Goal: Entertainment & Leisure: Browse casually

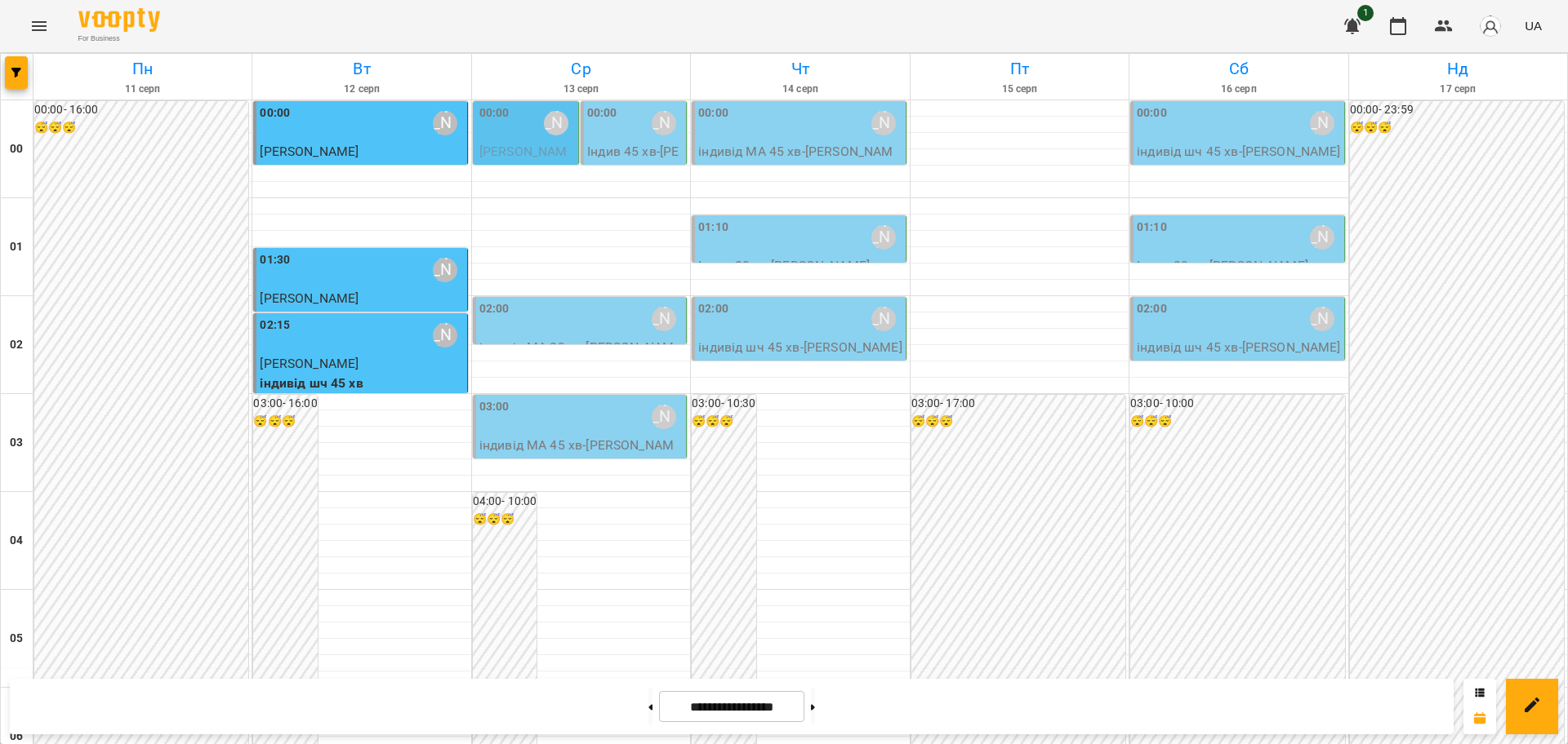
scroll to position [1474, 0]
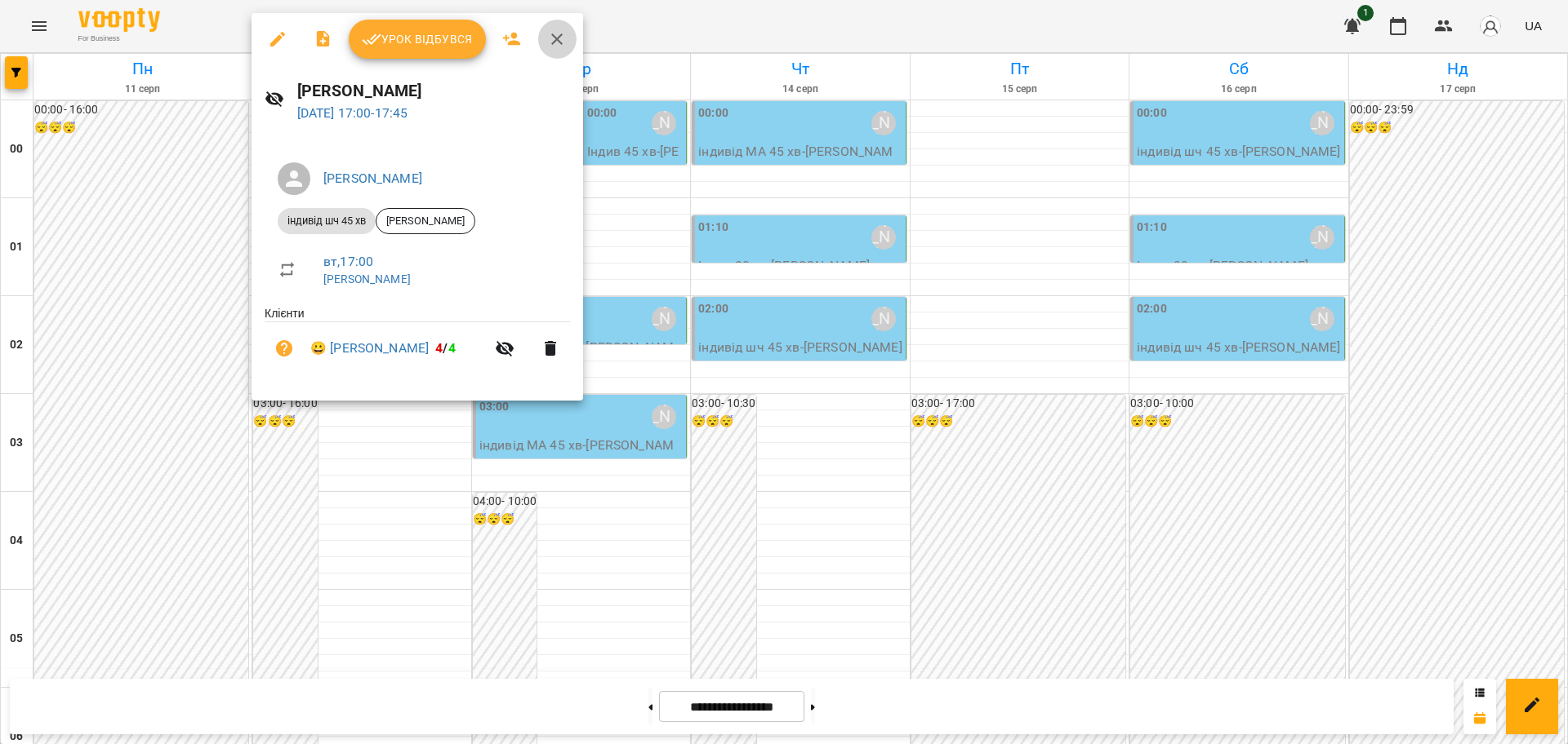
click at [555, 46] on icon "button" at bounding box center [556, 38] width 19 height 19
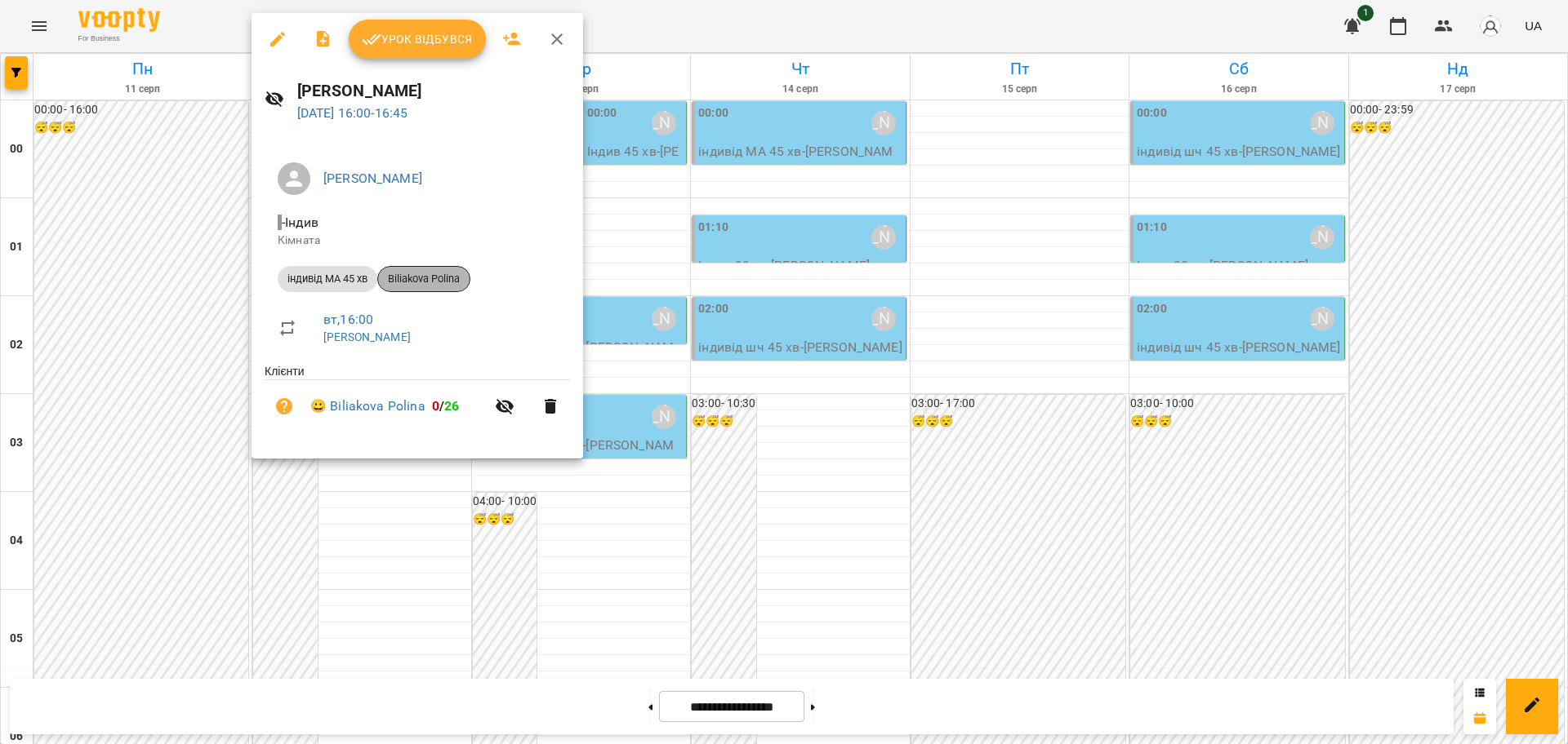
click at [434, 283] on span "Biliakova Polina" at bounding box center [424, 280] width 91 height 15
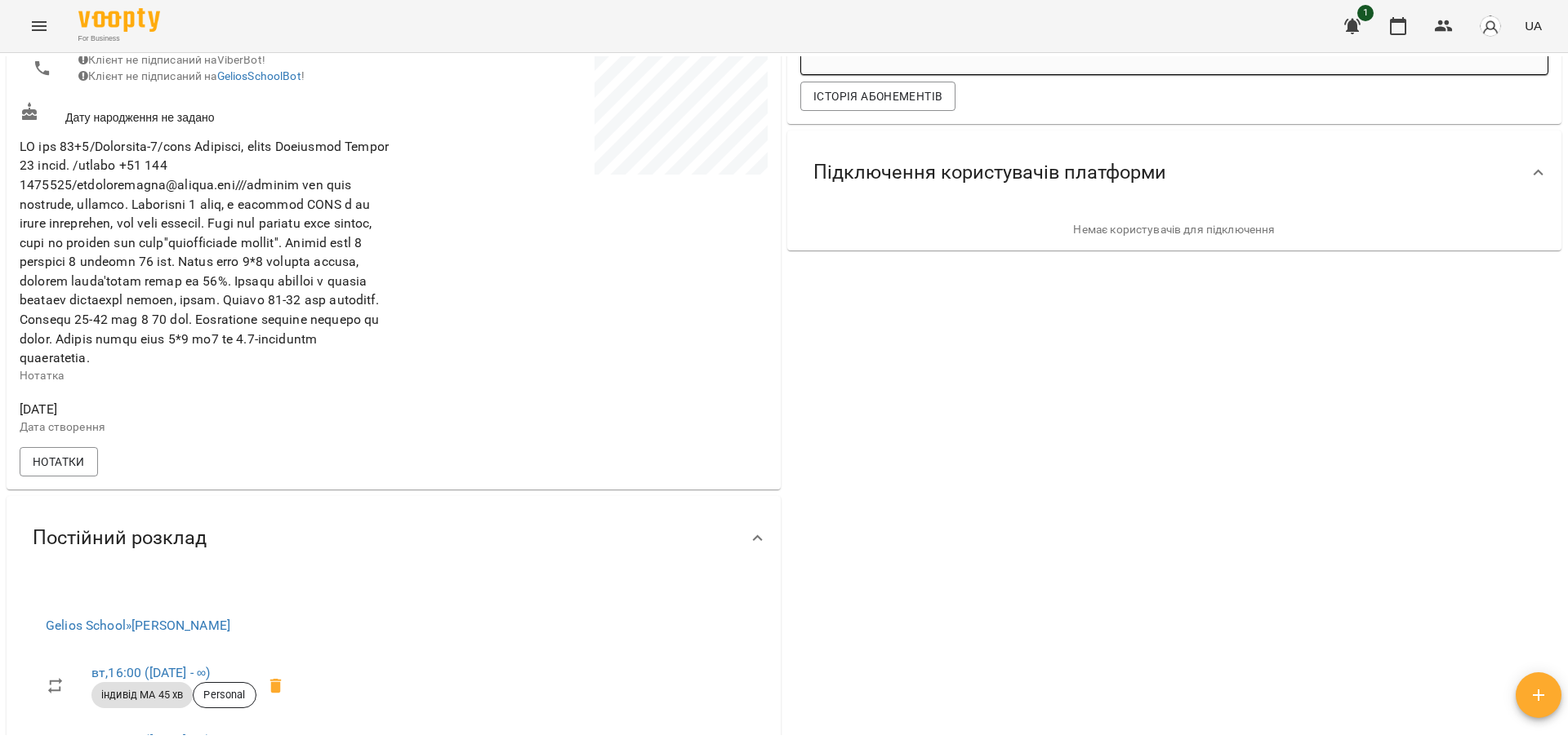
scroll to position [301, 0]
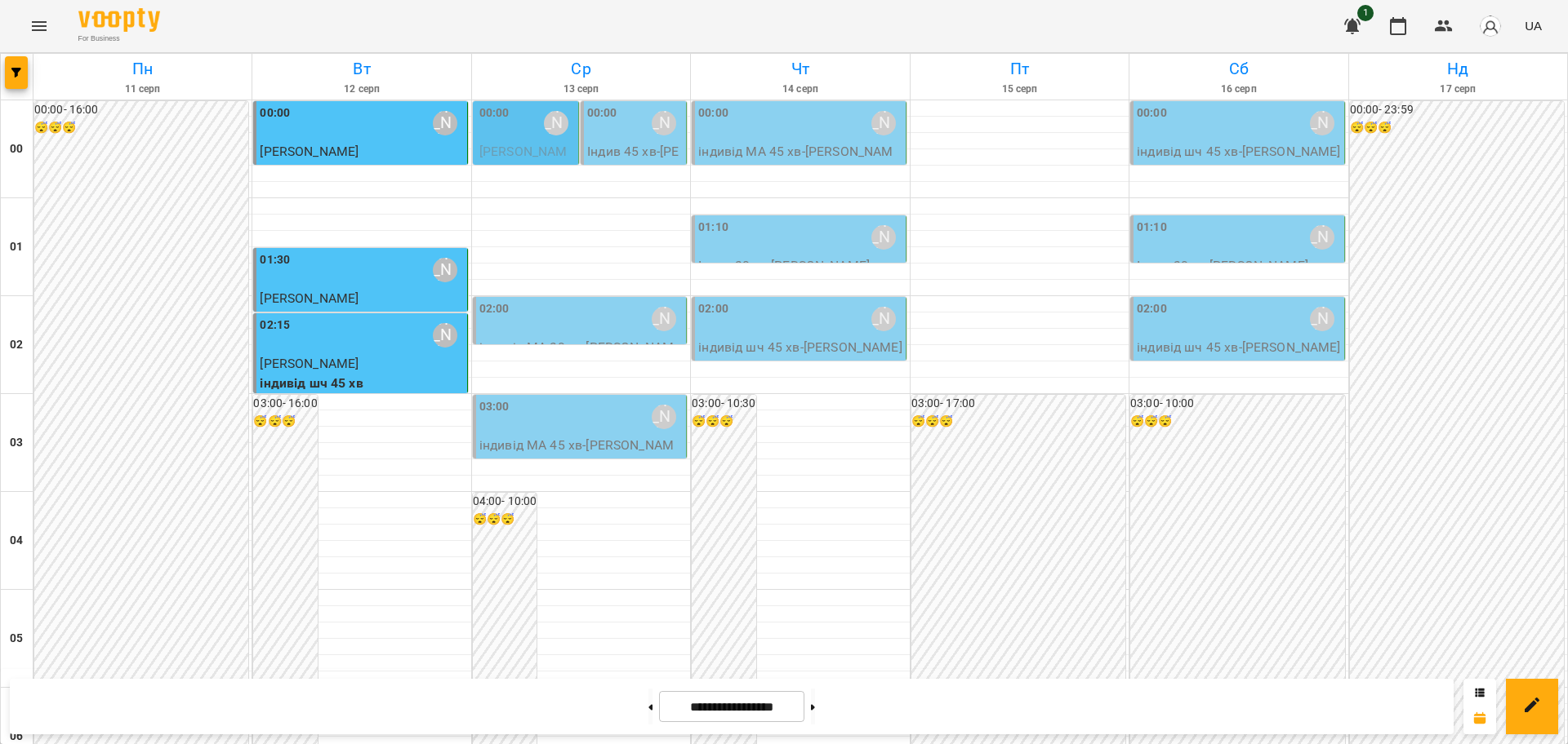
scroll to position [1531, 0]
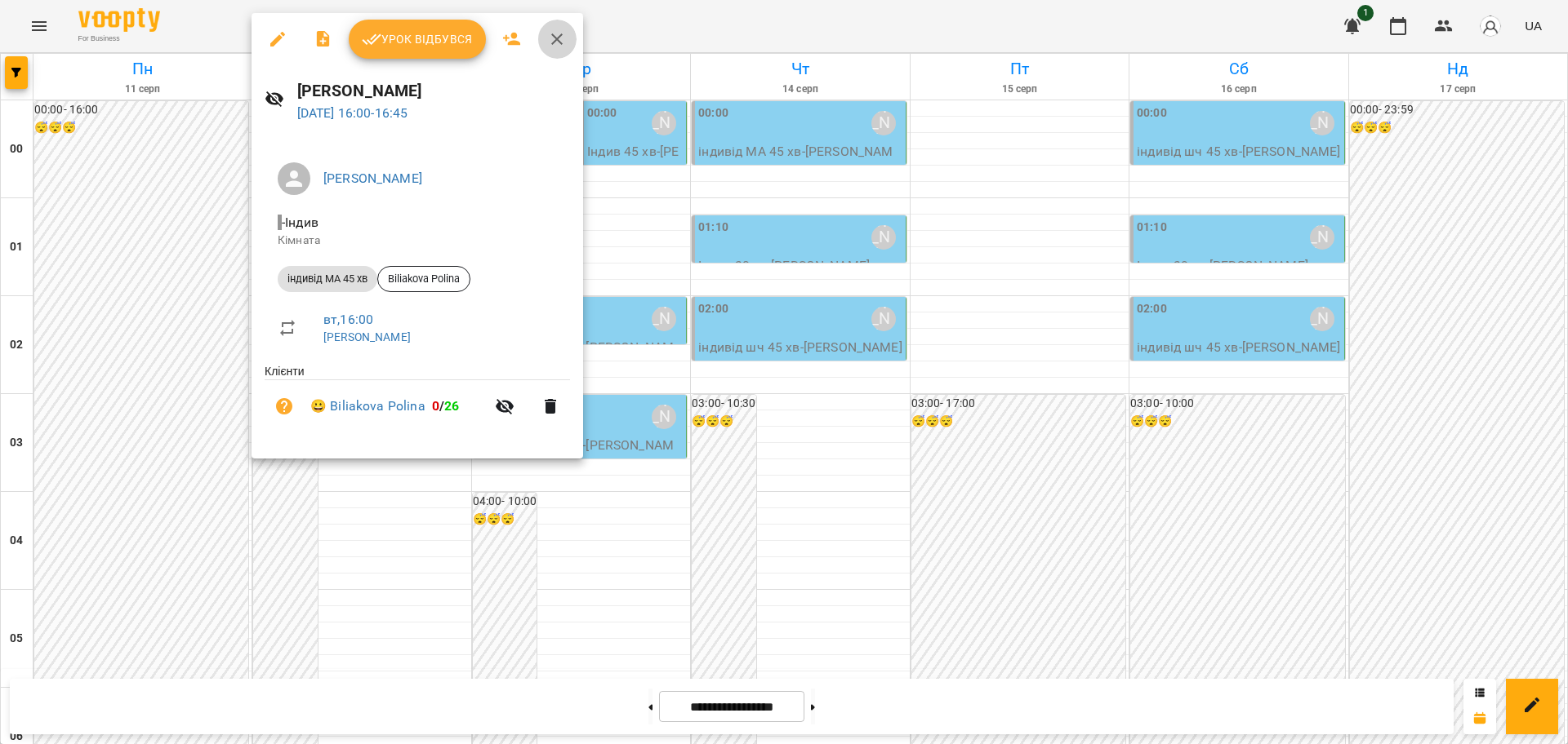
click at [561, 34] on icon "button" at bounding box center [557, 39] width 12 height 12
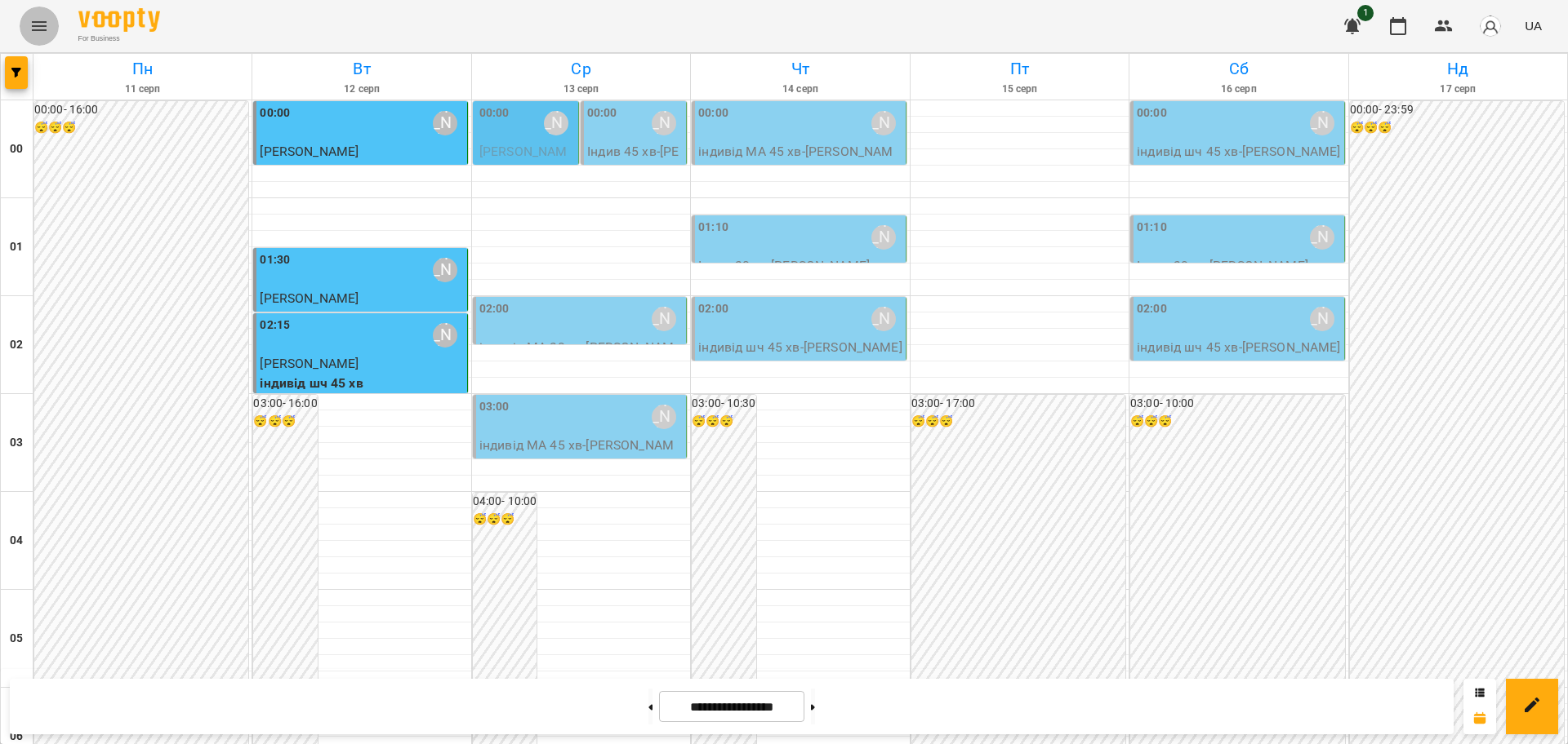
click at [38, 12] on button "Menu" at bounding box center [39, 26] width 39 height 39
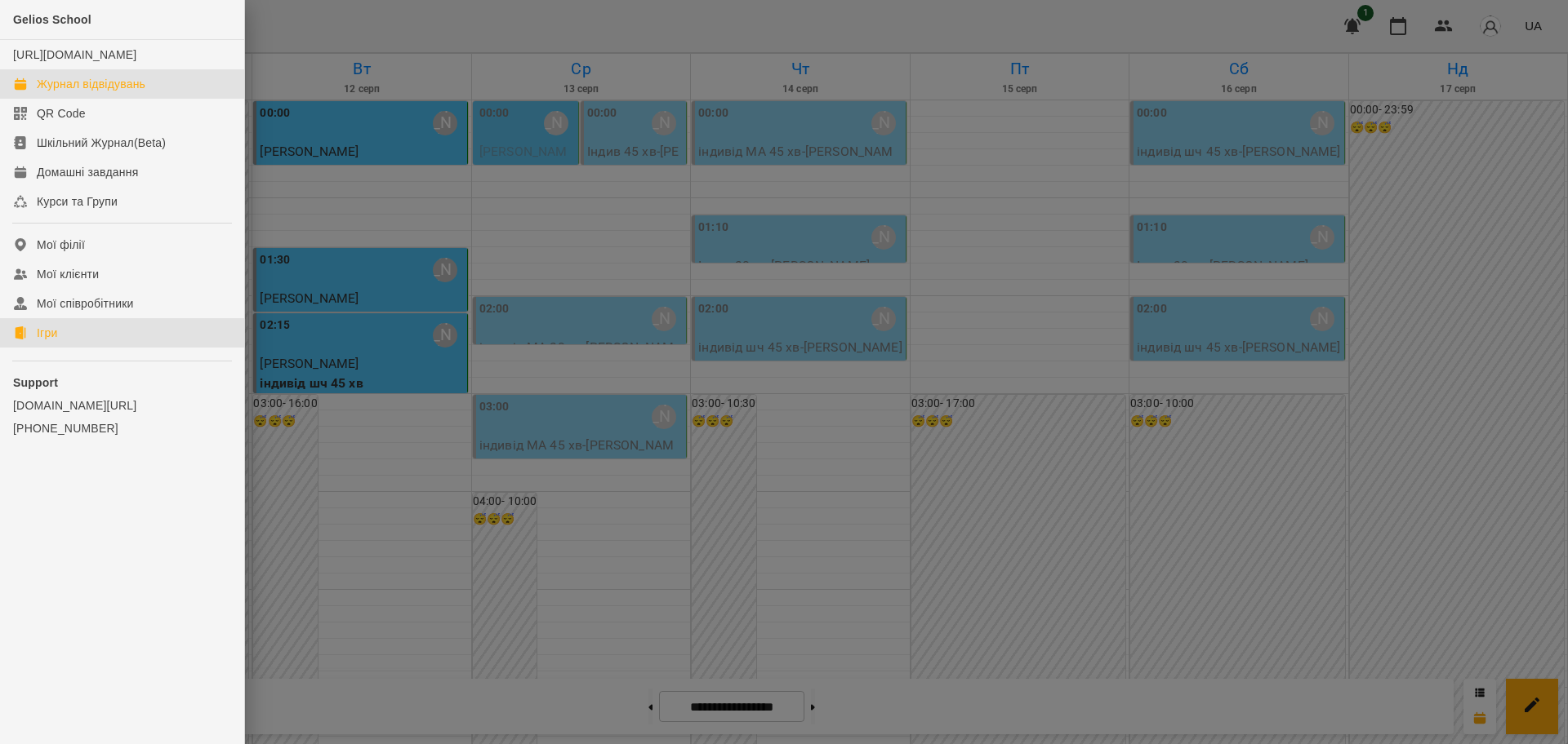
click at [33, 347] on link "Ігри" at bounding box center [122, 332] width 244 height 29
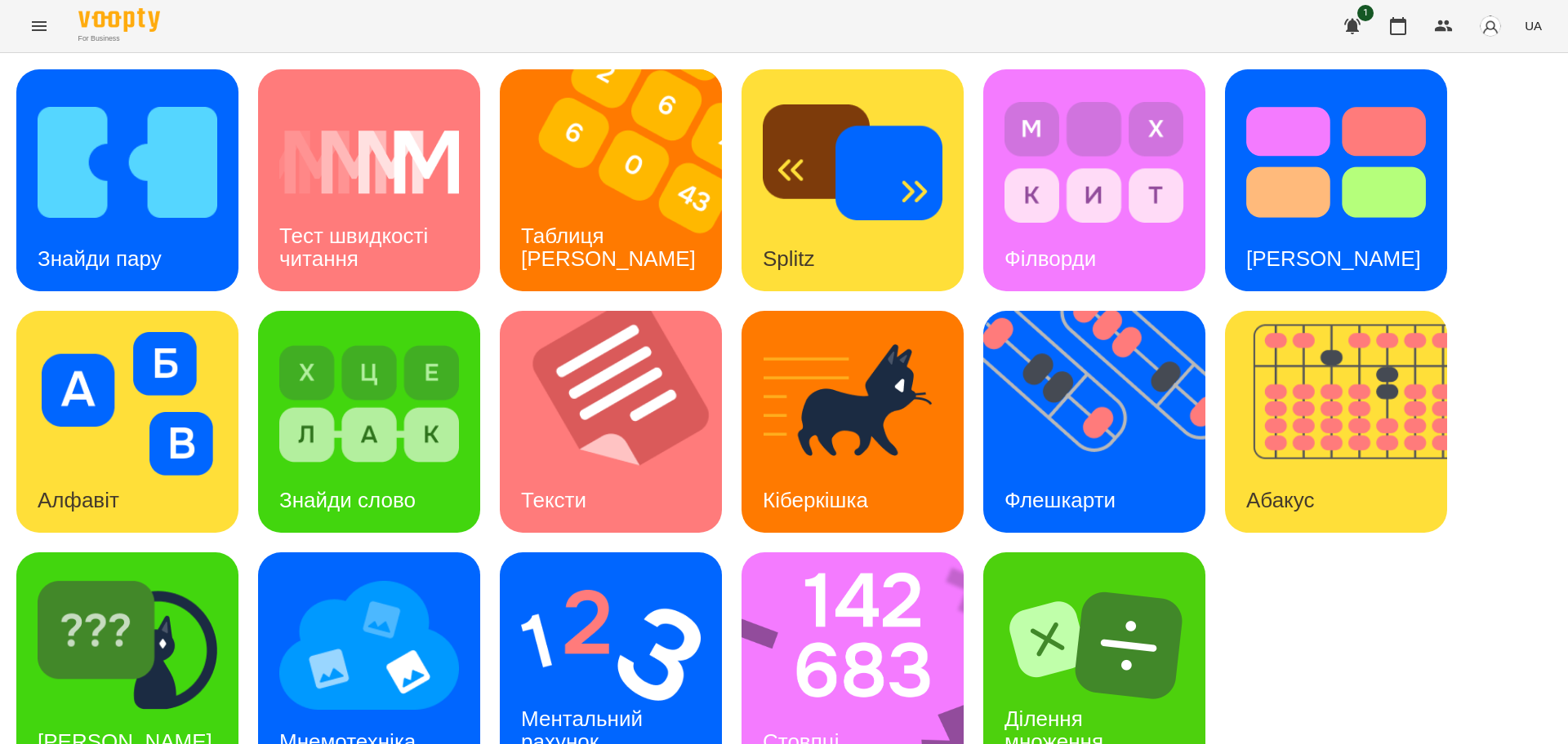
click at [1404, 639] on div "Знайди пару Тест швидкості читання Таблиця [PERSON_NAME] Splitz Філворди Тест С…" at bounding box center [784, 422] width 1535 height 706
click at [1118, 381] on img at bounding box center [1104, 422] width 243 height 222
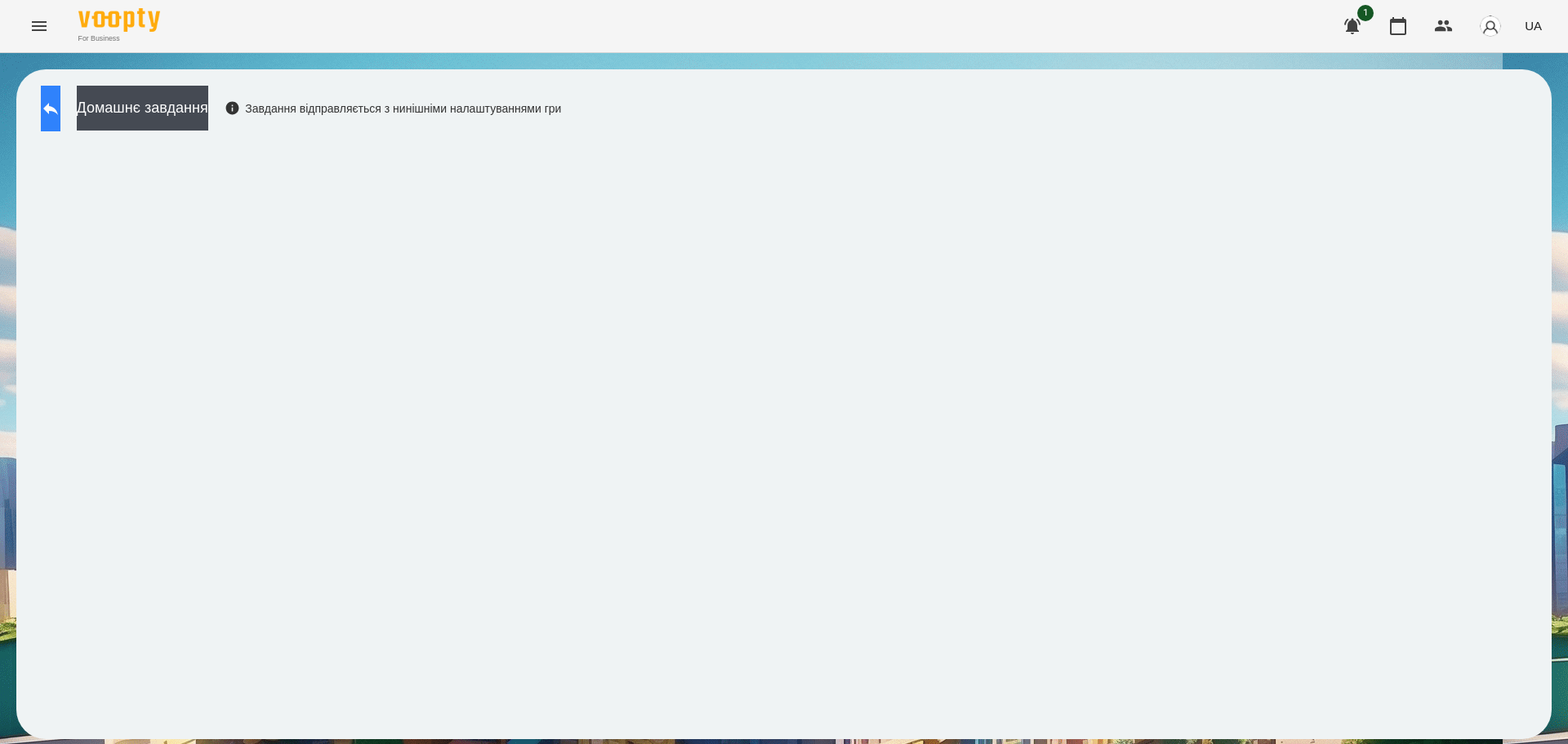
click at [60, 112] on icon at bounding box center [50, 108] width 19 height 19
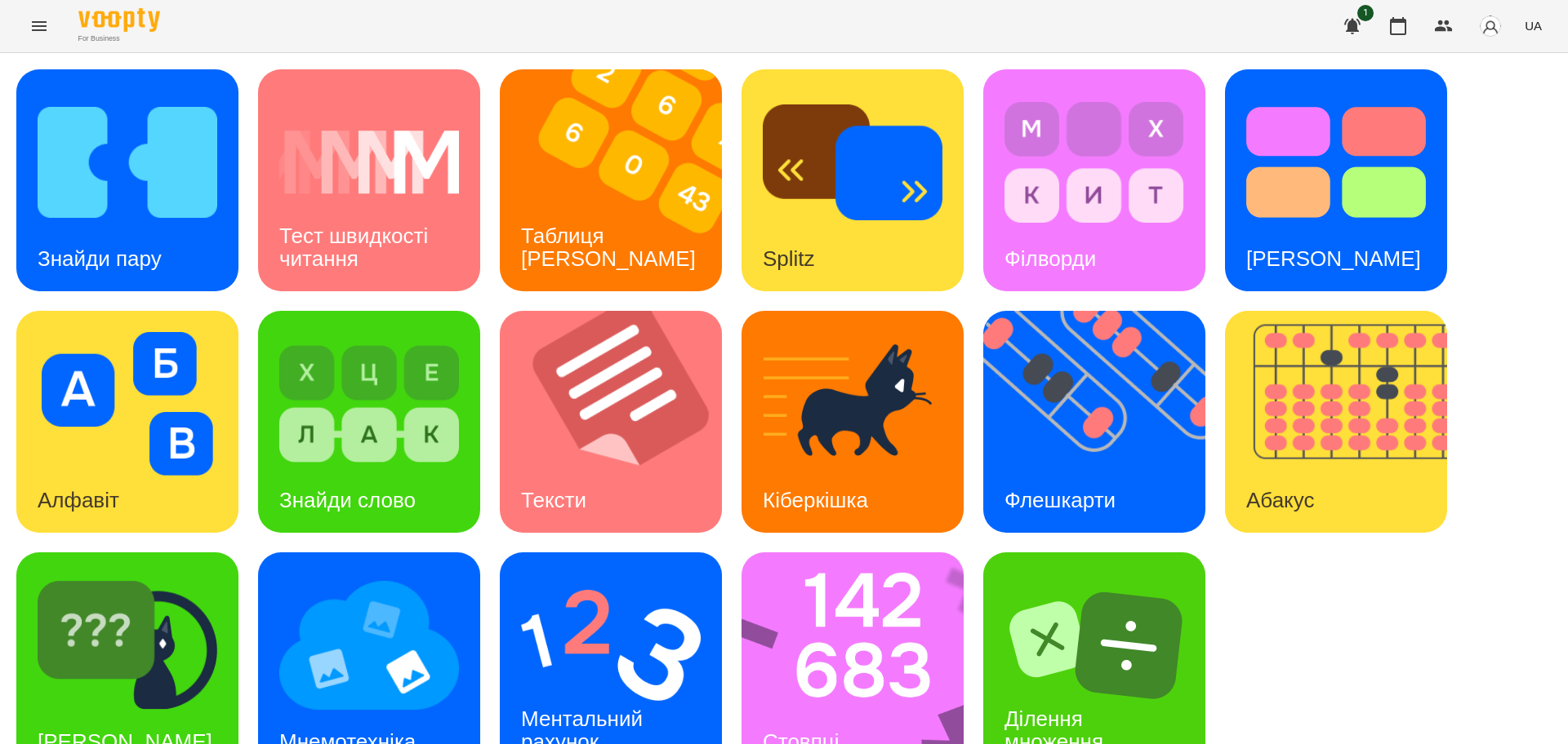
scroll to position [47, 0]
click at [184, 631] on img at bounding box center [127, 646] width 180 height 144
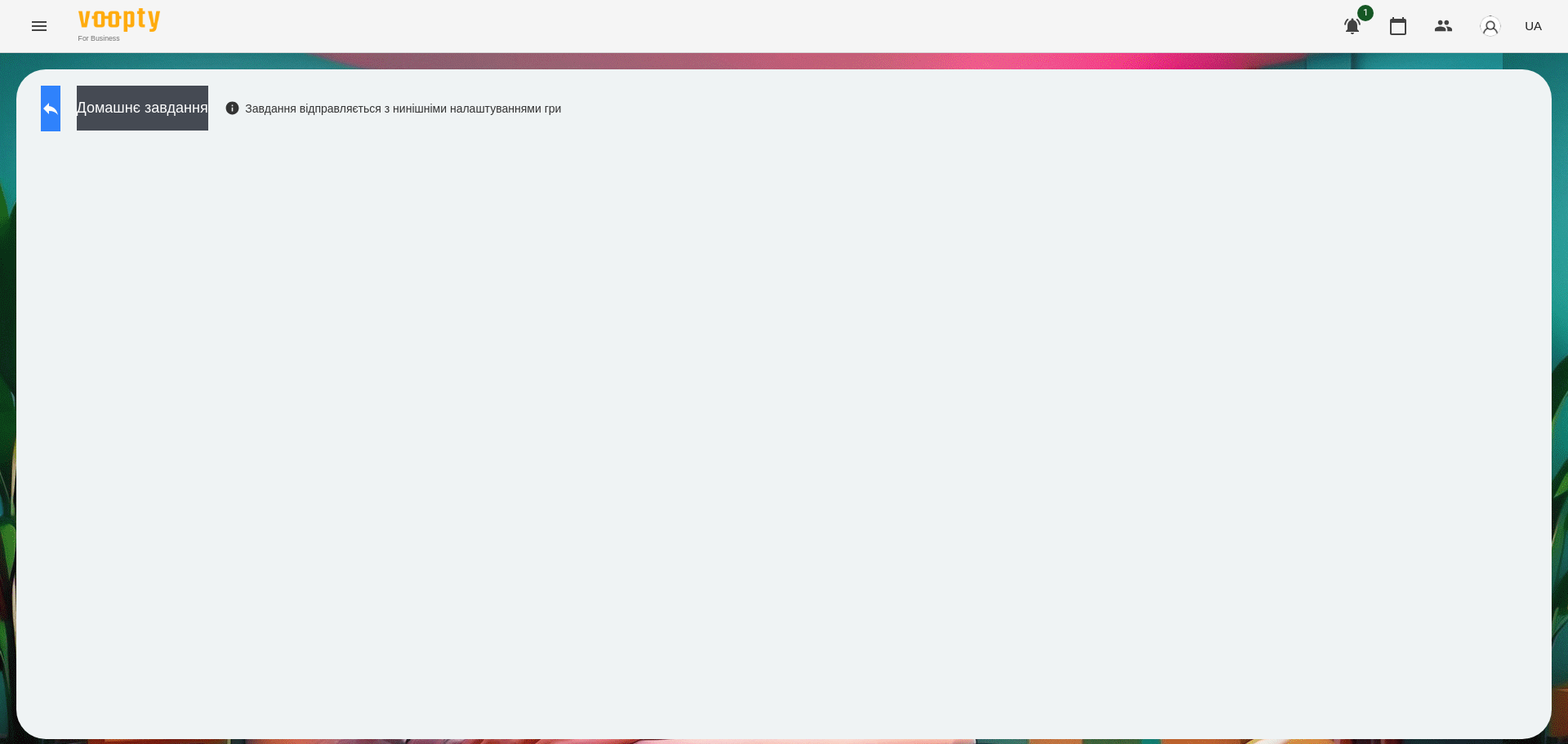
click at [60, 115] on icon at bounding box center [50, 108] width 19 height 19
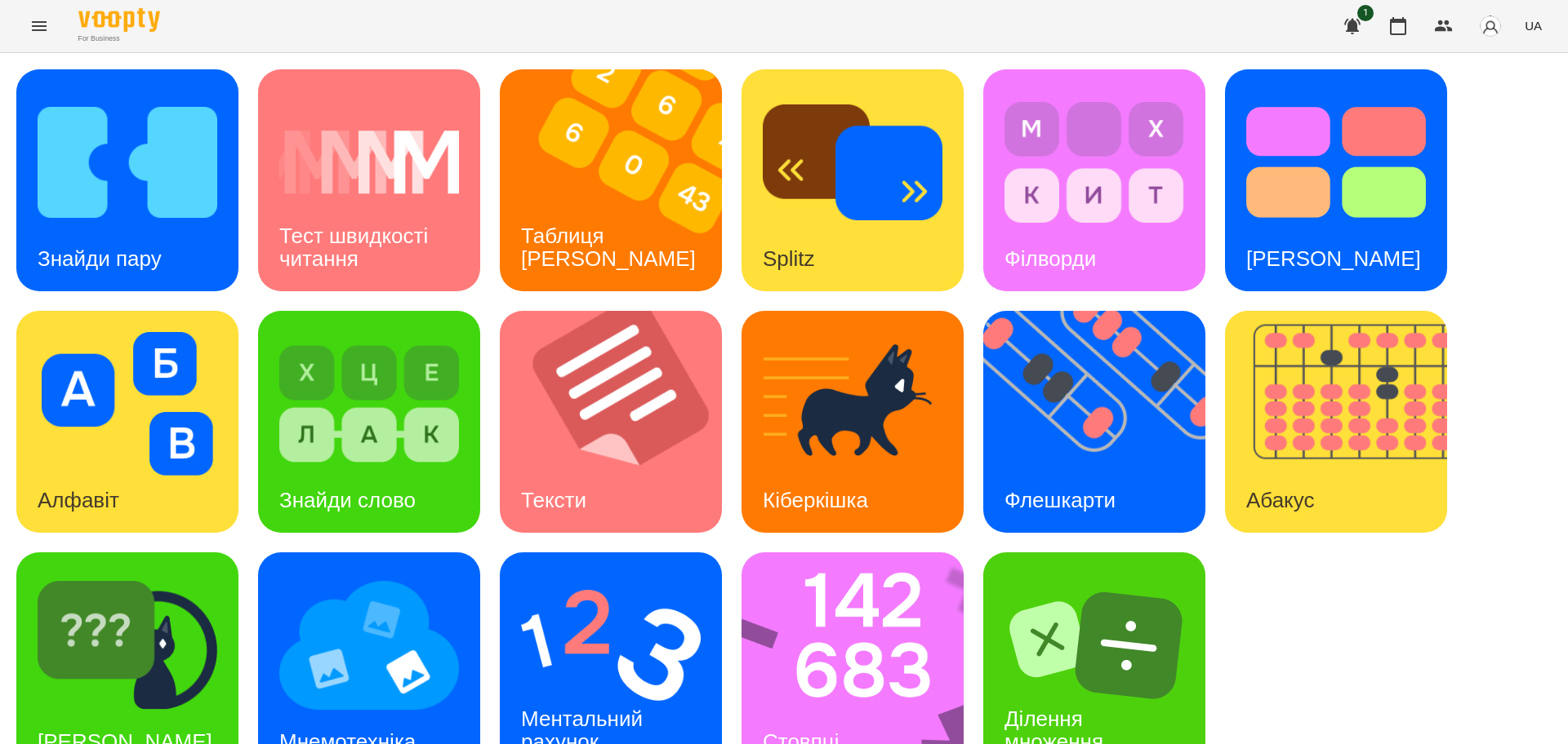
scroll to position [47, 0]
click at [883, 577] on img at bounding box center [863, 663] width 244 height 222
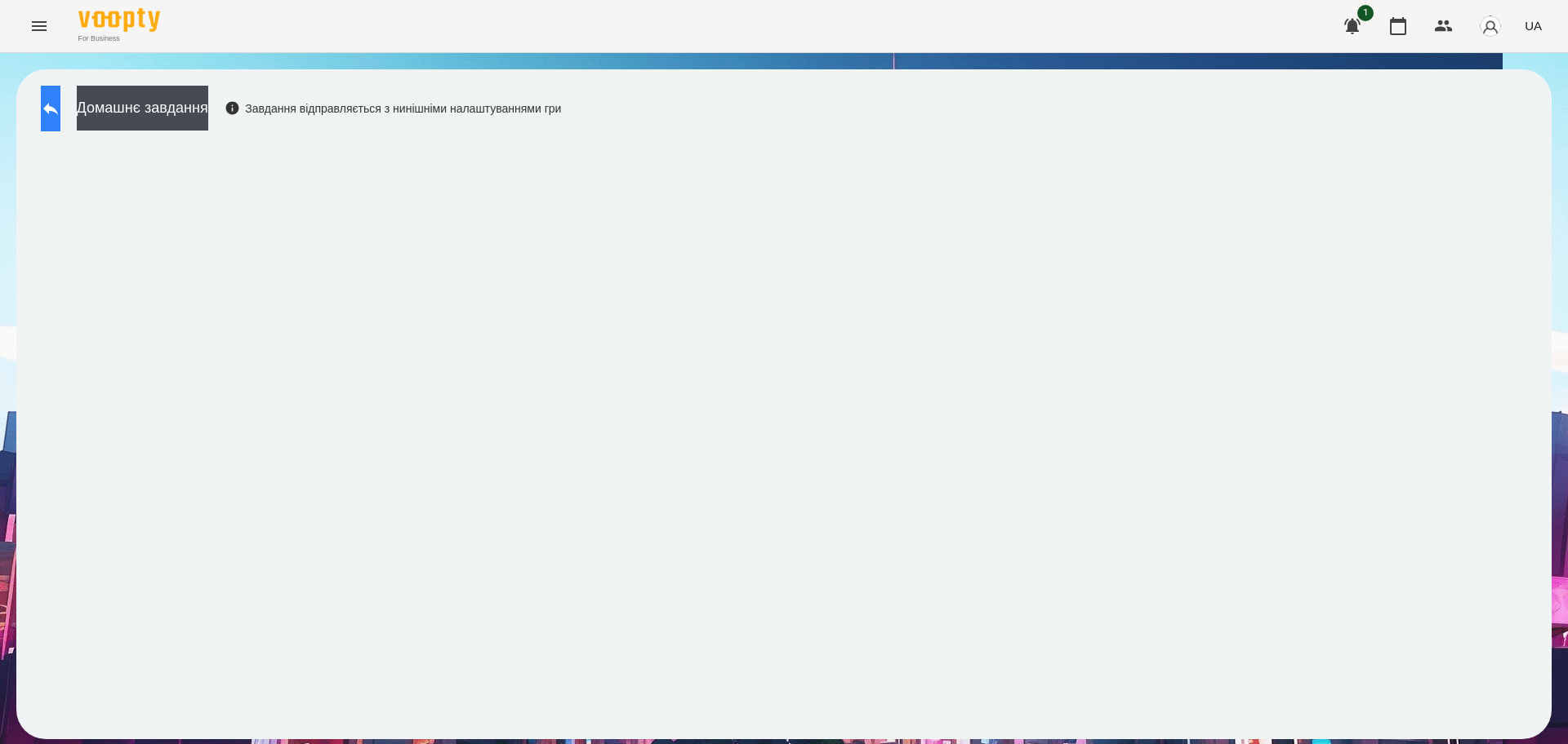
click at [53, 115] on button at bounding box center [50, 108] width 19 height 46
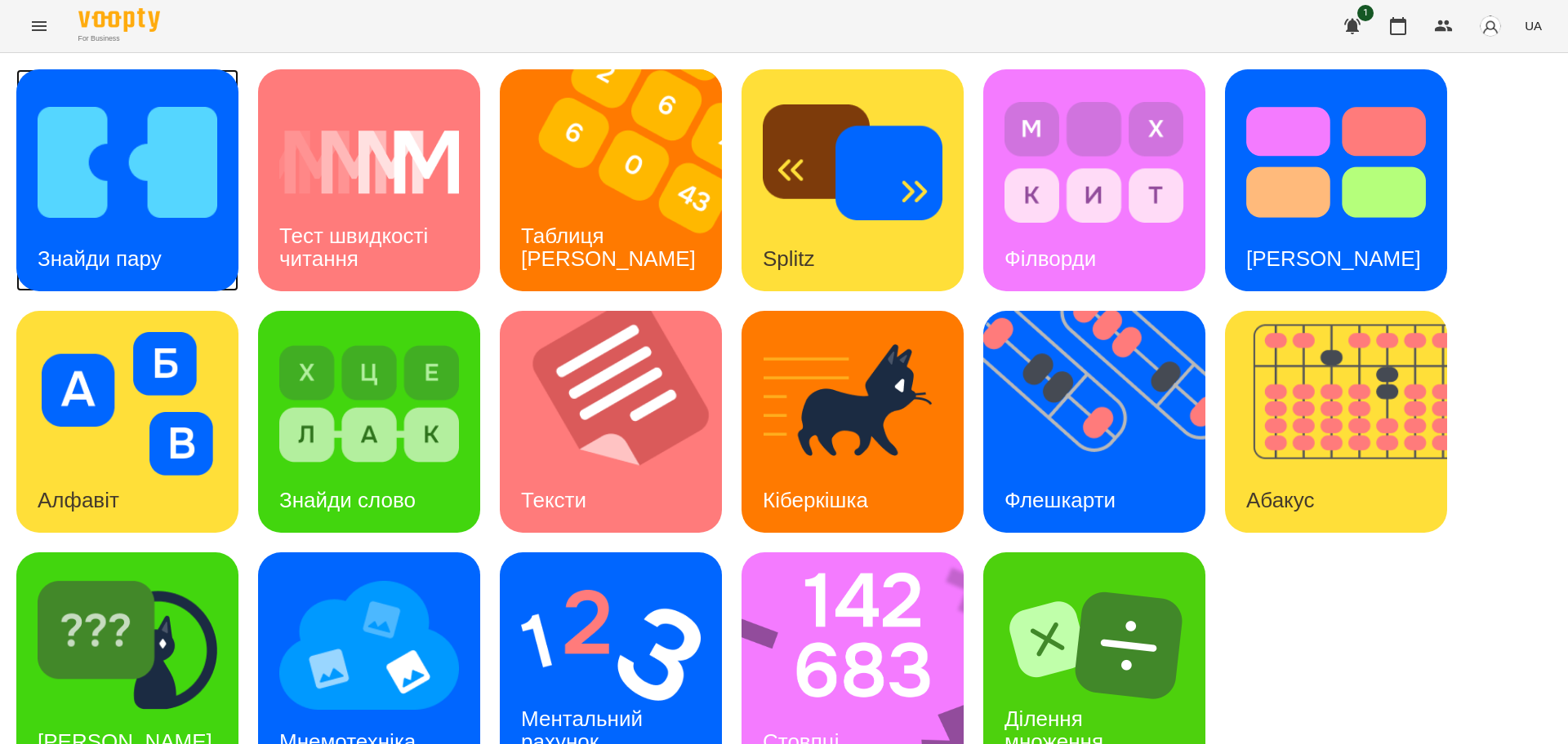
click at [197, 187] on img at bounding box center [127, 162] width 180 height 144
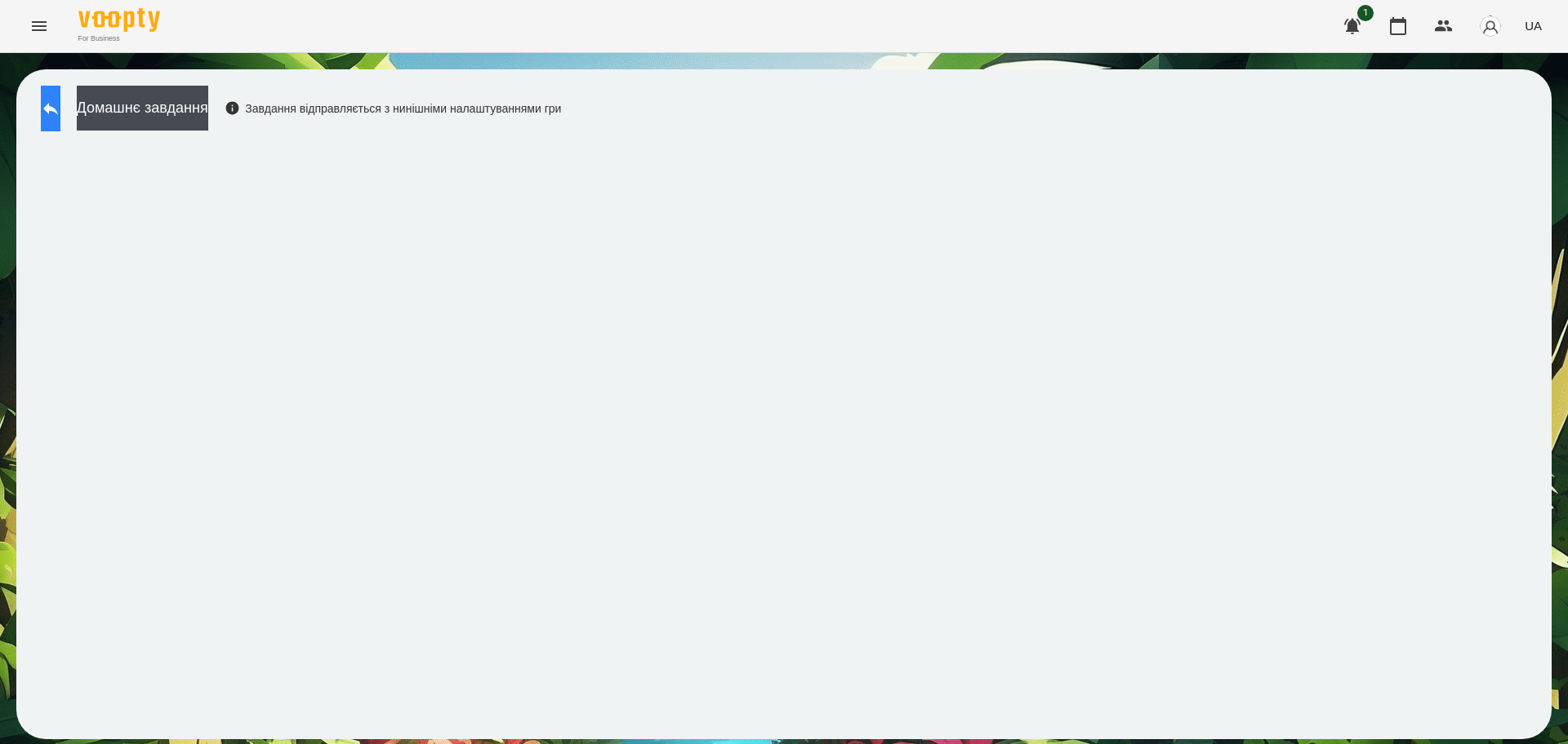
click at [60, 103] on icon at bounding box center [50, 108] width 19 height 19
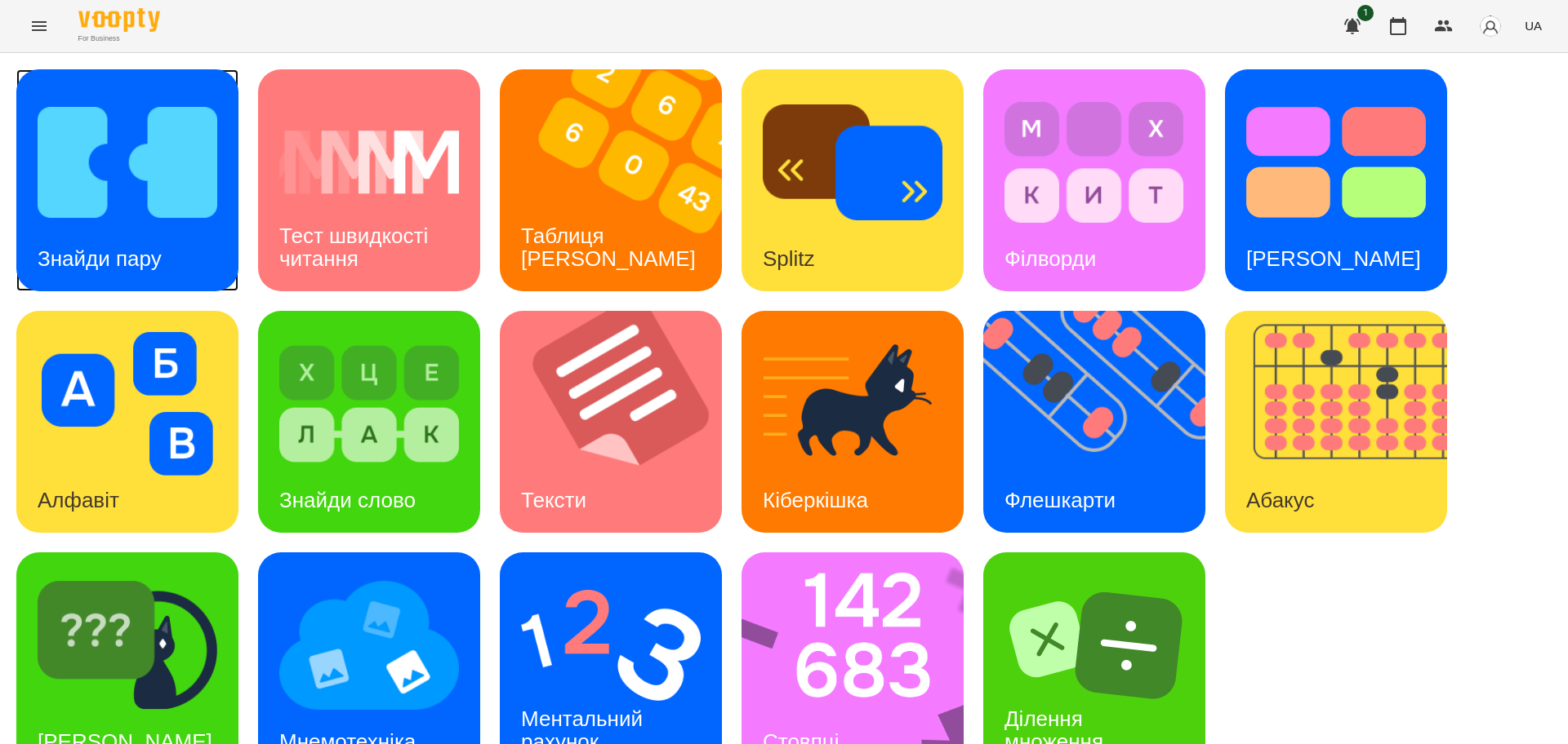
click at [151, 204] on img at bounding box center [127, 162] width 180 height 144
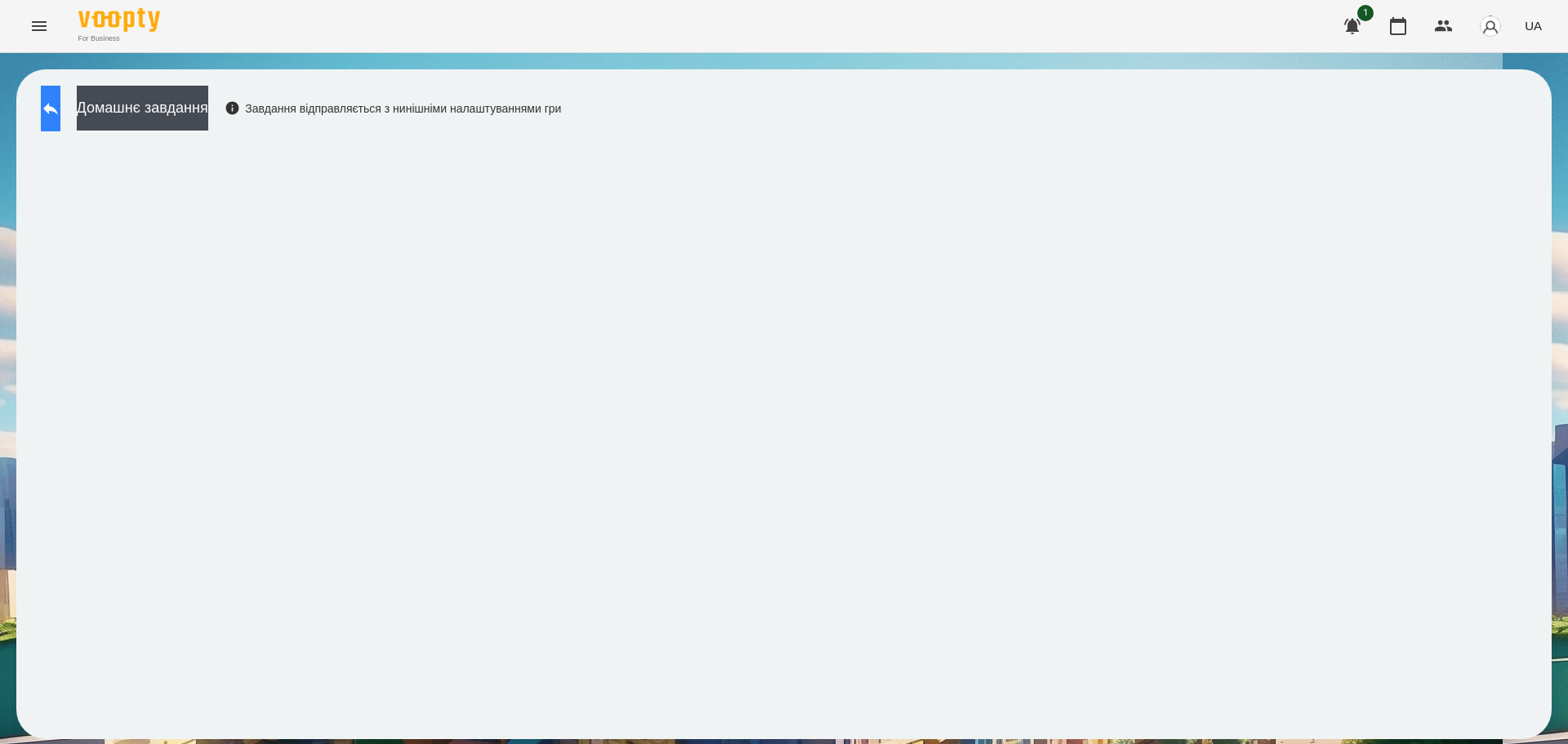
click at [48, 105] on button at bounding box center [50, 108] width 19 height 46
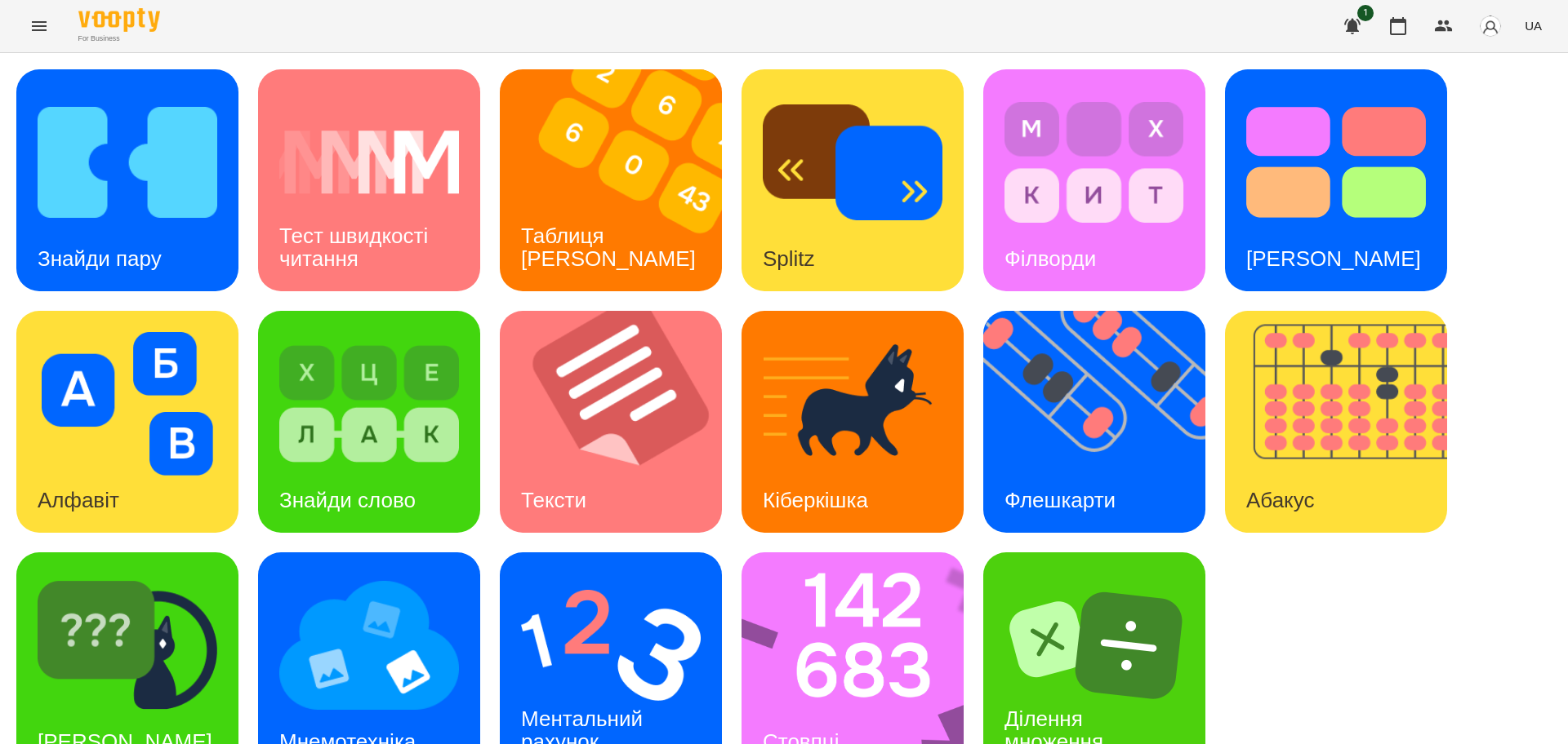
scroll to position [47, 0]
click at [632, 629] on img at bounding box center [610, 646] width 180 height 144
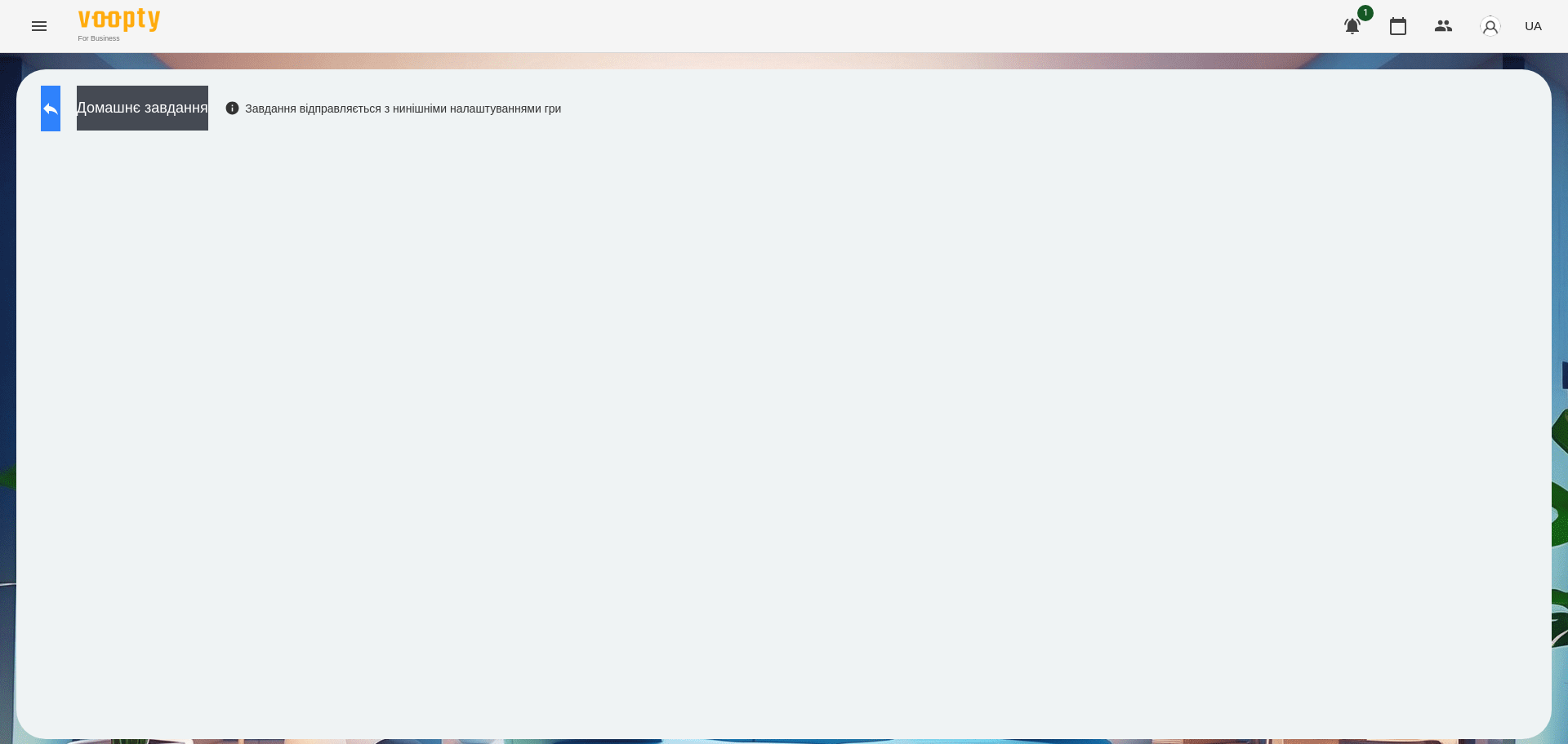
click at [60, 117] on button at bounding box center [50, 108] width 19 height 46
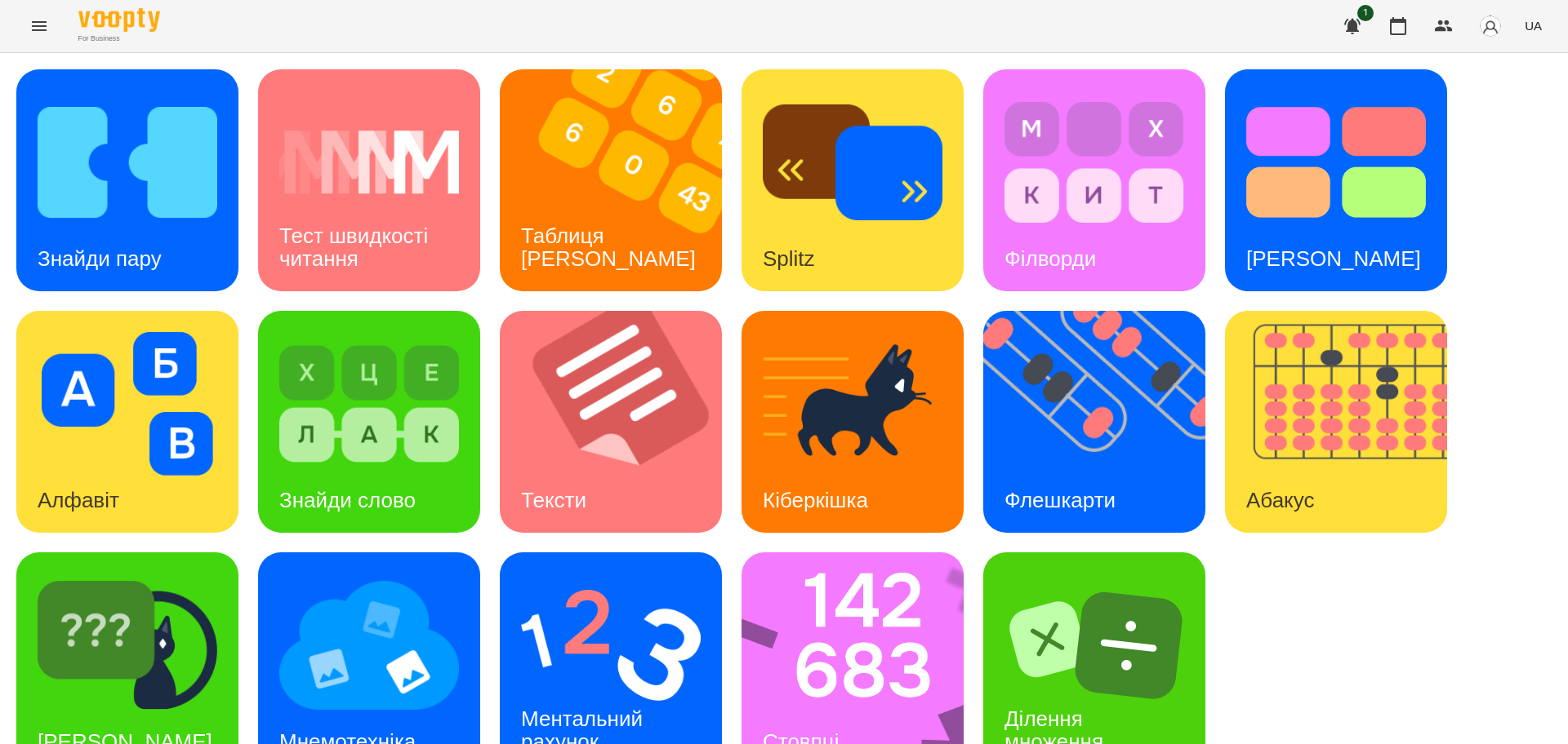
drag, startPoint x: 1395, startPoint y: 34, endPoint x: 1355, endPoint y: 39, distance: 40.3
click at [1395, 34] on icon "button" at bounding box center [1398, 25] width 17 height 18
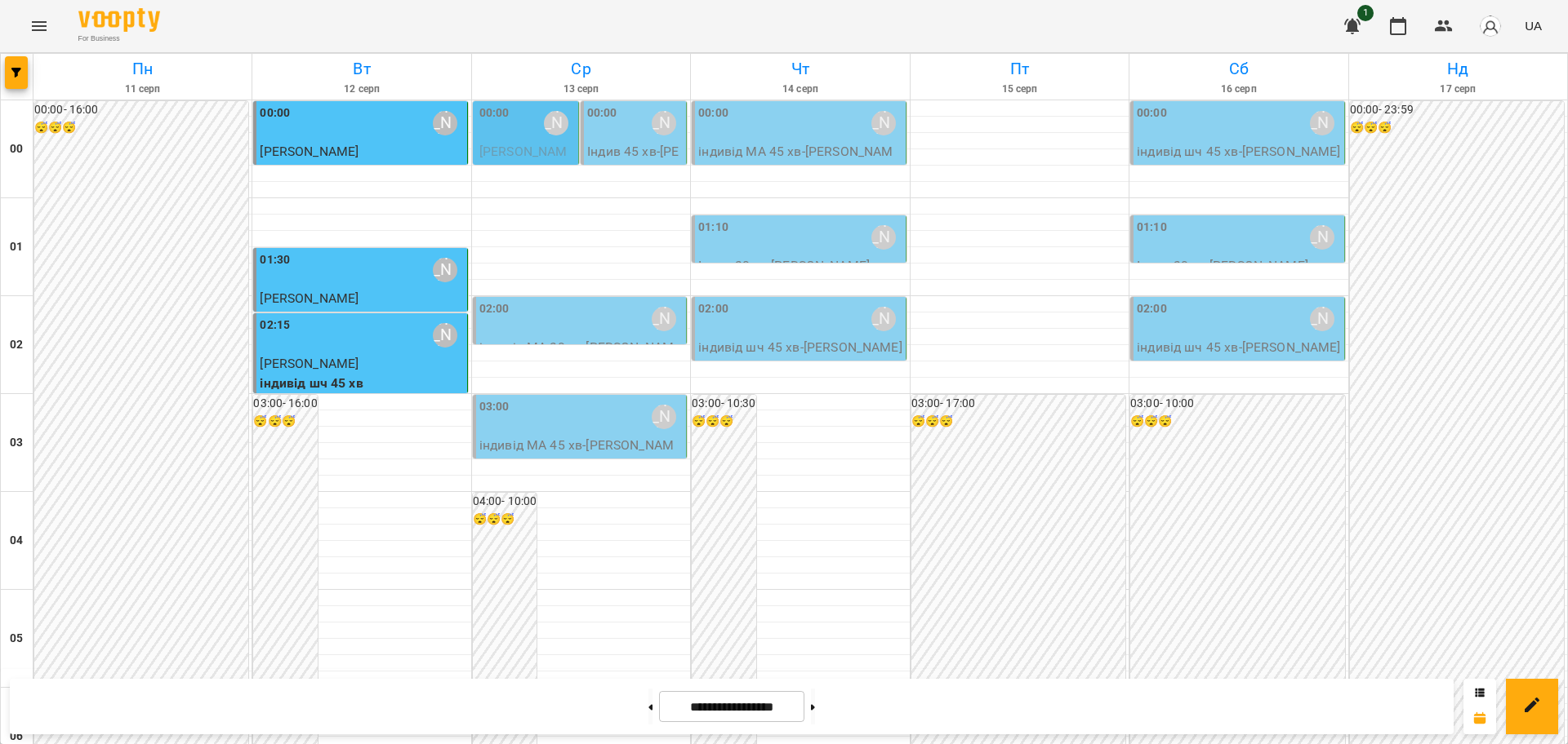
scroll to position [1224, 0]
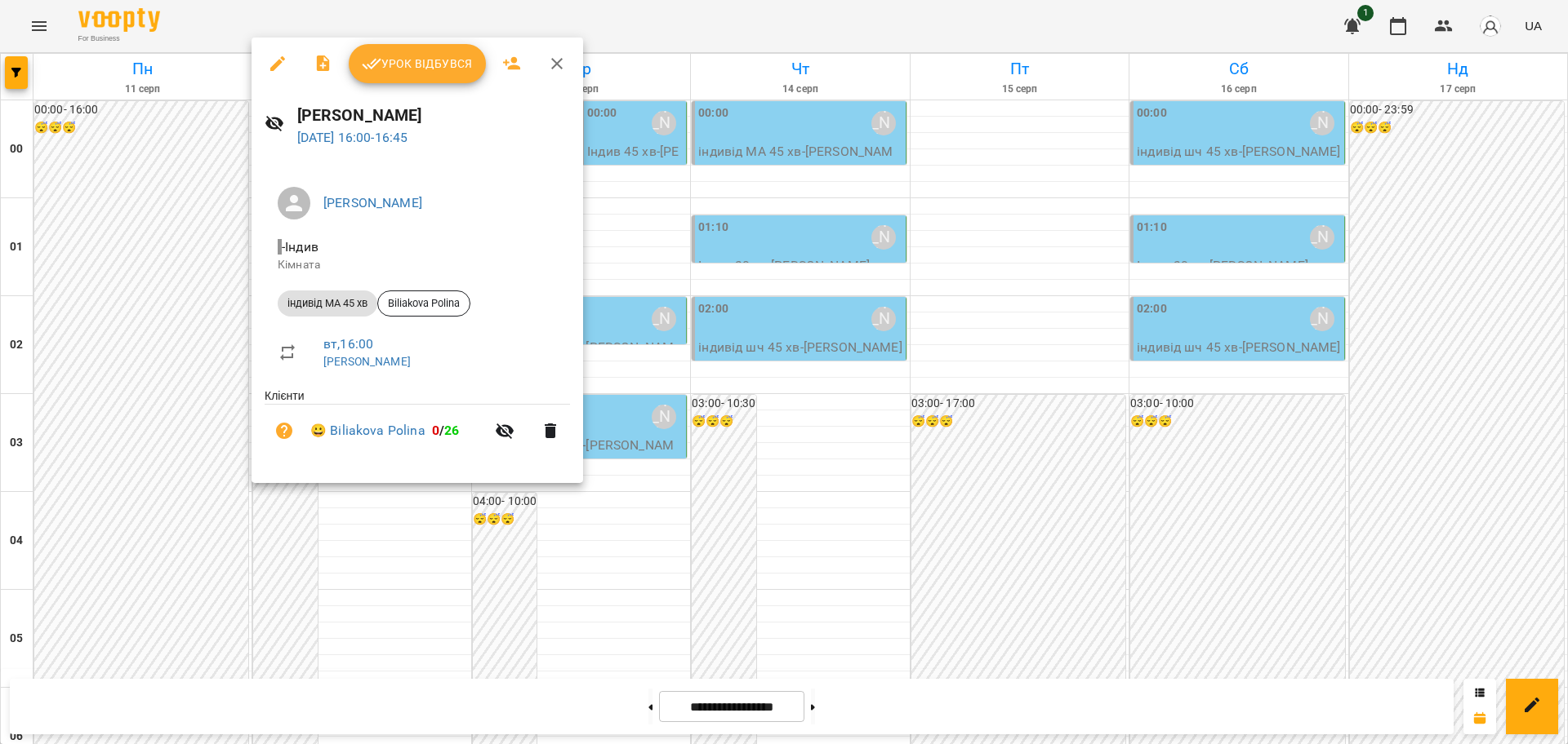
click at [451, 59] on span "Урок відбувся" at bounding box center [417, 63] width 111 height 19
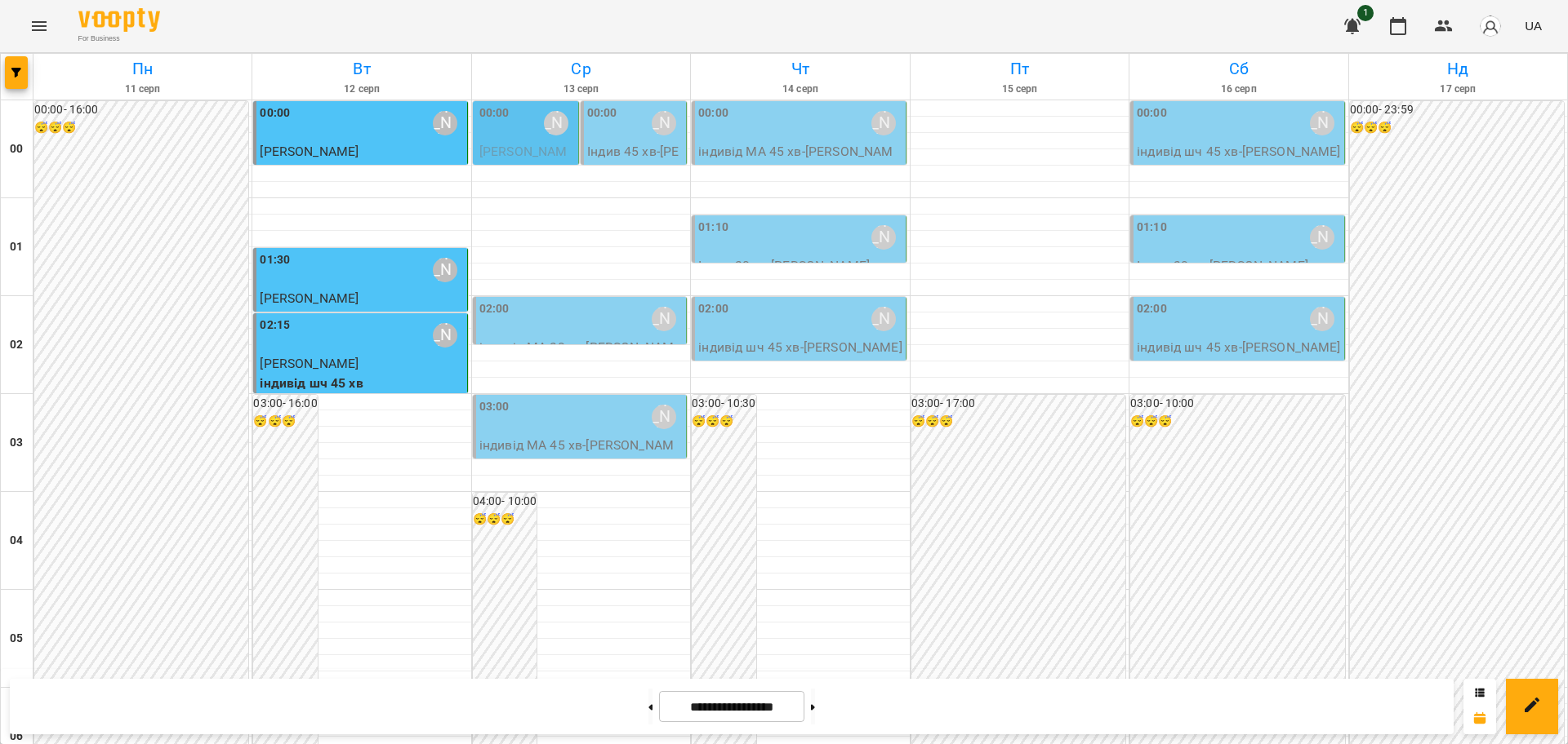
scroll to position [1429, 0]
click at [43, 24] on icon "Menu" at bounding box center [39, 26] width 19 height 19
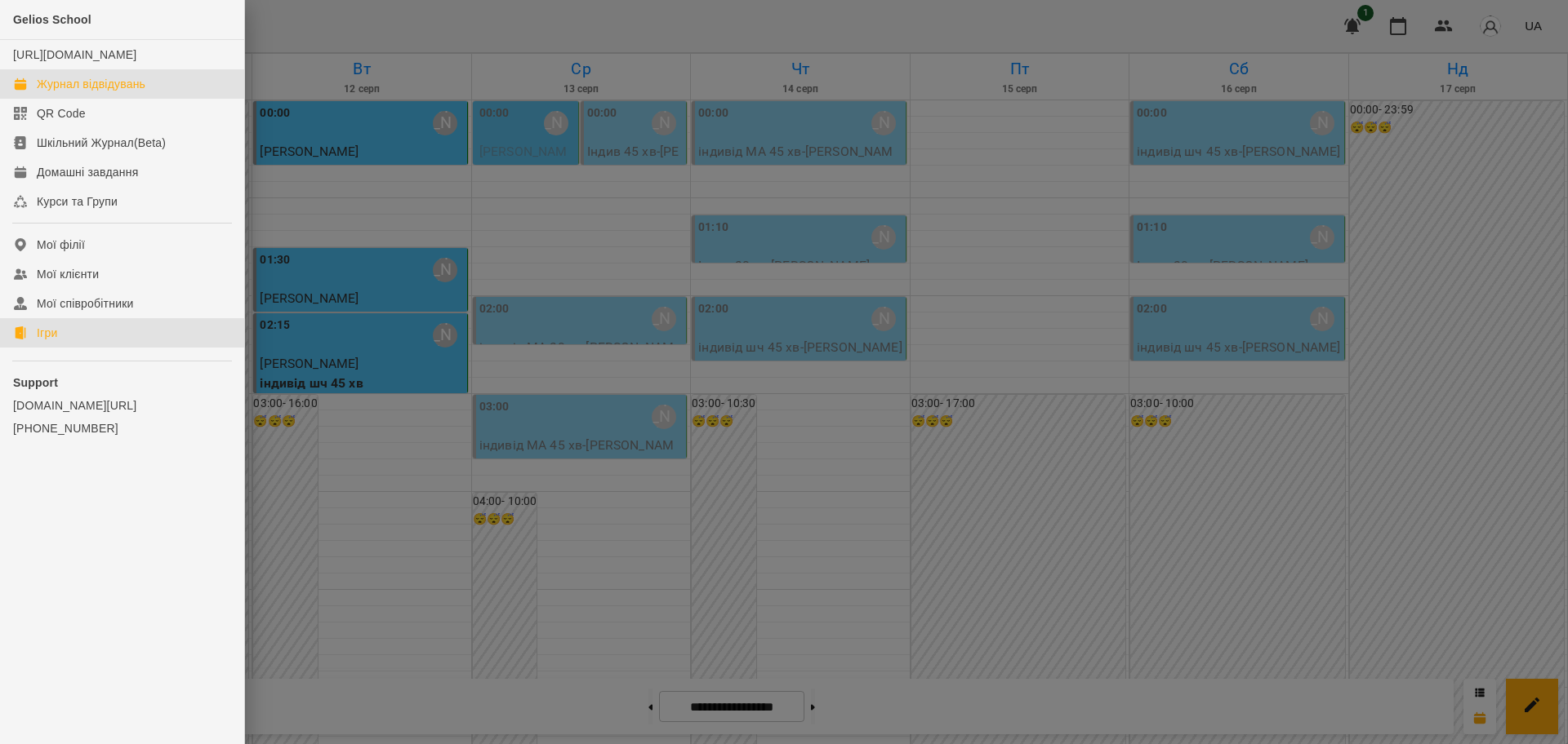
drag, startPoint x: 44, startPoint y: 354, endPoint x: 105, endPoint y: 352, distance: 61.0
click at [44, 341] on div "Ігри" at bounding box center [47, 333] width 20 height 17
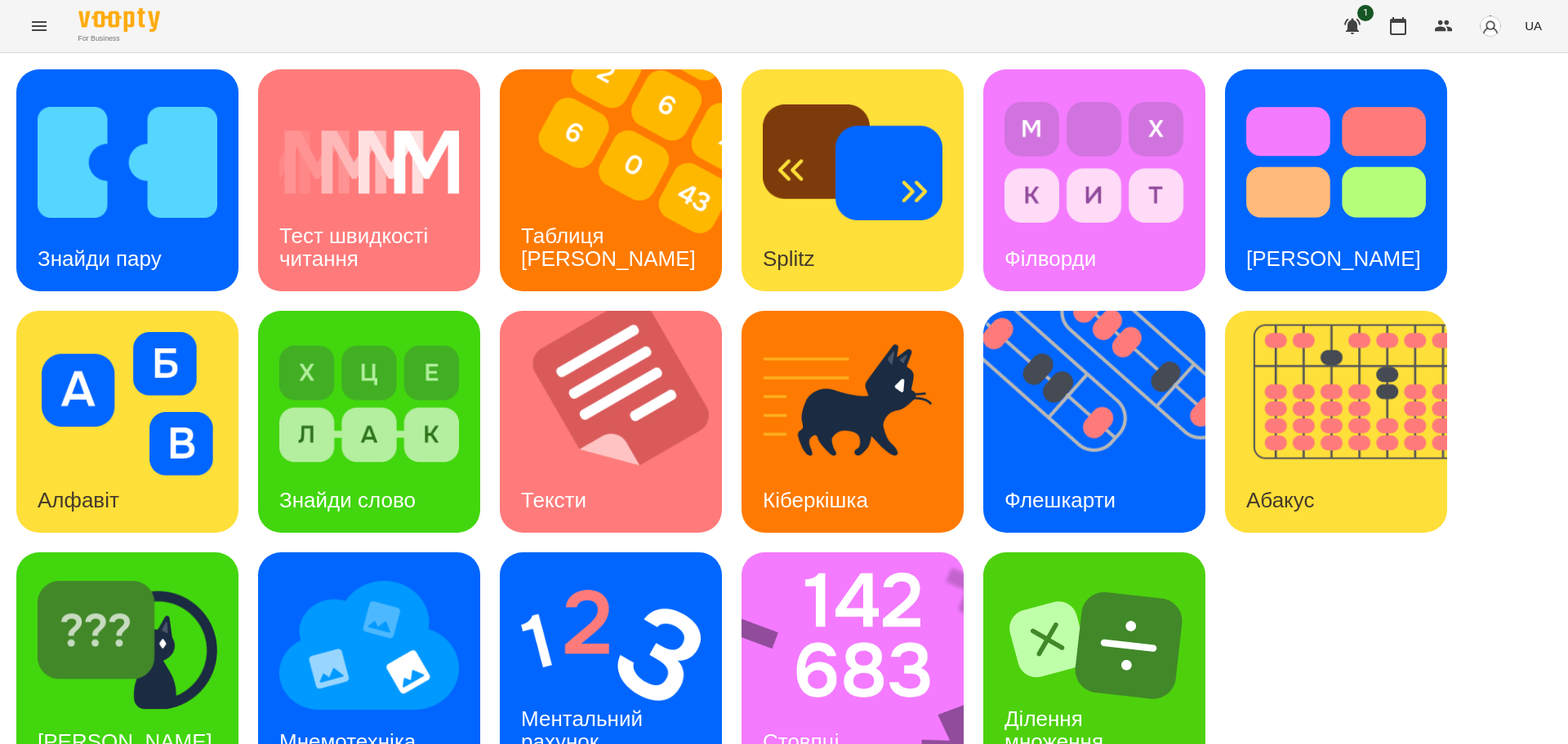
click at [1403, 26] on icon "button" at bounding box center [1397, 26] width 19 height 19
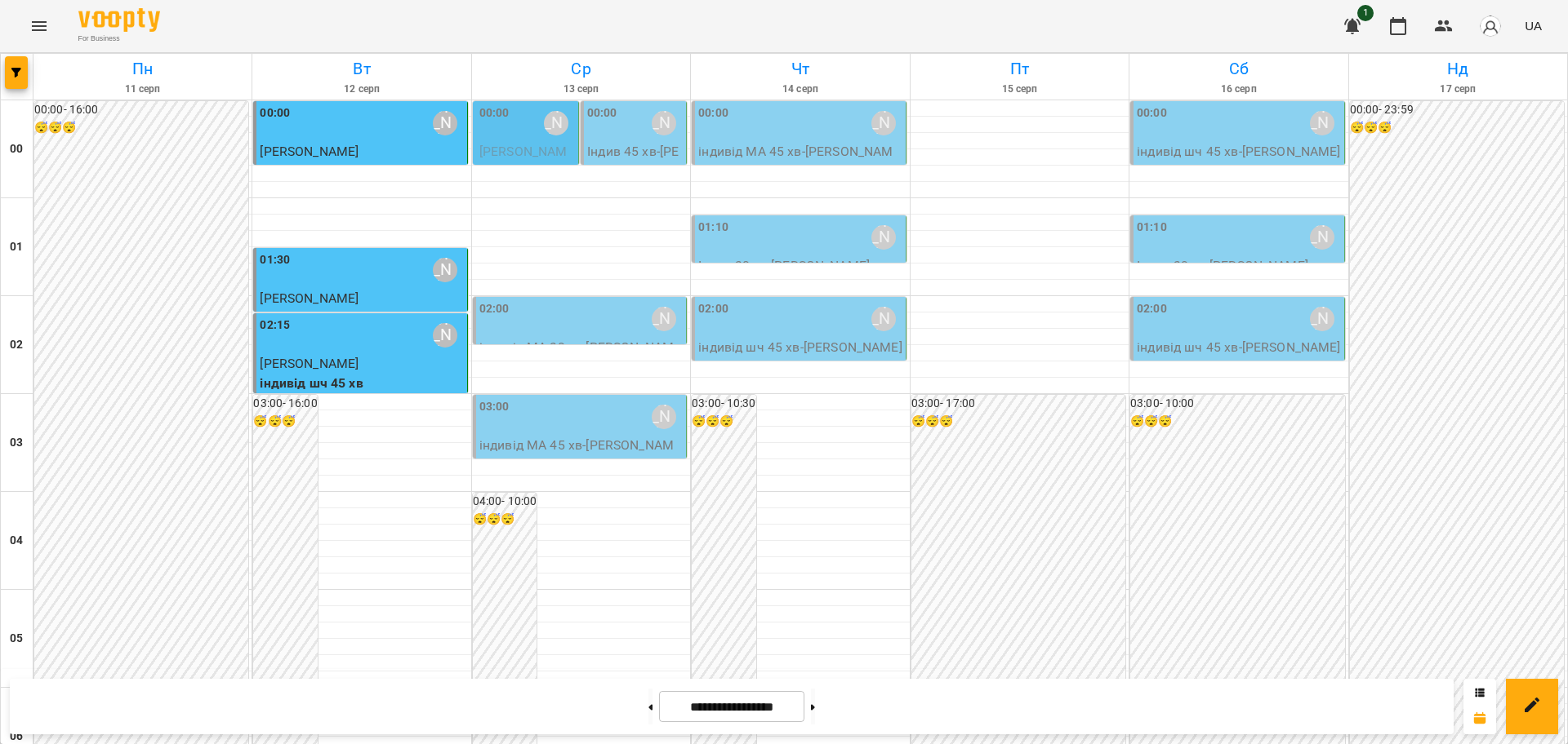
scroll to position [1429, 0]
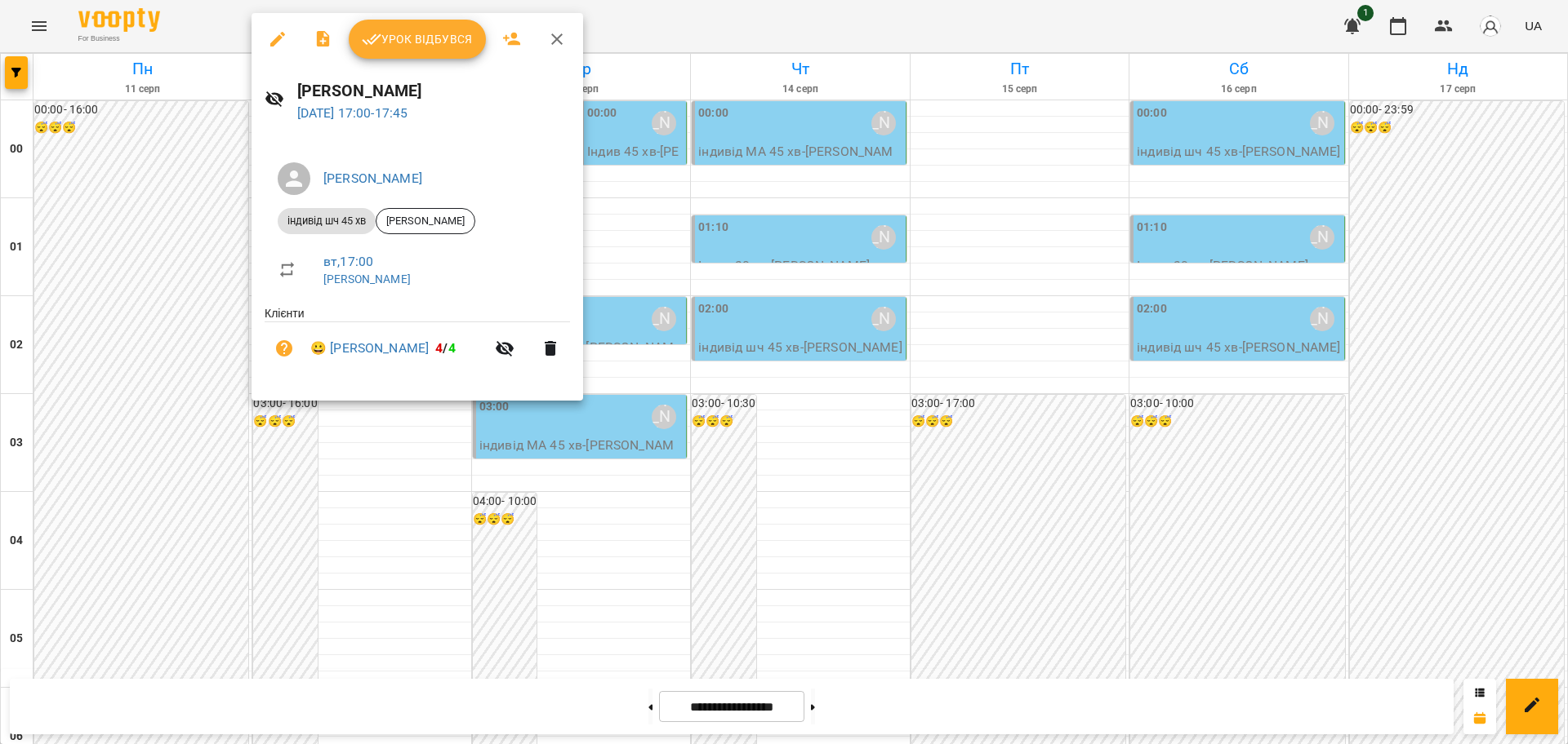
drag, startPoint x: 558, startPoint y: 39, endPoint x: 907, endPoint y: 109, distance: 356.0
click at [558, 39] on icon "button" at bounding box center [556, 38] width 19 height 19
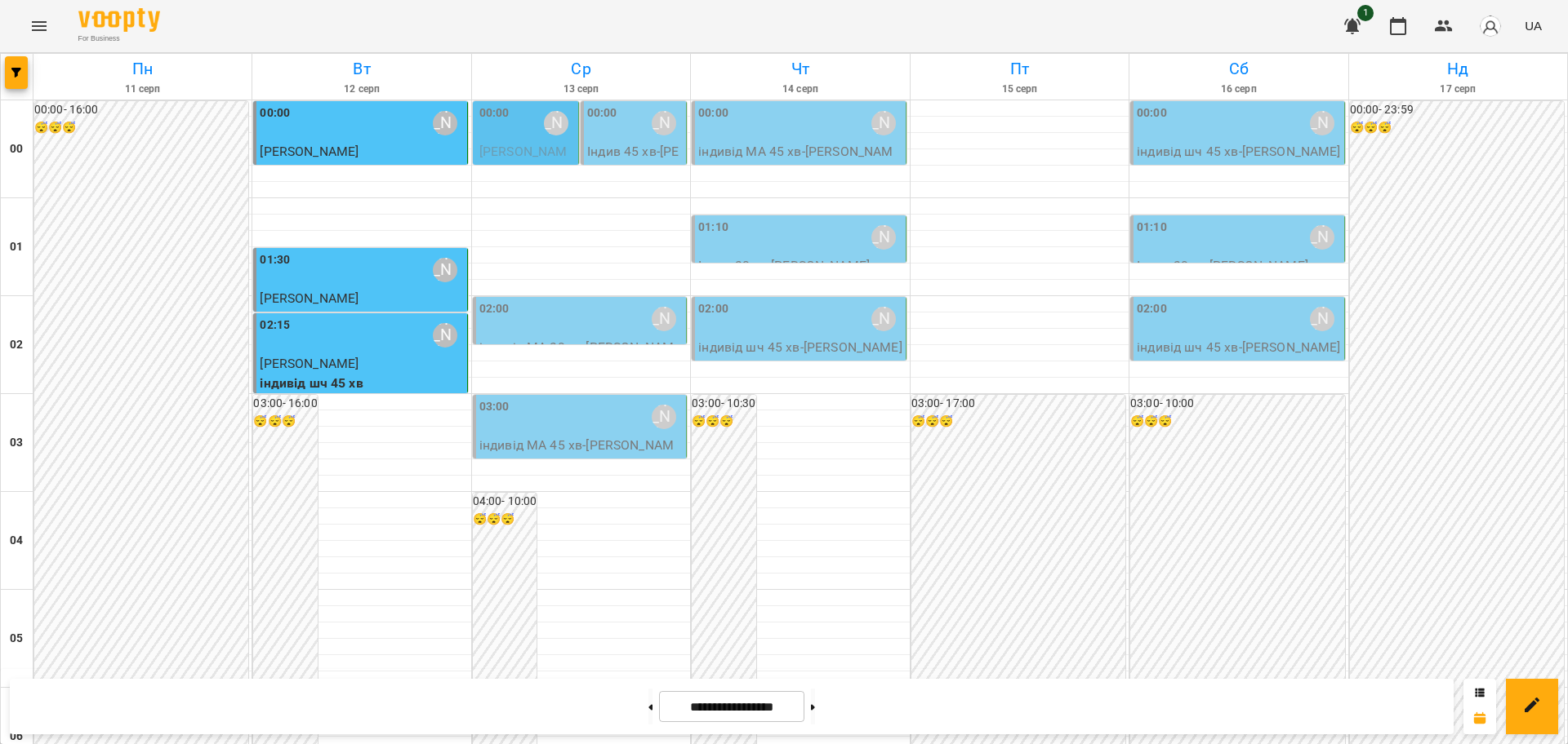
click at [37, 26] on icon "Menu" at bounding box center [39, 26] width 15 height 10
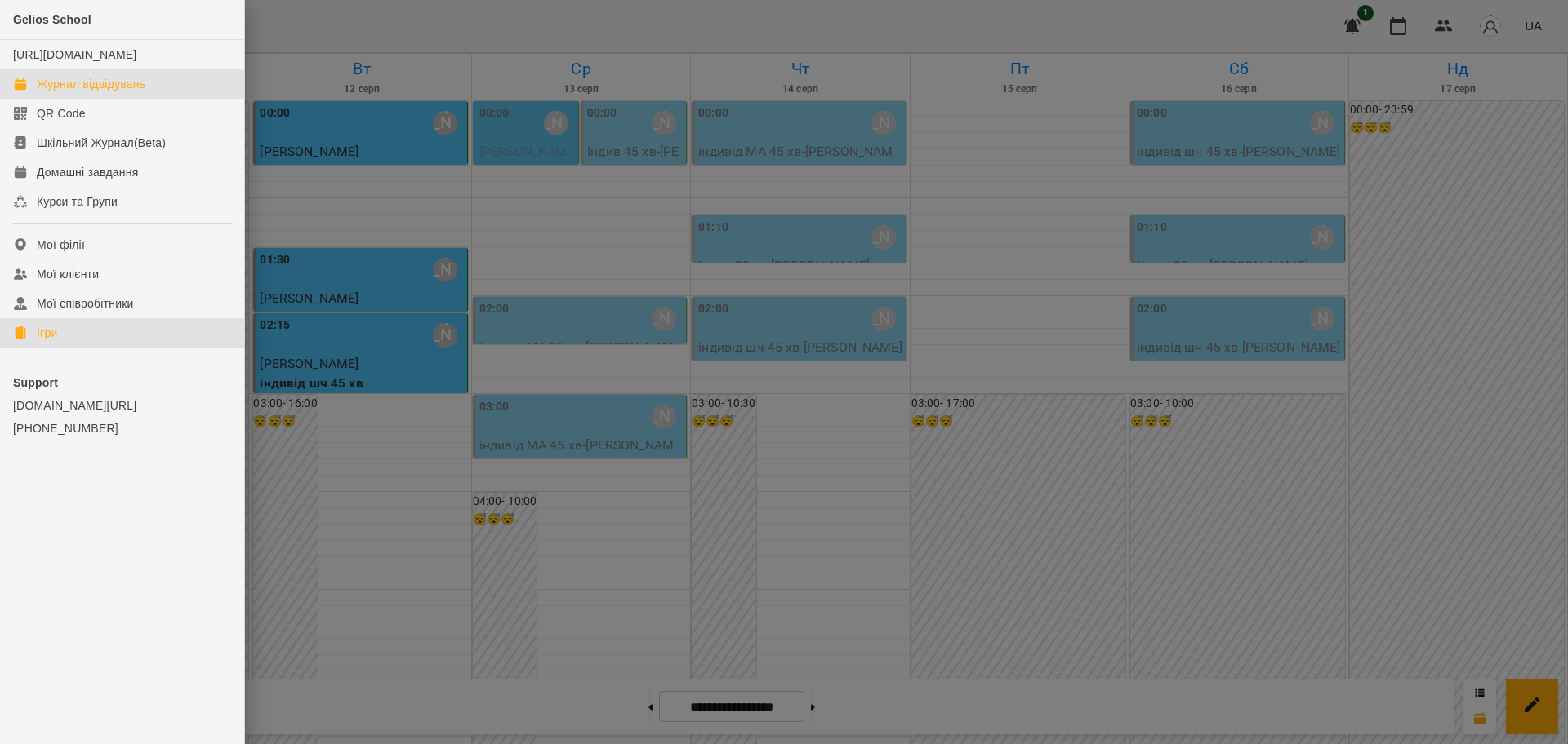
click at [36, 347] on link "Ігри" at bounding box center [122, 332] width 244 height 29
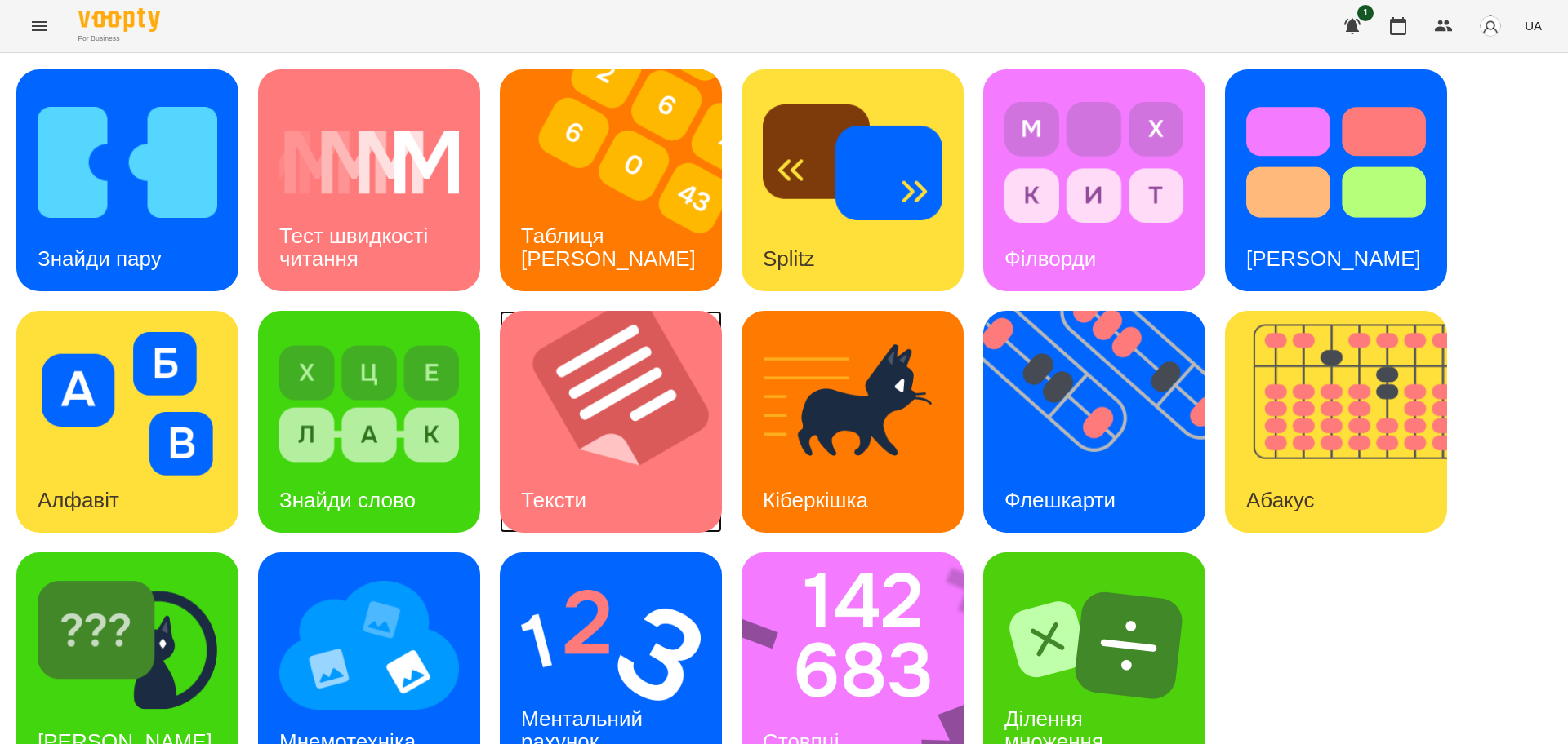
click at [568, 454] on img at bounding box center [621, 422] width 243 height 222
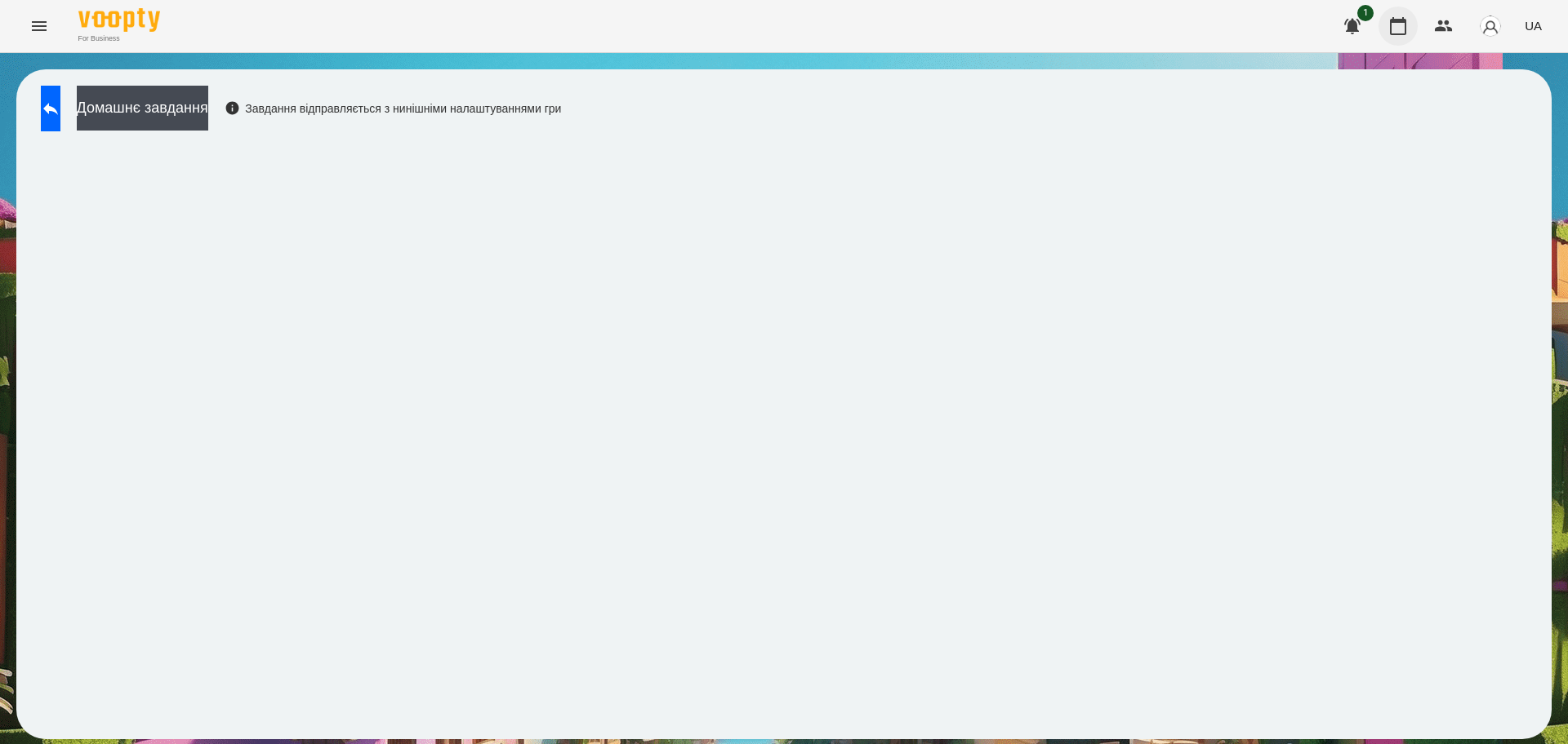
click at [1401, 23] on icon "button" at bounding box center [1397, 26] width 19 height 19
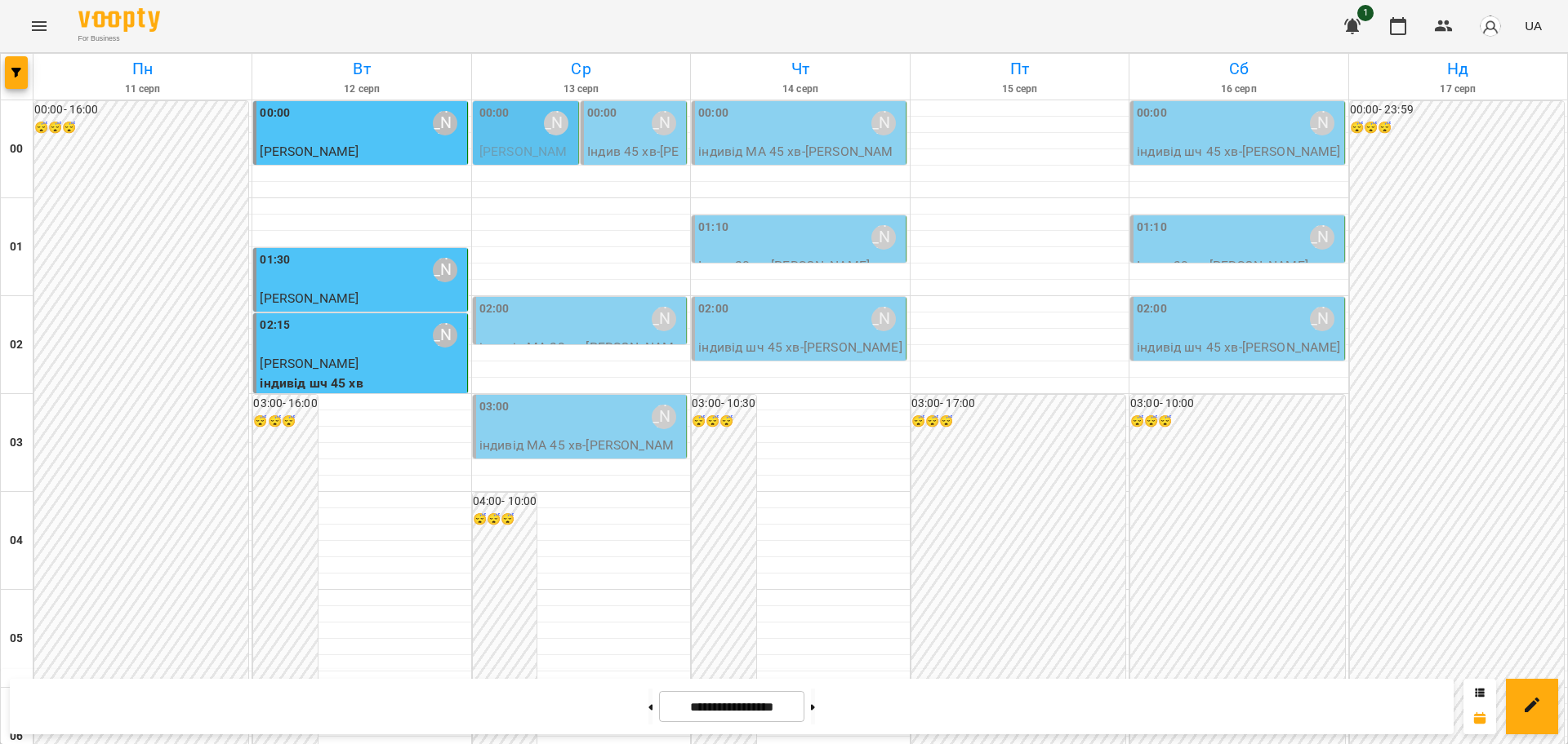
scroll to position [1531, 0]
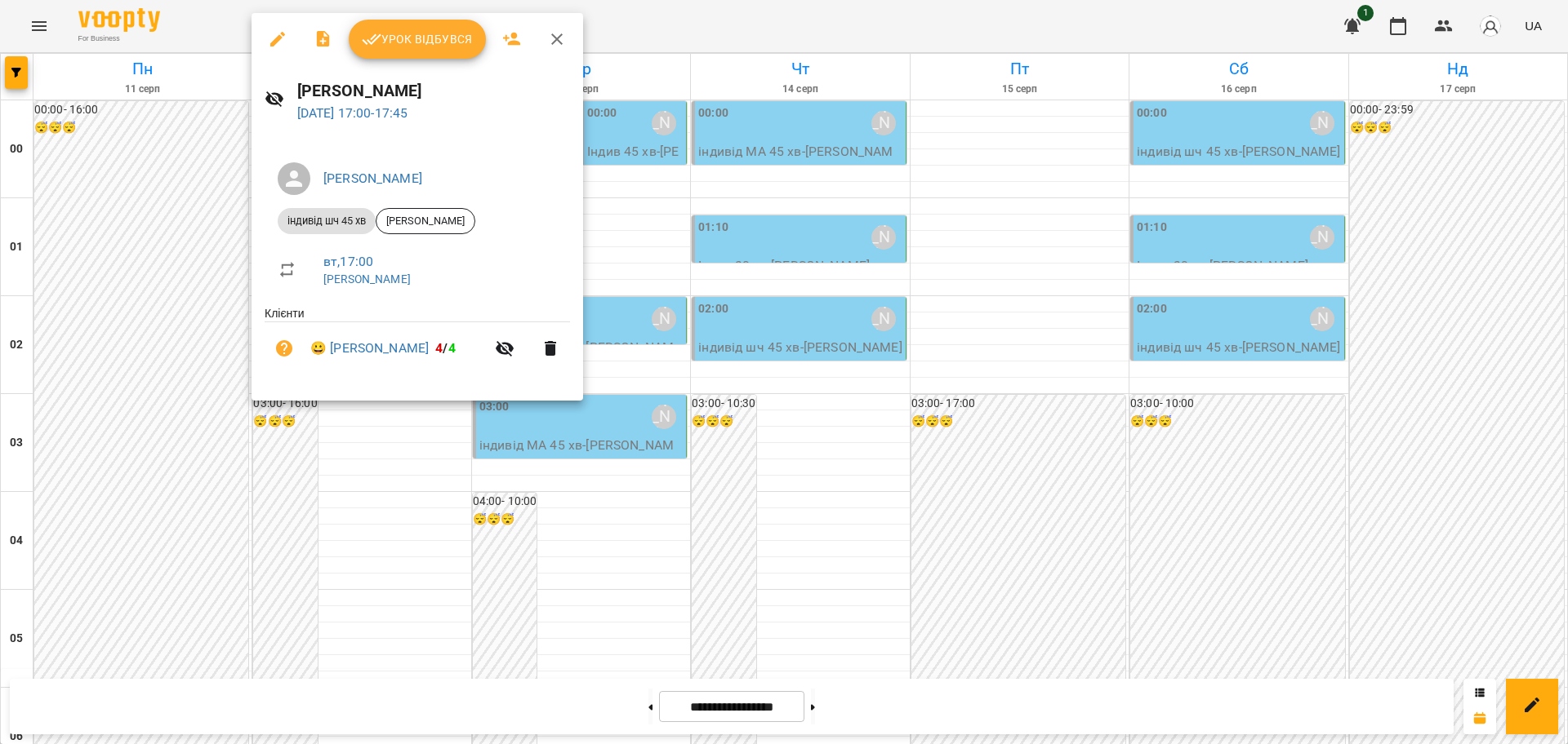
click at [458, 36] on span "Урок відбувся" at bounding box center [417, 38] width 111 height 19
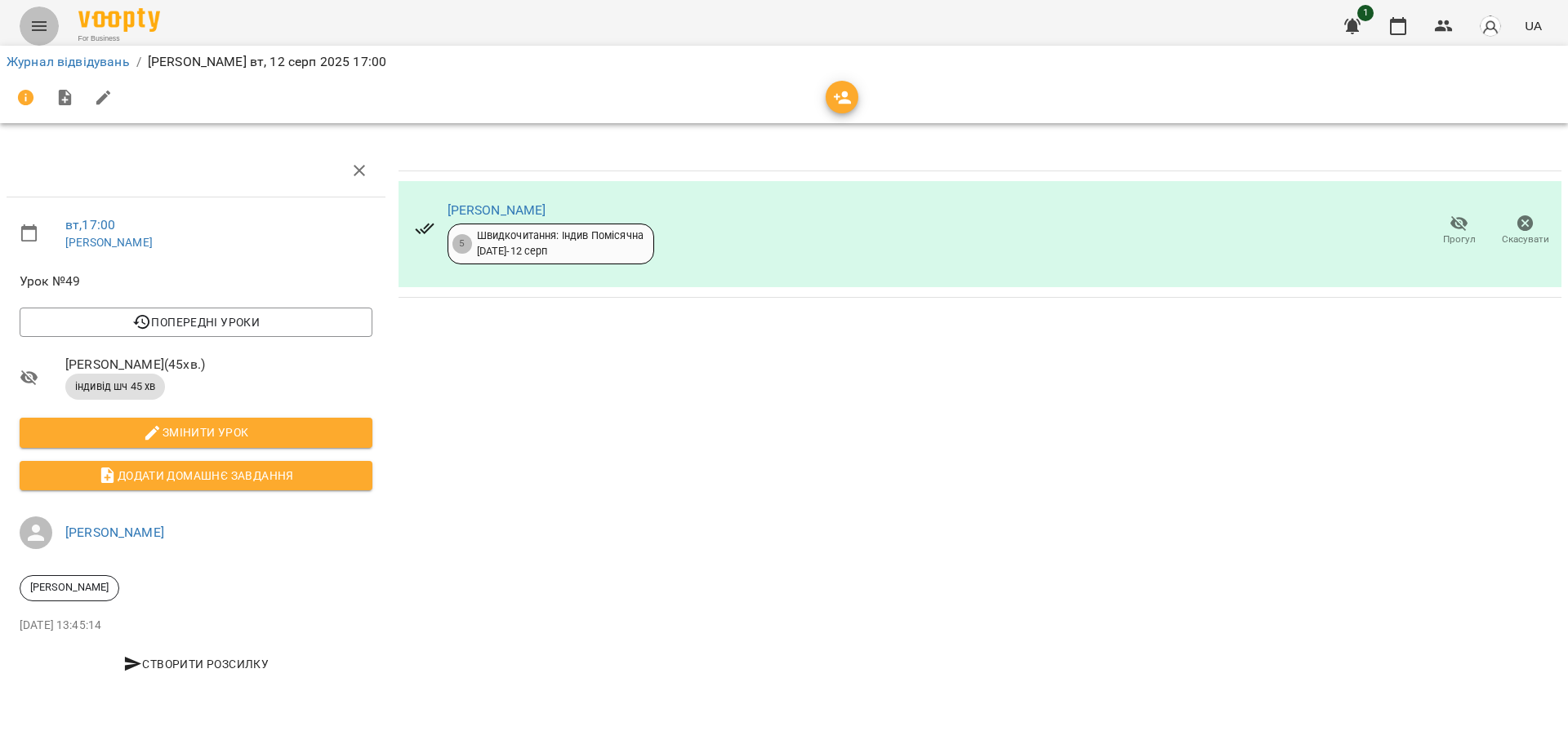
click at [33, 17] on icon "Menu" at bounding box center [39, 26] width 19 height 19
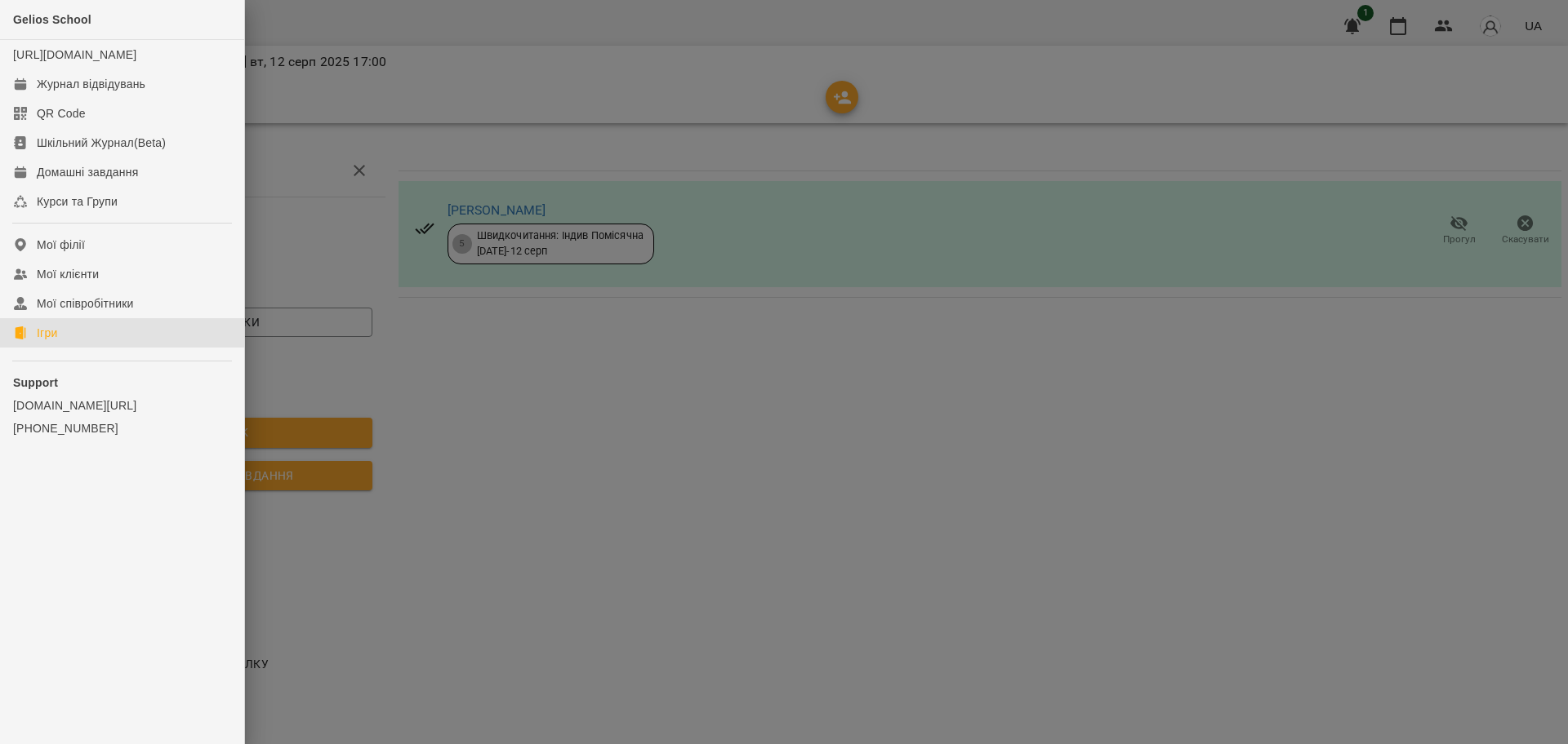
drag, startPoint x: 49, startPoint y: 352, endPoint x: 264, endPoint y: 347, distance: 215.1
click at [49, 341] on div "Ігри" at bounding box center [47, 333] width 20 height 17
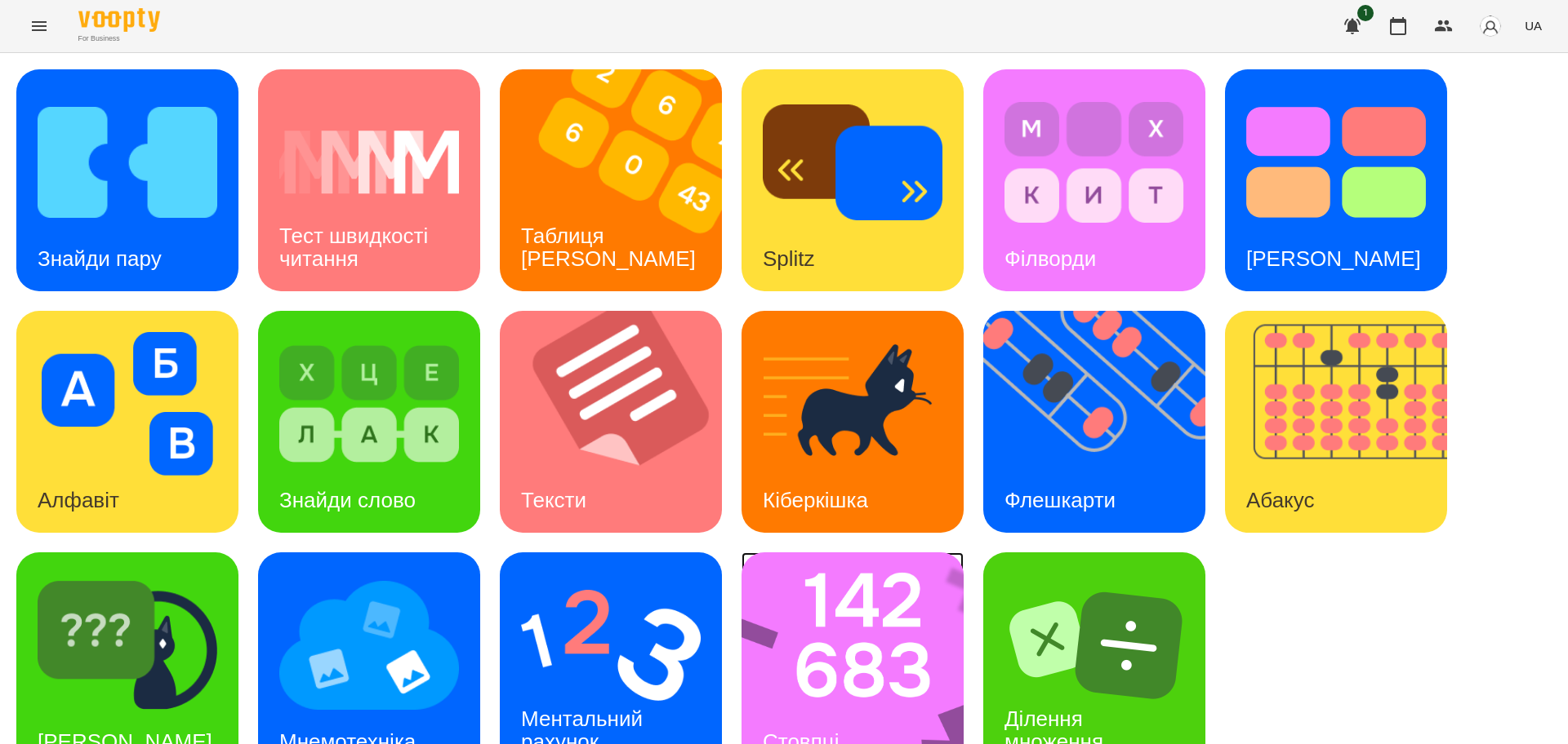
click at [901, 631] on img at bounding box center [863, 663] width 244 height 222
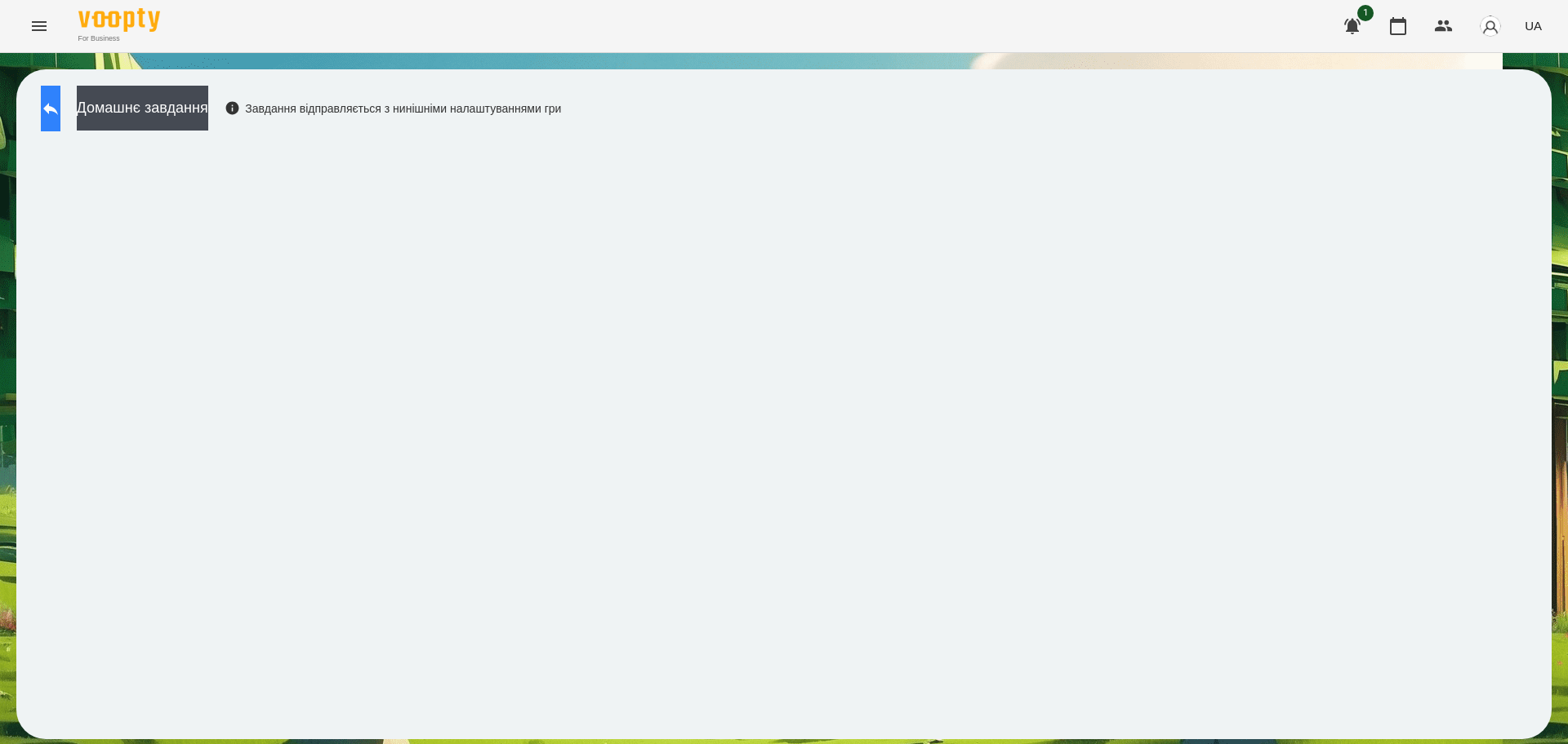
click at [60, 102] on button at bounding box center [50, 108] width 19 height 46
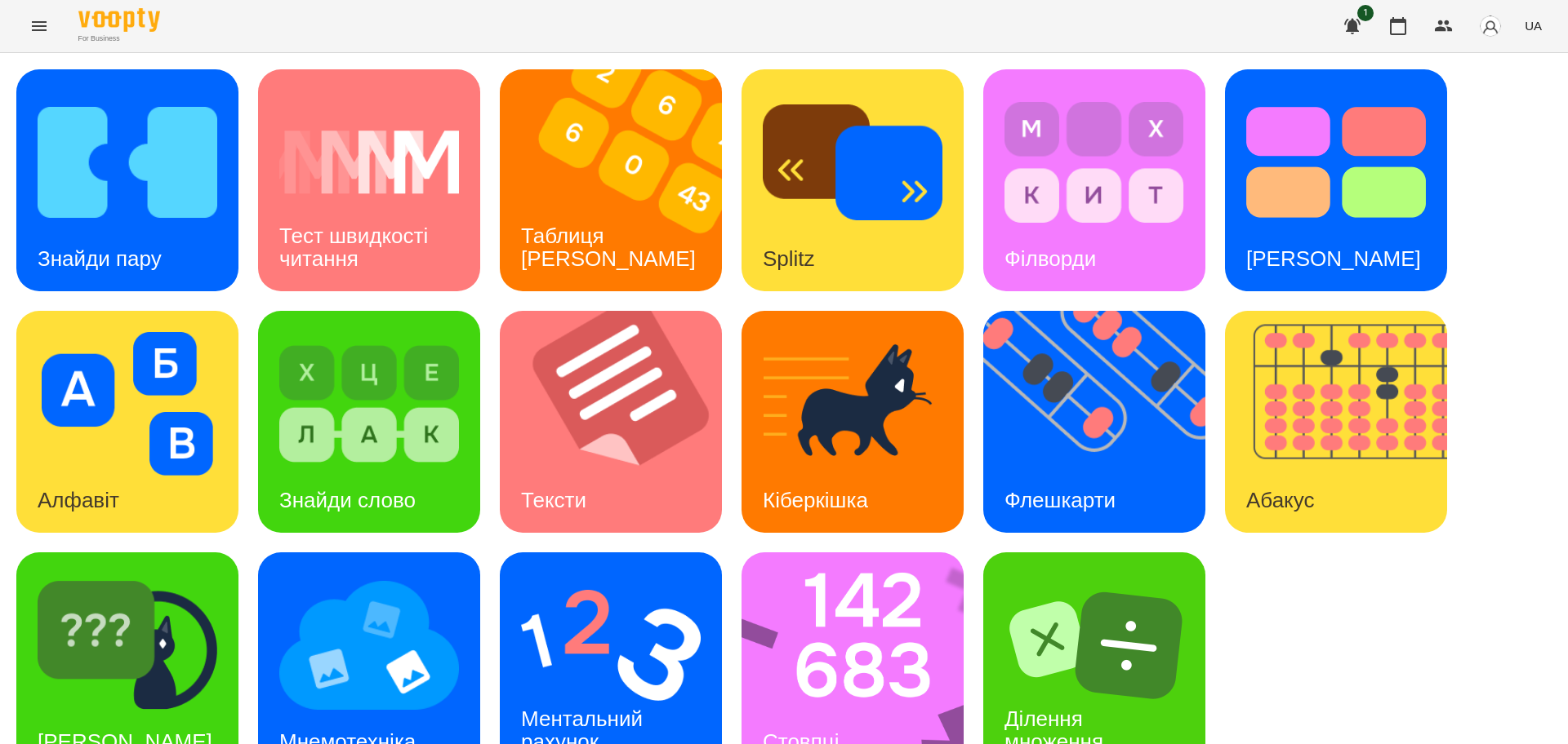
scroll to position [47, 0]
click at [584, 621] on img at bounding box center [610, 646] width 180 height 144
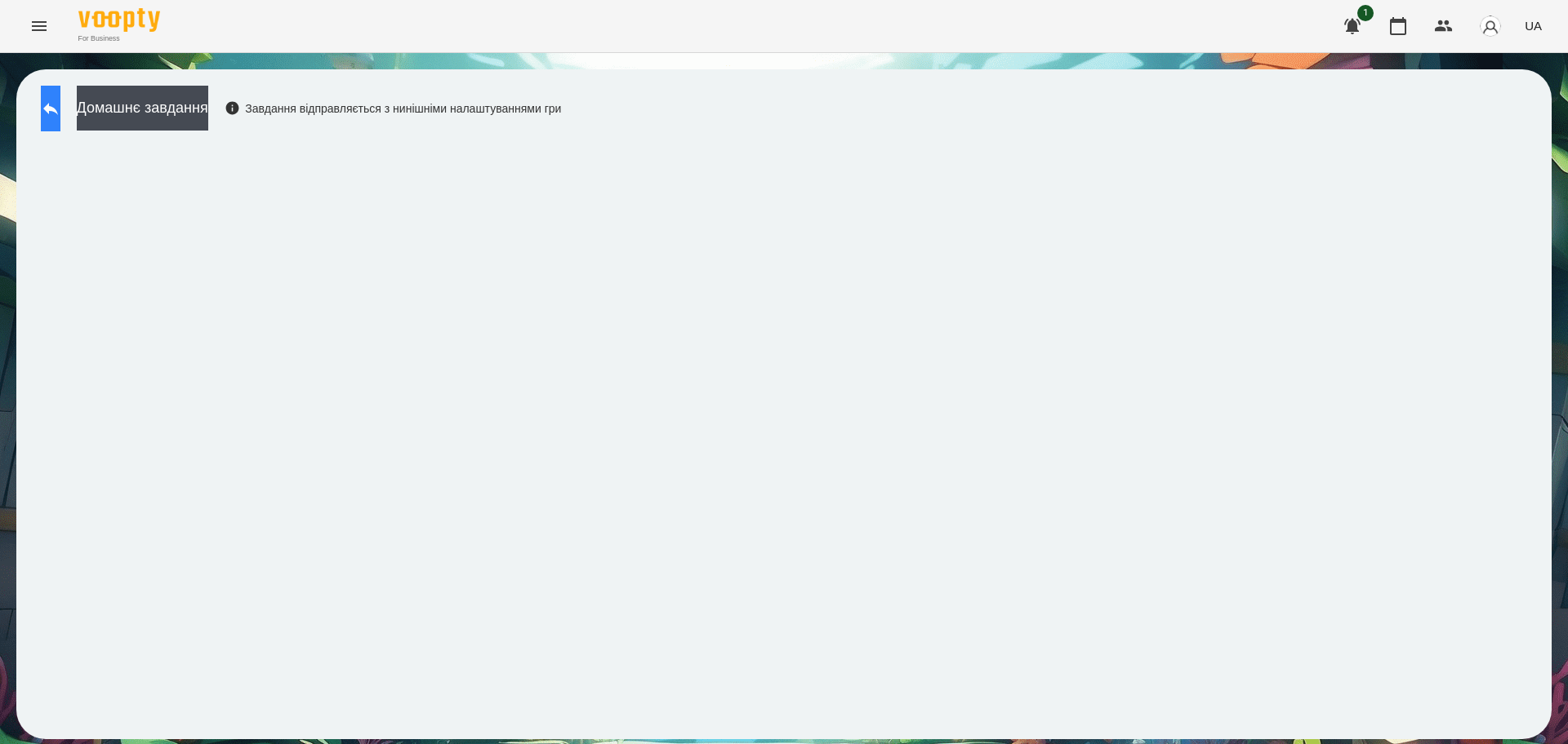
click at [60, 97] on button at bounding box center [50, 108] width 19 height 46
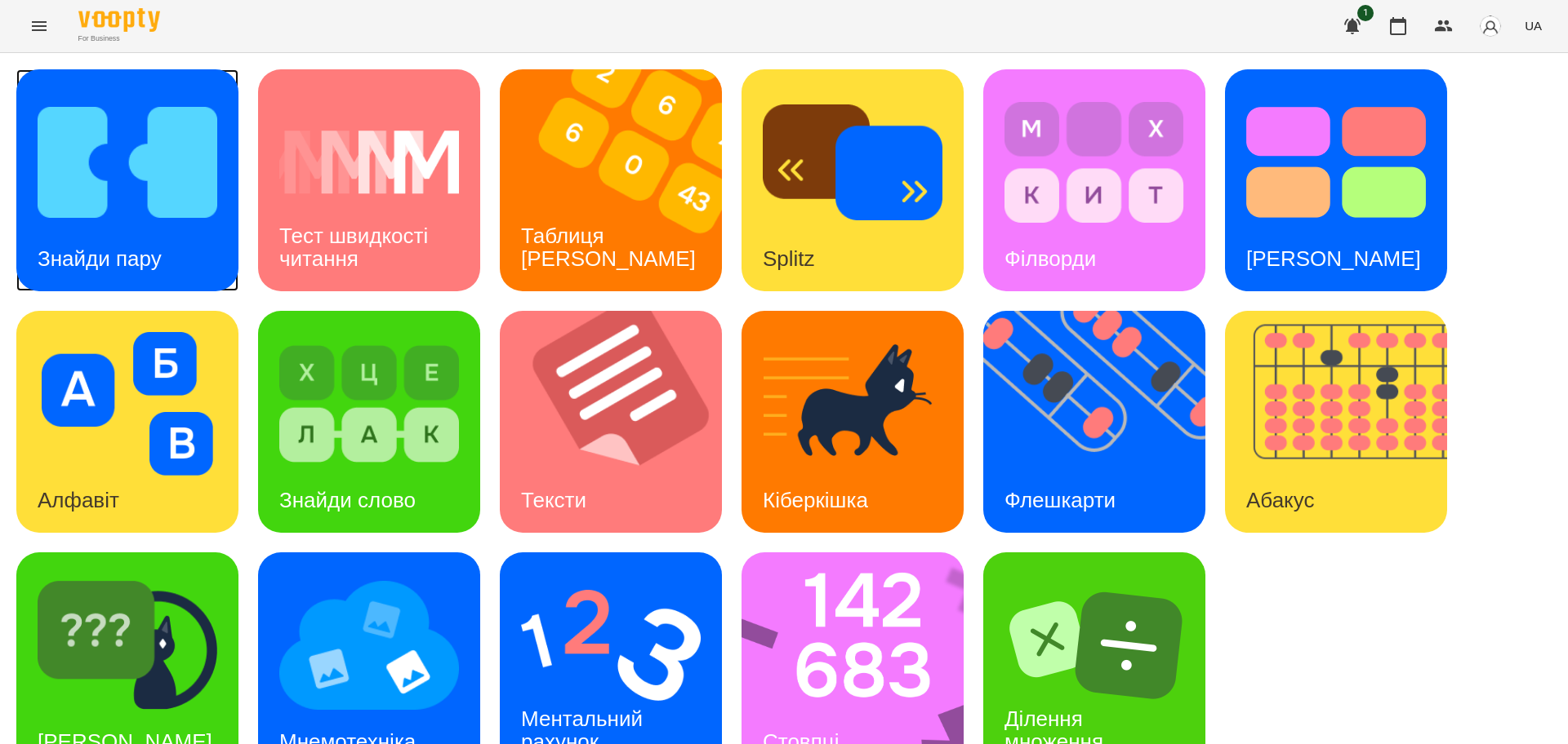
click at [170, 142] on img at bounding box center [127, 162] width 180 height 144
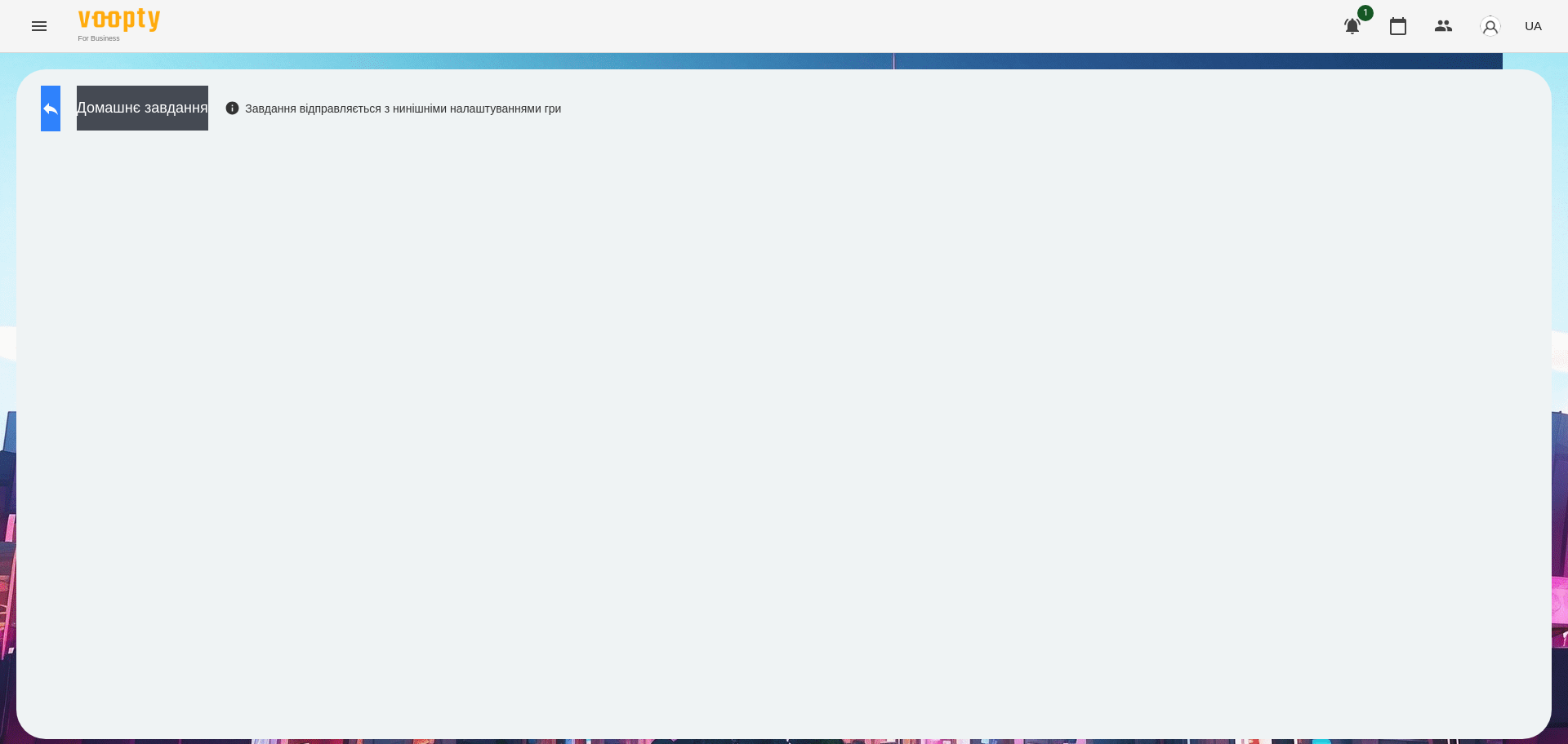
click at [60, 103] on icon at bounding box center [50, 108] width 19 height 19
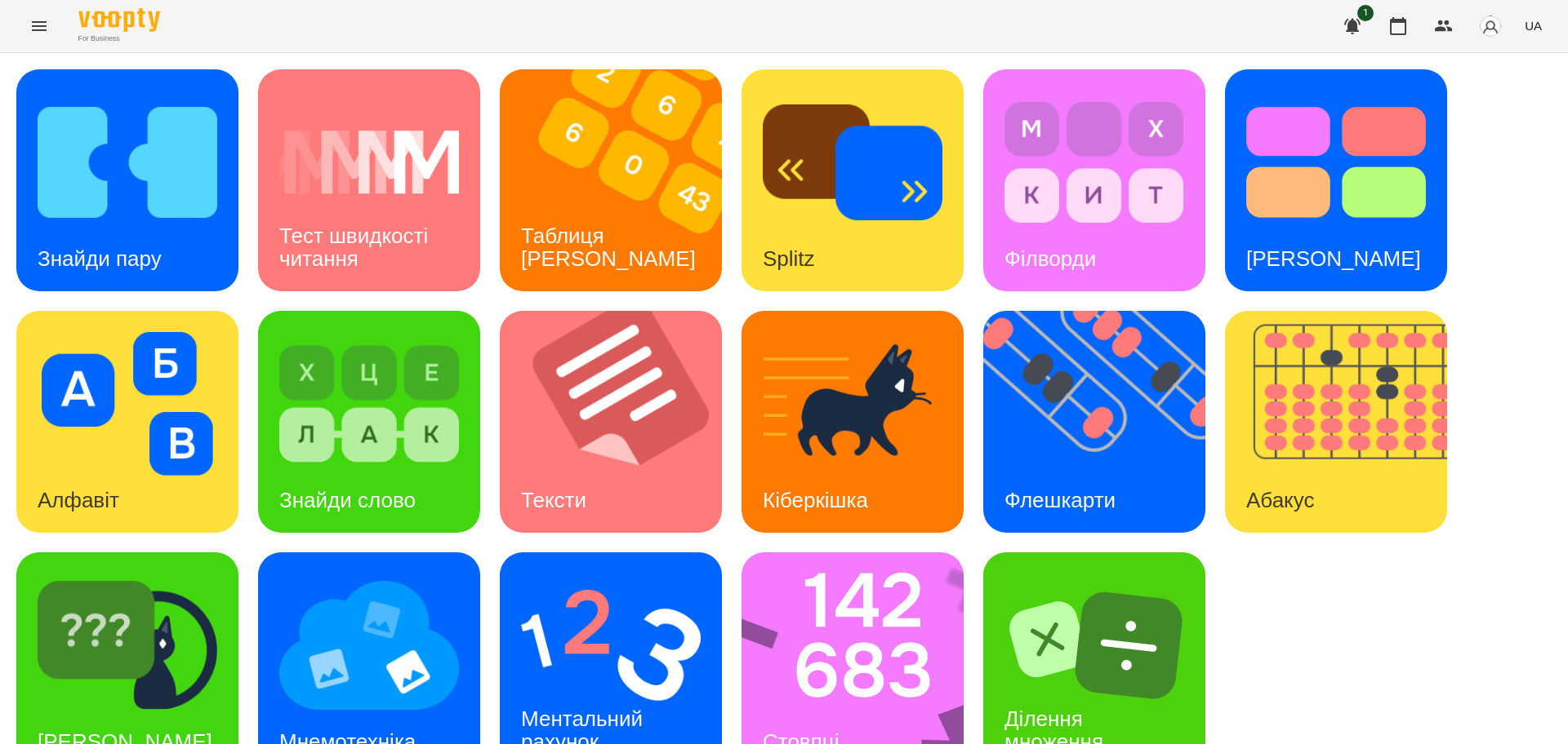
scroll to position [47, 0]
click at [609, 618] on img at bounding box center [610, 646] width 180 height 144
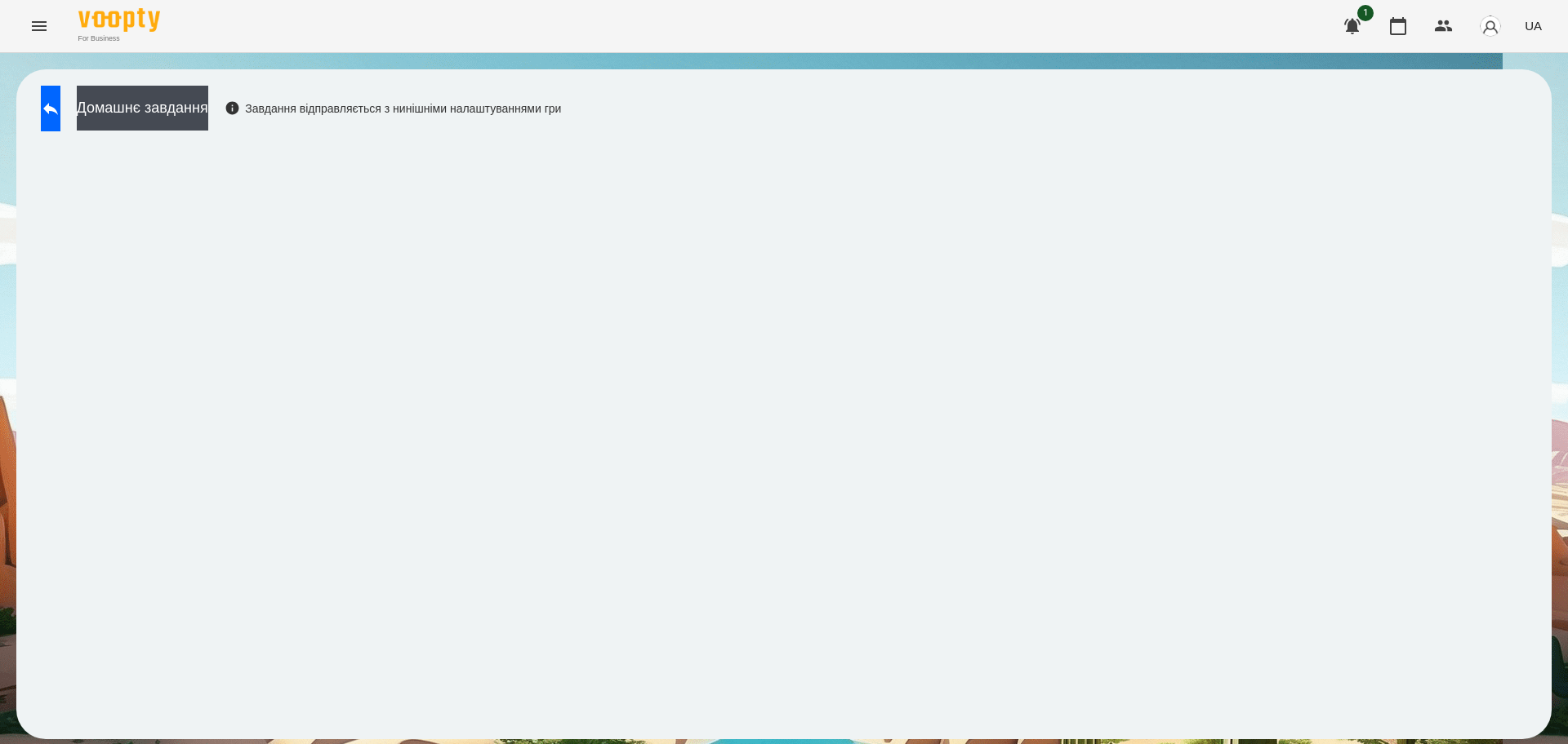
drag, startPoint x: 36, startPoint y: 121, endPoint x: 54, endPoint y: 110, distance: 21.1
click at [37, 120] on div "Домашнє завдання Завдання відправляється з нинішніми налаштуваннями гри" at bounding box center [296, 112] width 528 height 54
click at [60, 103] on icon at bounding box center [50, 108] width 19 height 19
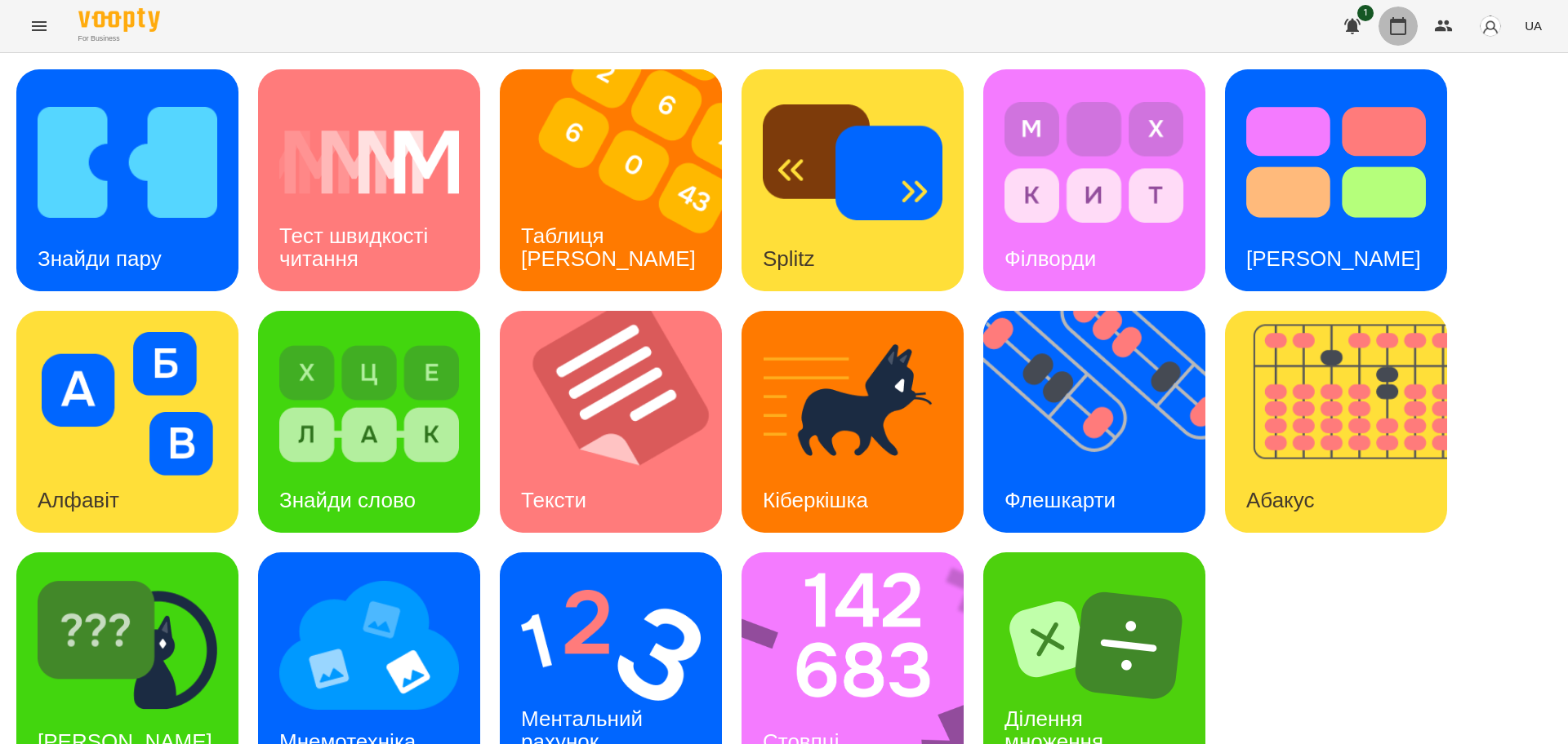
click at [1401, 32] on icon "button" at bounding box center [1397, 26] width 19 height 19
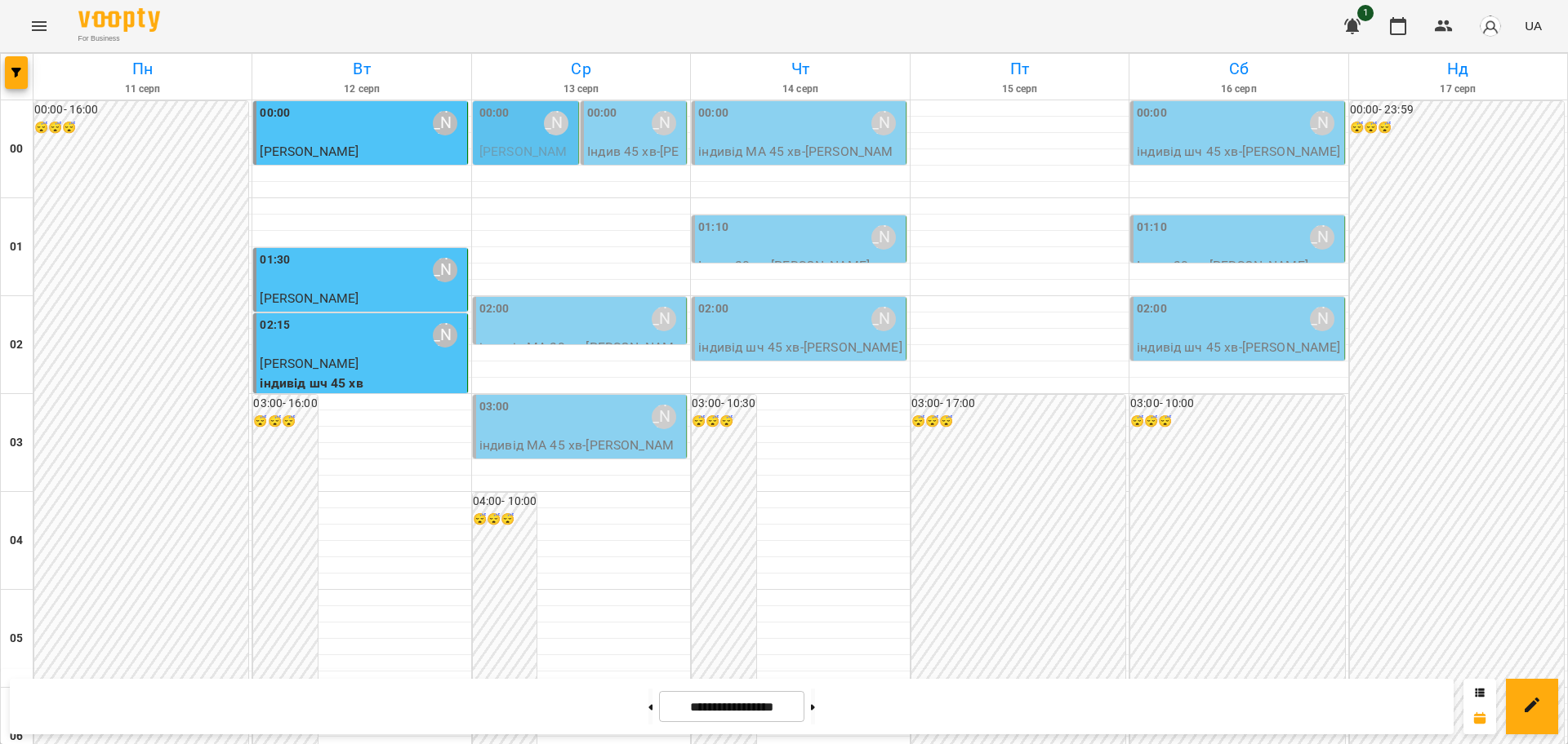
scroll to position [1326, 0]
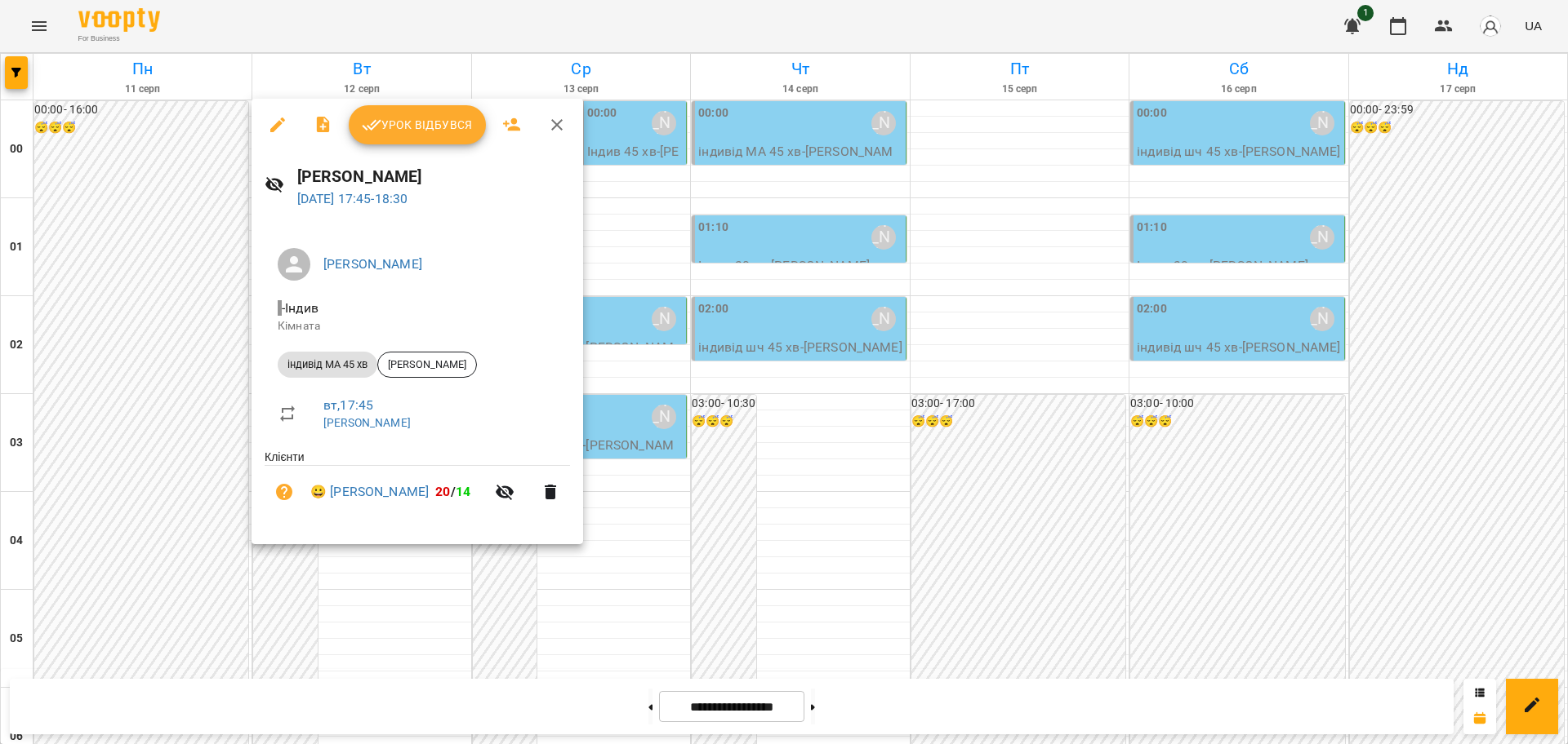
click at [442, 133] on span "Урок відбувся" at bounding box center [417, 125] width 111 height 19
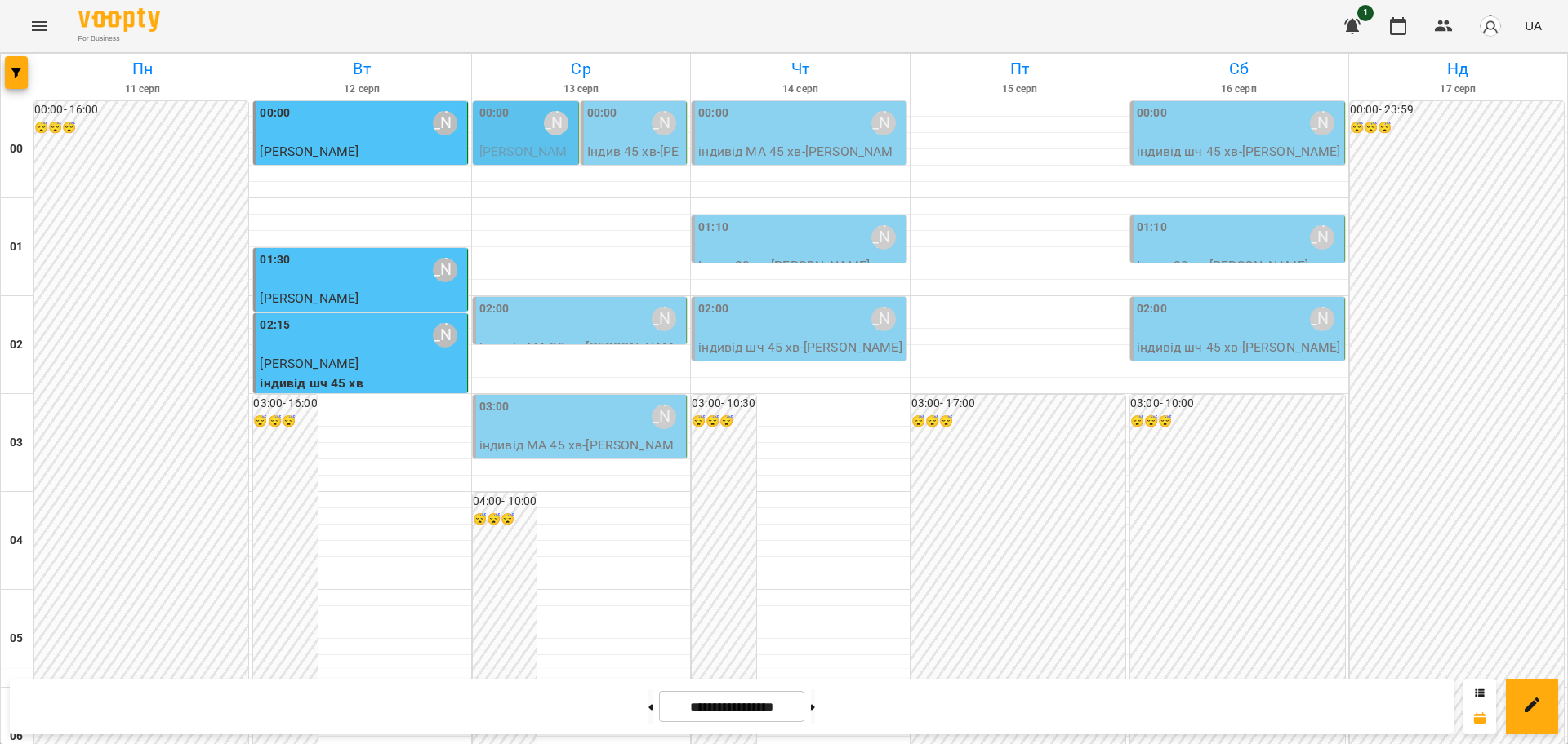
scroll to position [1531, 0]
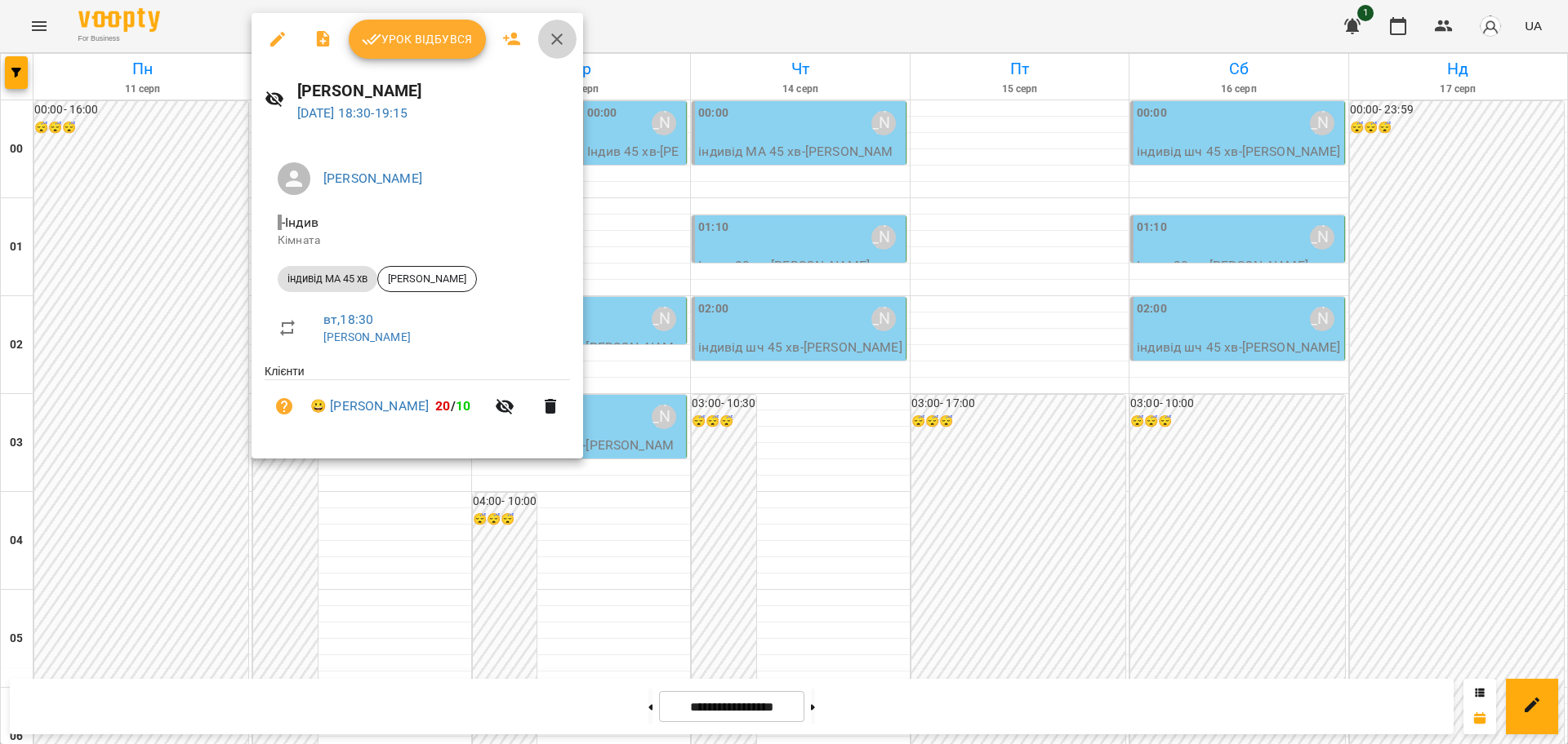
click at [559, 37] on icon "button" at bounding box center [556, 38] width 19 height 19
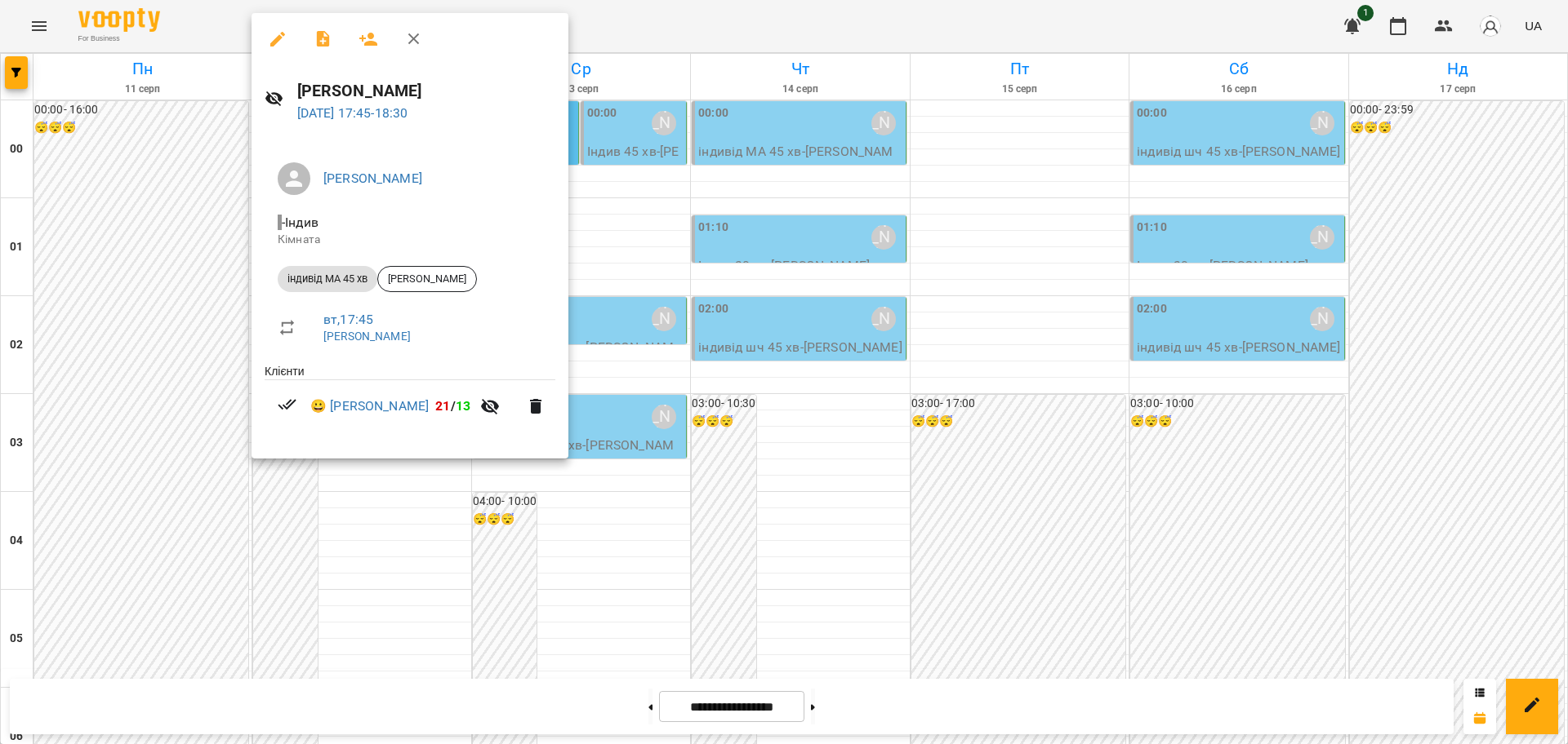
click at [412, 36] on icon "button" at bounding box center [414, 39] width 12 height 12
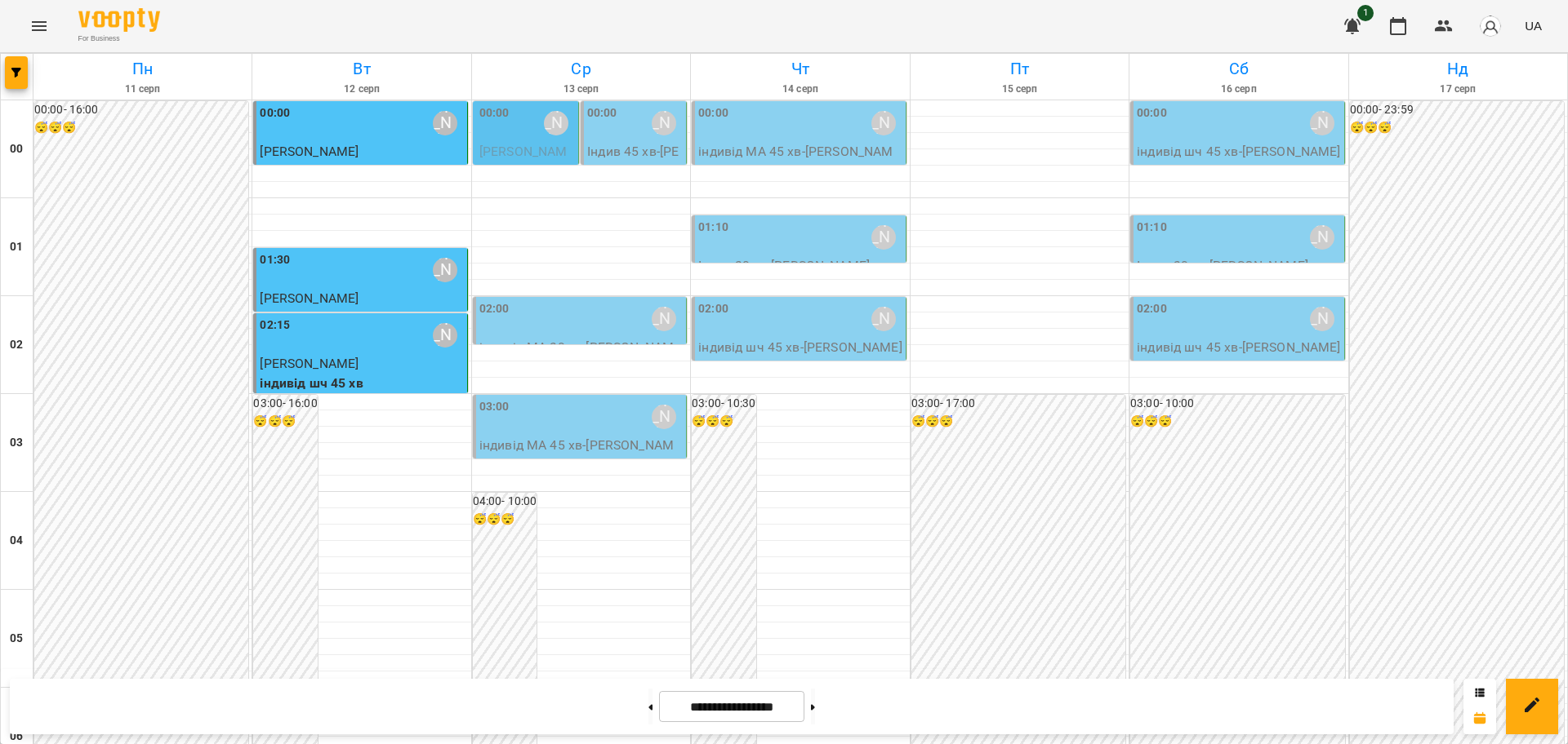
scroll to position [1780, 0]
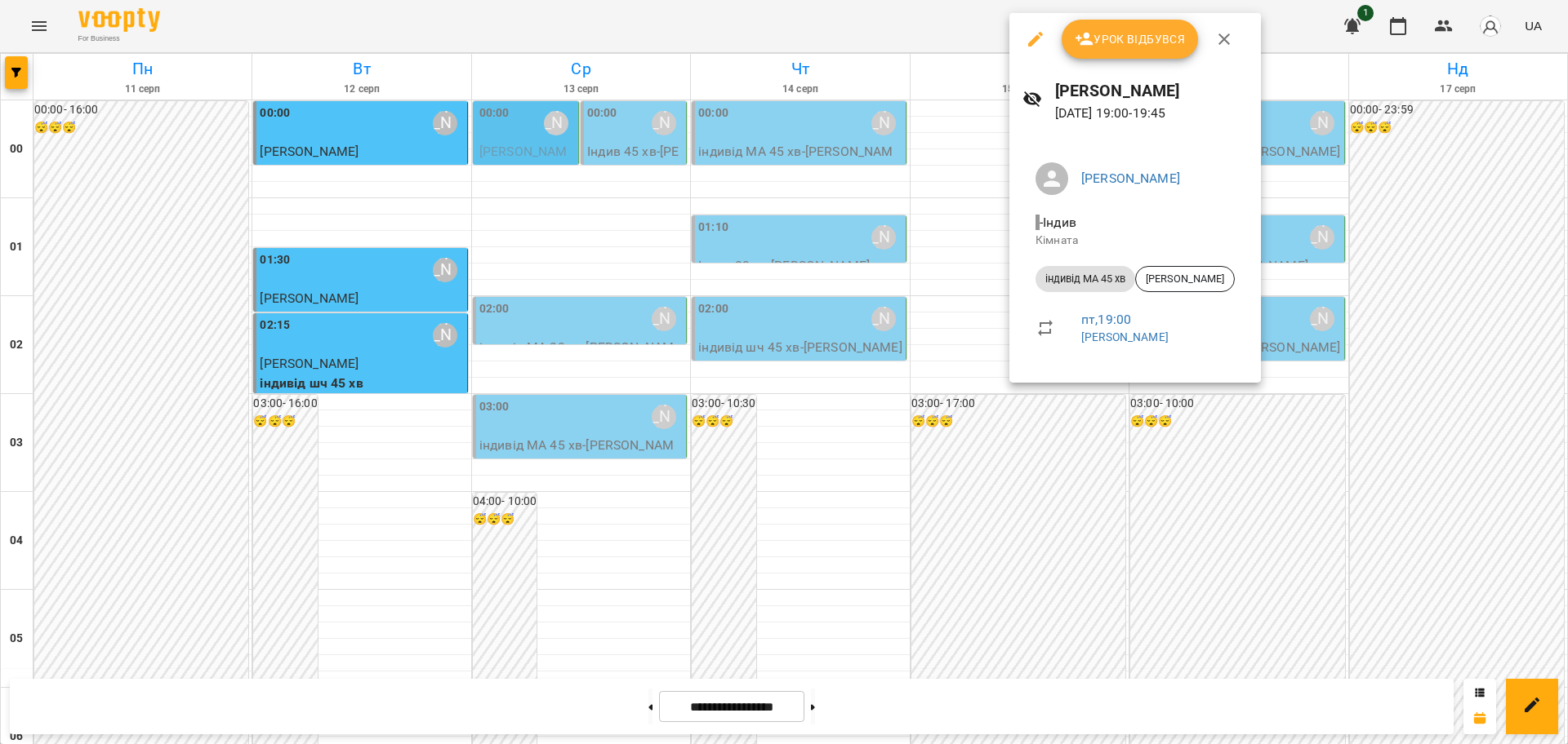
click at [1226, 38] on icon "button" at bounding box center [1223, 38] width 19 height 19
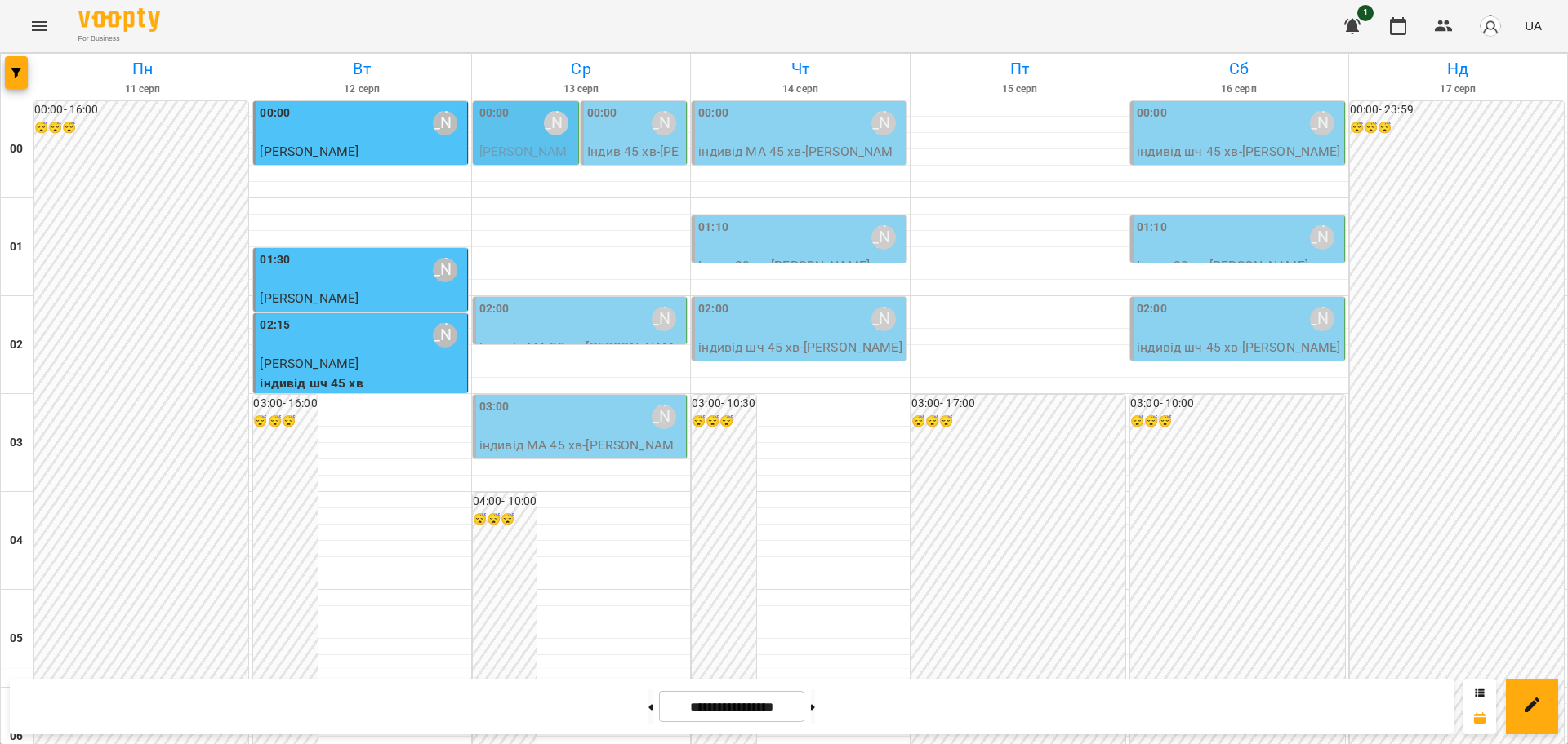
scroll to position [1576, 0]
click at [44, 29] on icon "Menu" at bounding box center [39, 26] width 15 height 10
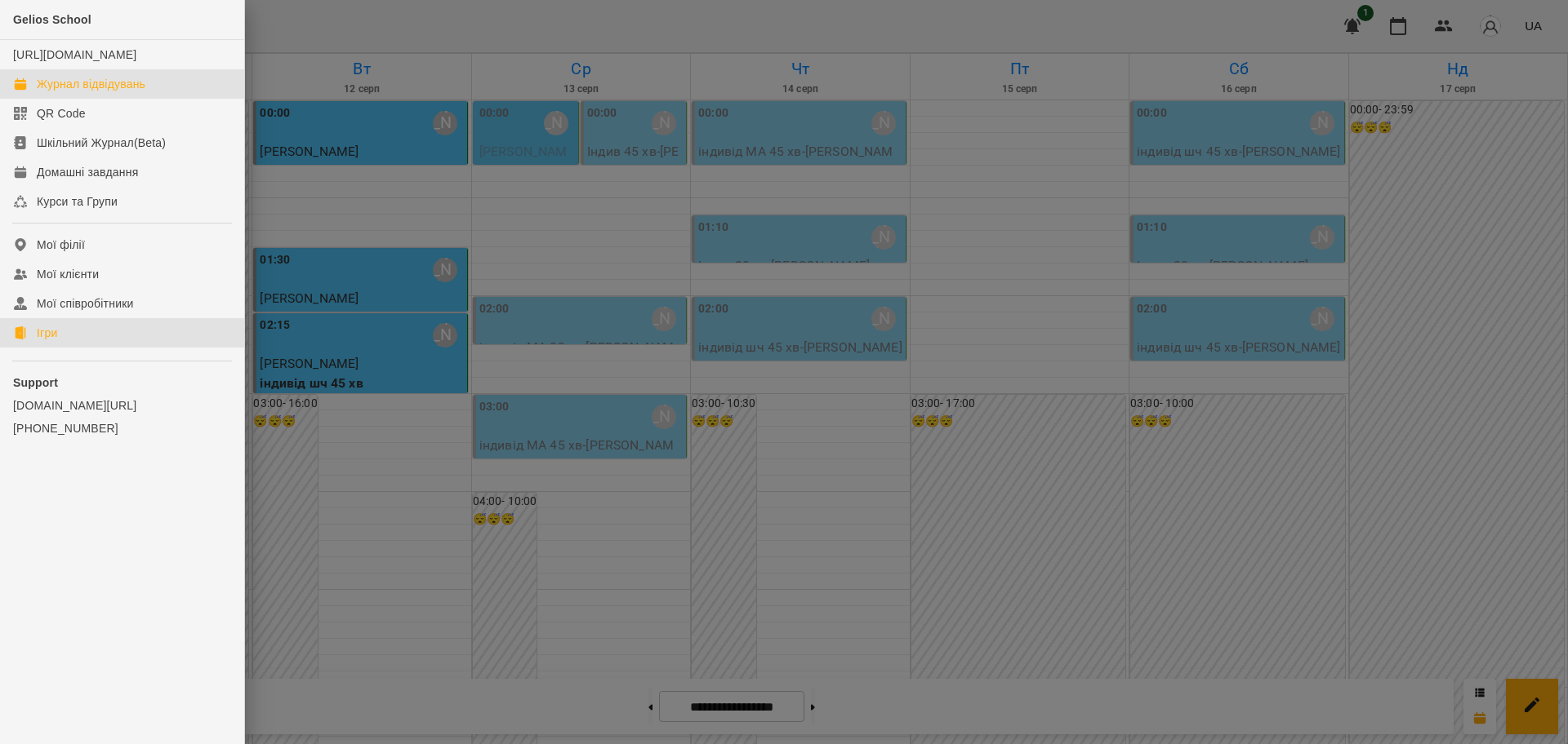
drag, startPoint x: 37, startPoint y: 358, endPoint x: 529, endPoint y: 200, distance: 516.7
click at [38, 347] on link "Ігри" at bounding box center [122, 332] width 244 height 29
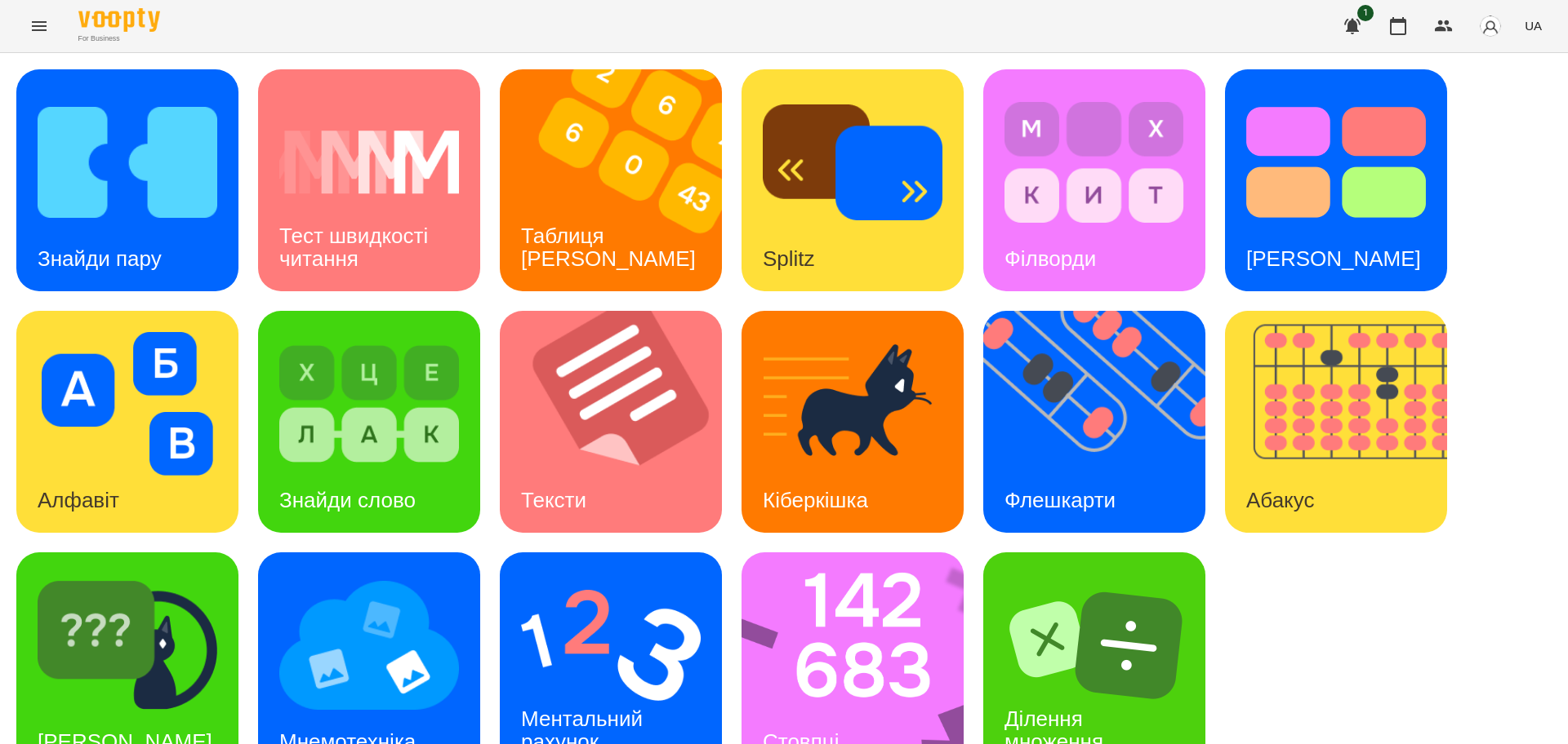
scroll to position [47, 0]
click at [1110, 403] on img at bounding box center [1104, 422] width 243 height 222
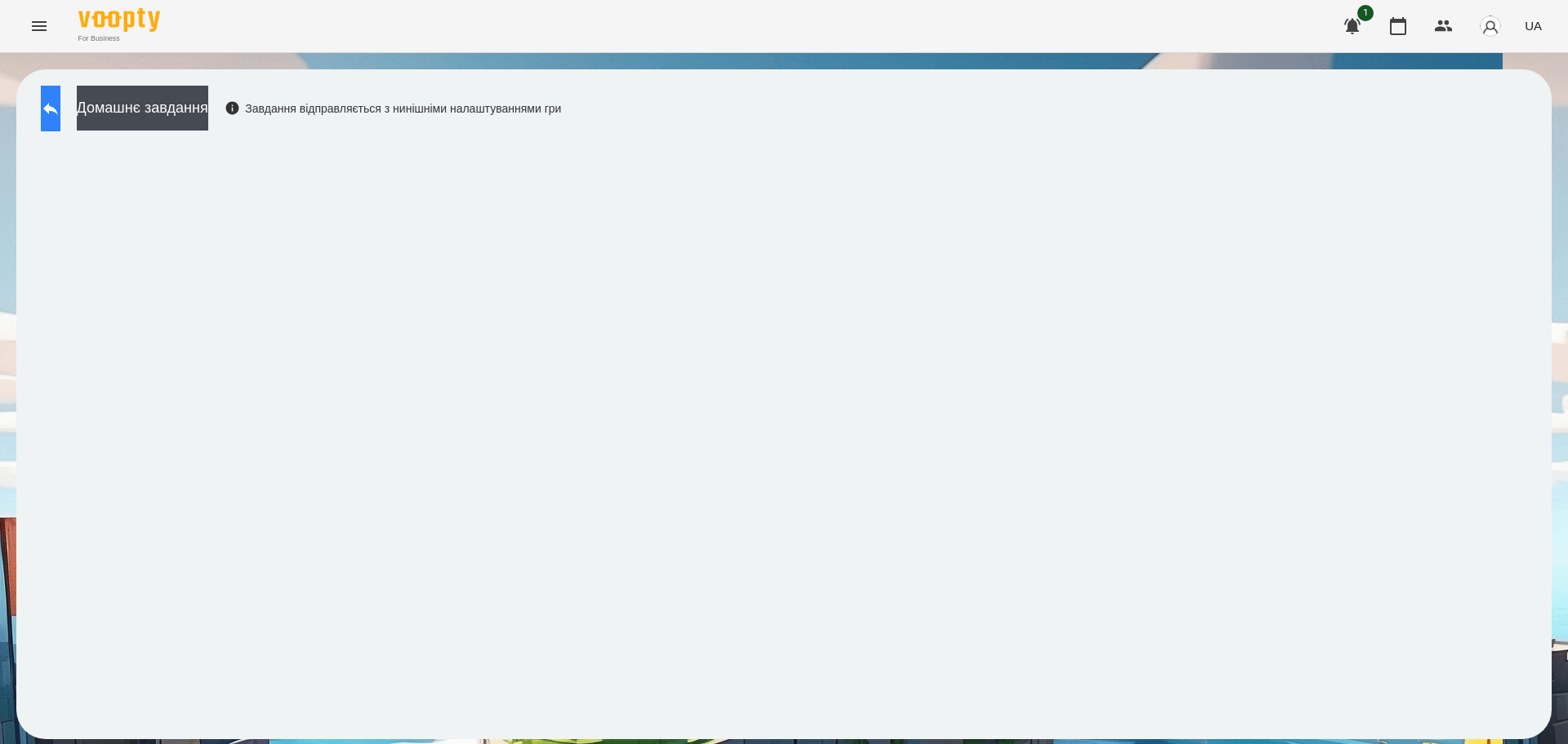
click at [60, 97] on button at bounding box center [50, 108] width 19 height 46
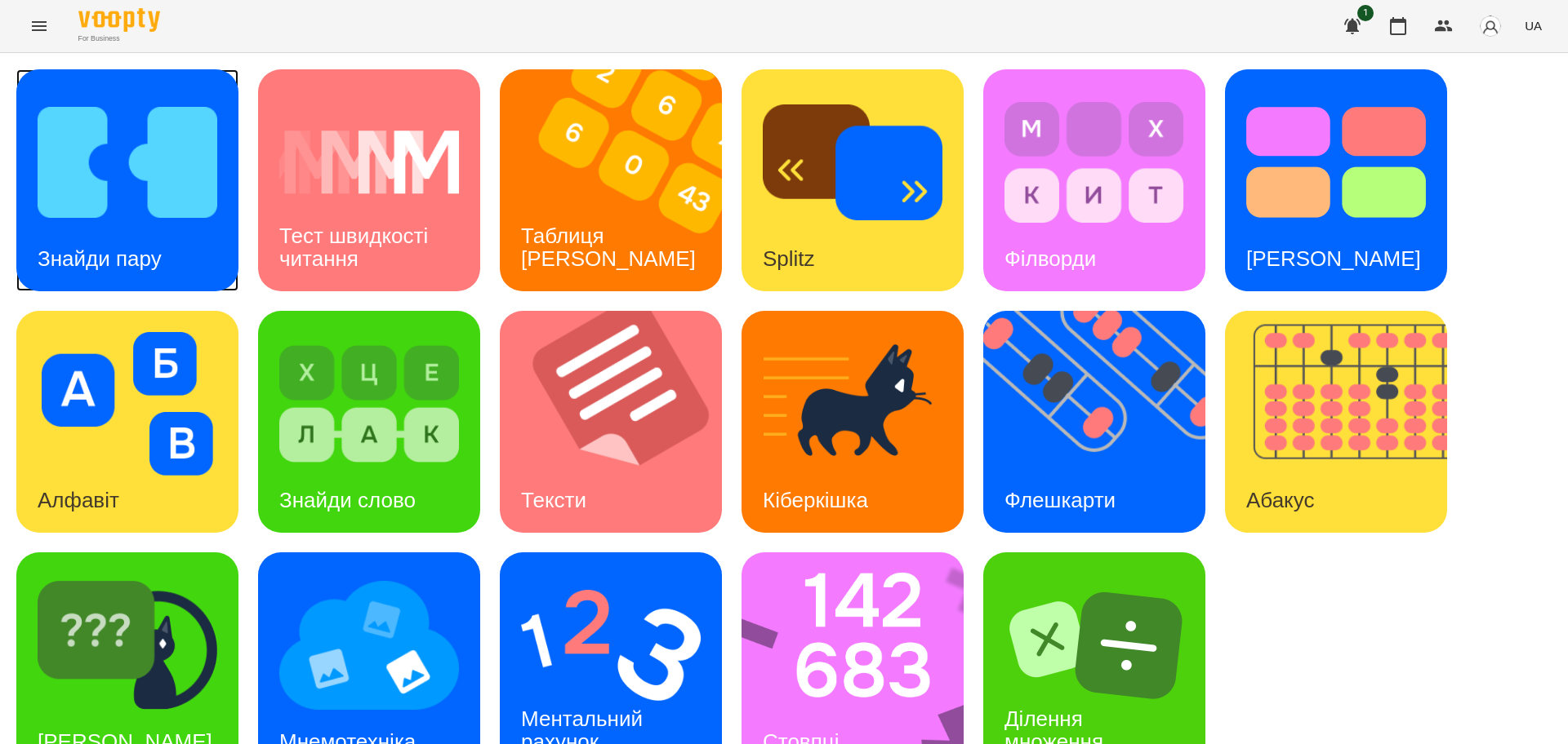
click at [135, 198] on img at bounding box center [127, 162] width 180 height 144
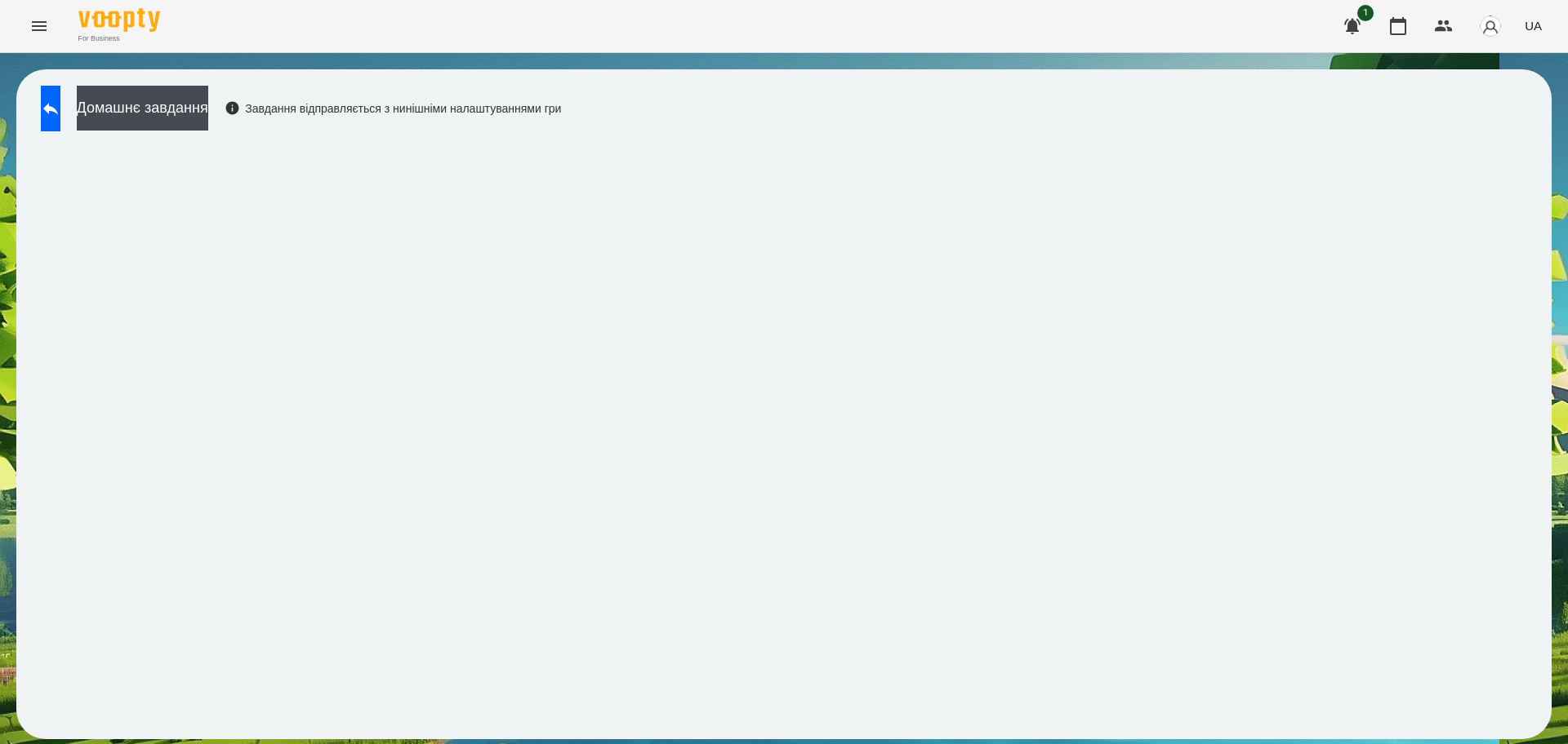
click at [69, 134] on div "Домашнє завдання Завдання відправляється з нинішніми налаштуваннями гри" at bounding box center [296, 112] width 528 height 54
click at [60, 105] on icon at bounding box center [50, 108] width 19 height 19
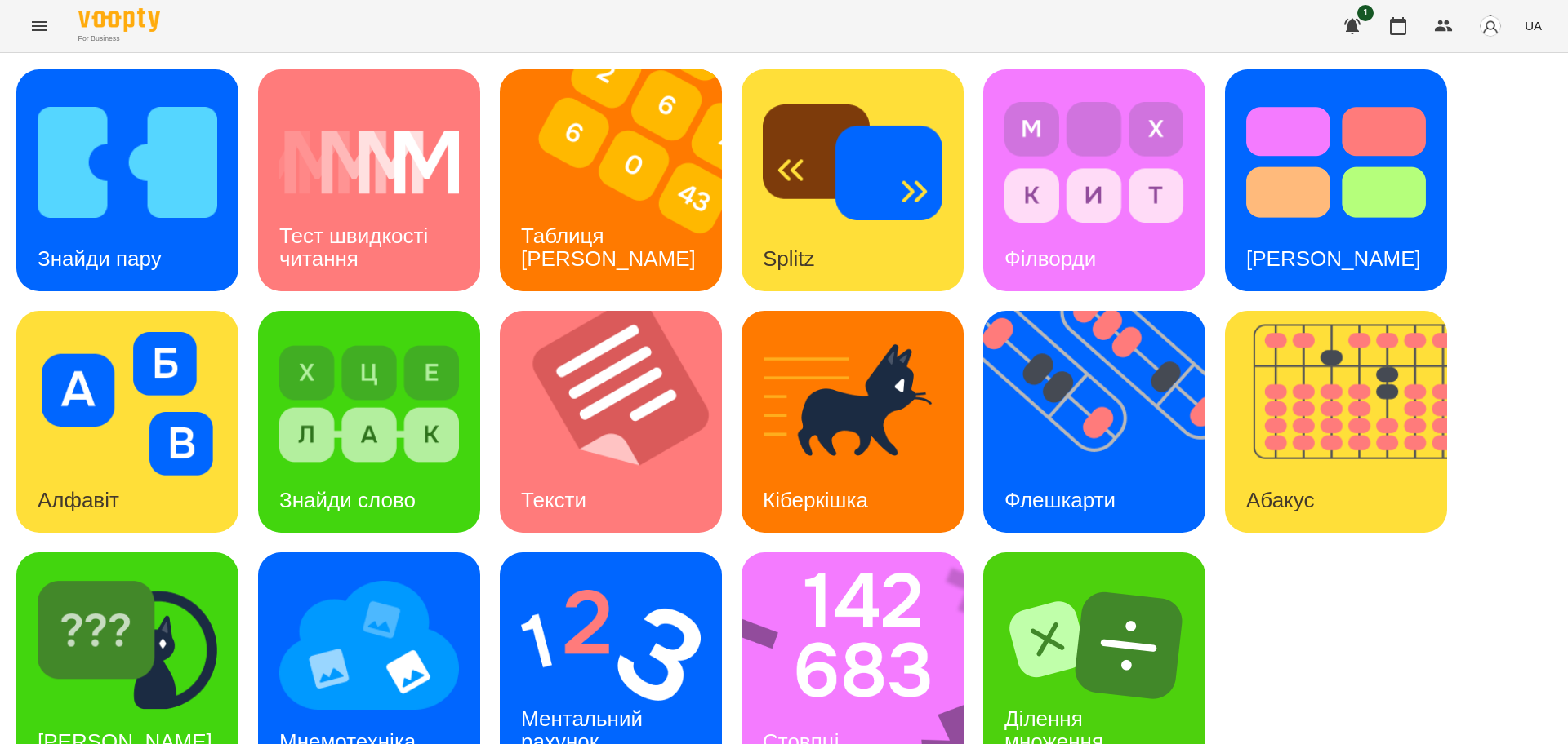
scroll to position [47, 0]
click at [876, 589] on img at bounding box center [863, 663] width 244 height 222
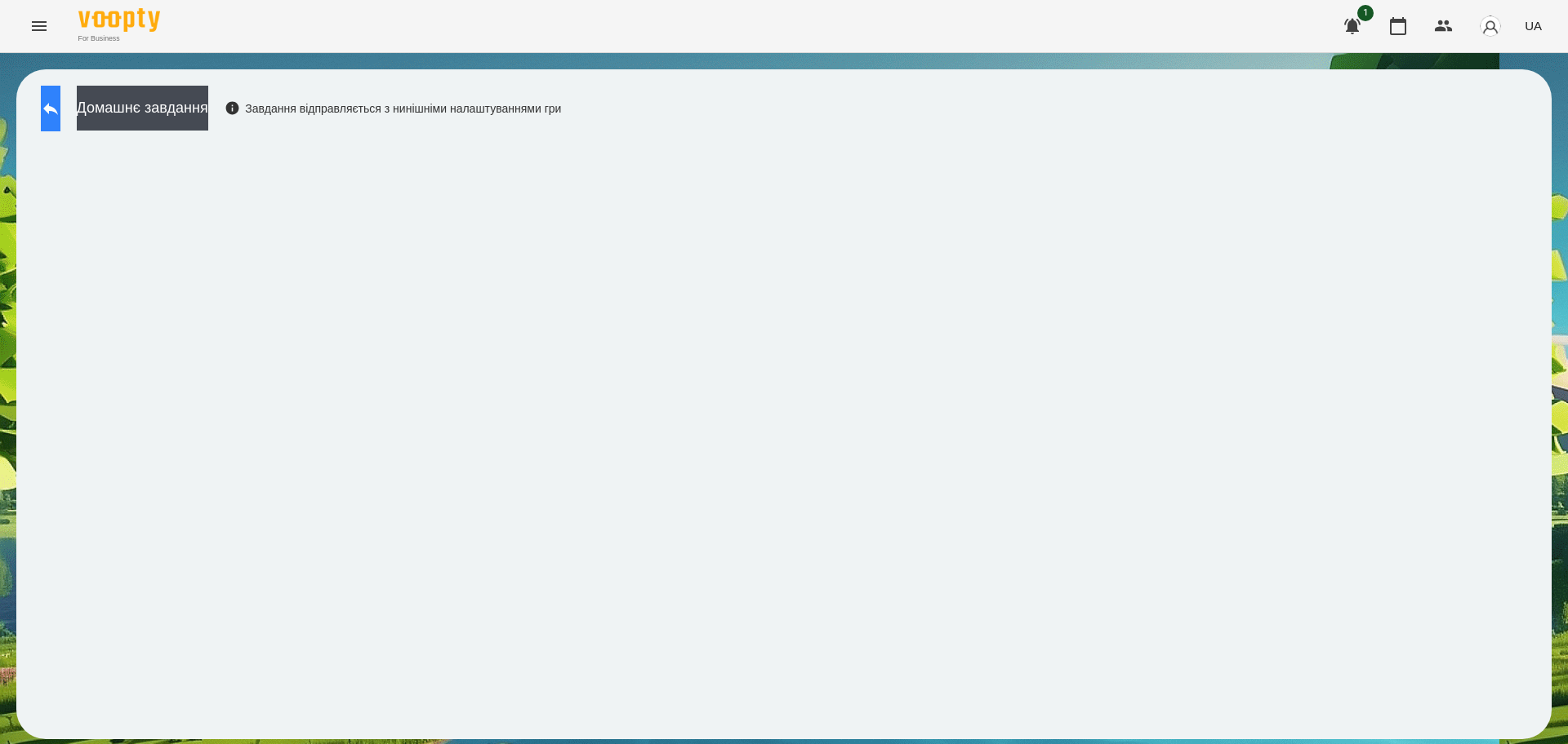
click at [60, 118] on button at bounding box center [50, 108] width 19 height 46
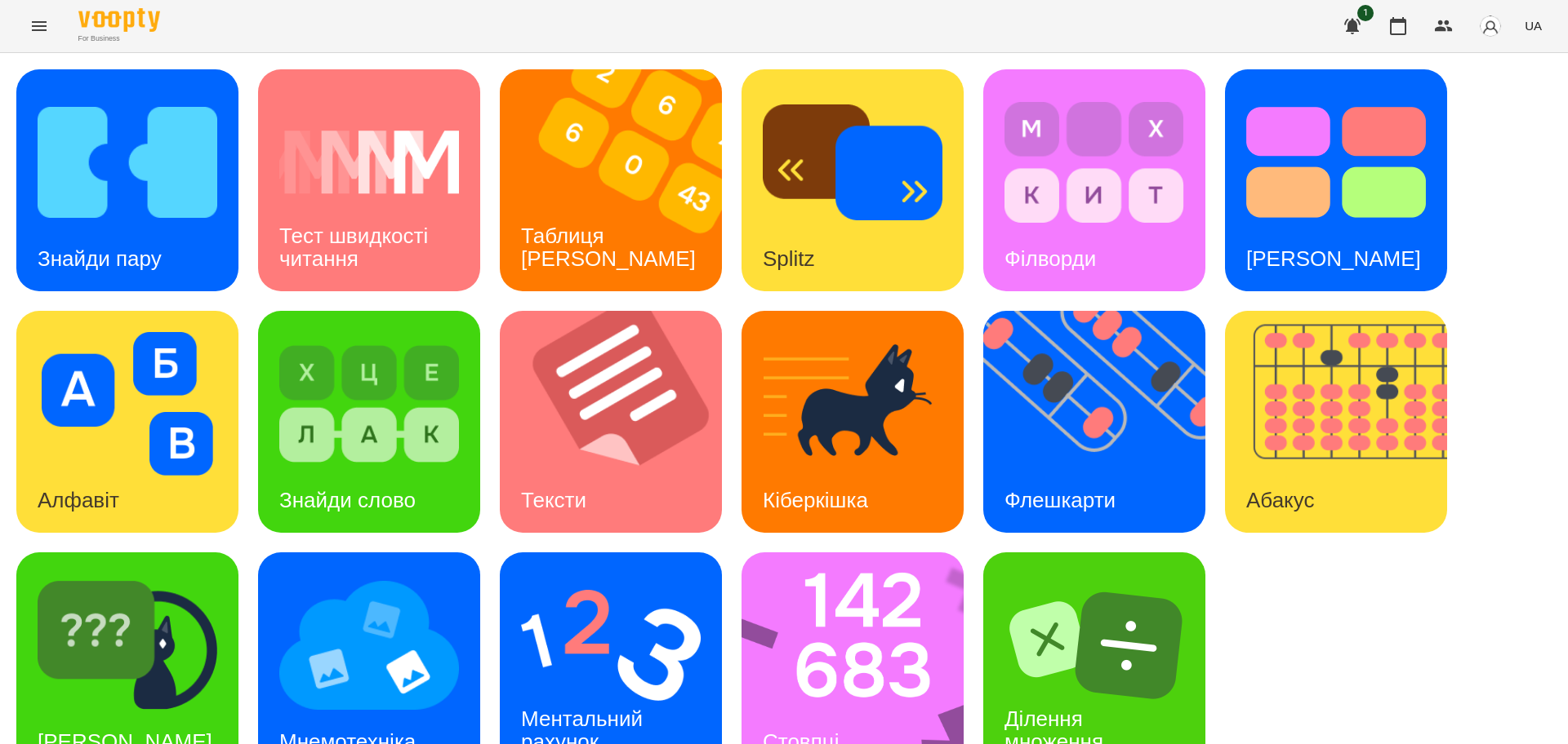
scroll to position [47, 0]
click at [352, 627] on img at bounding box center [369, 646] width 180 height 144
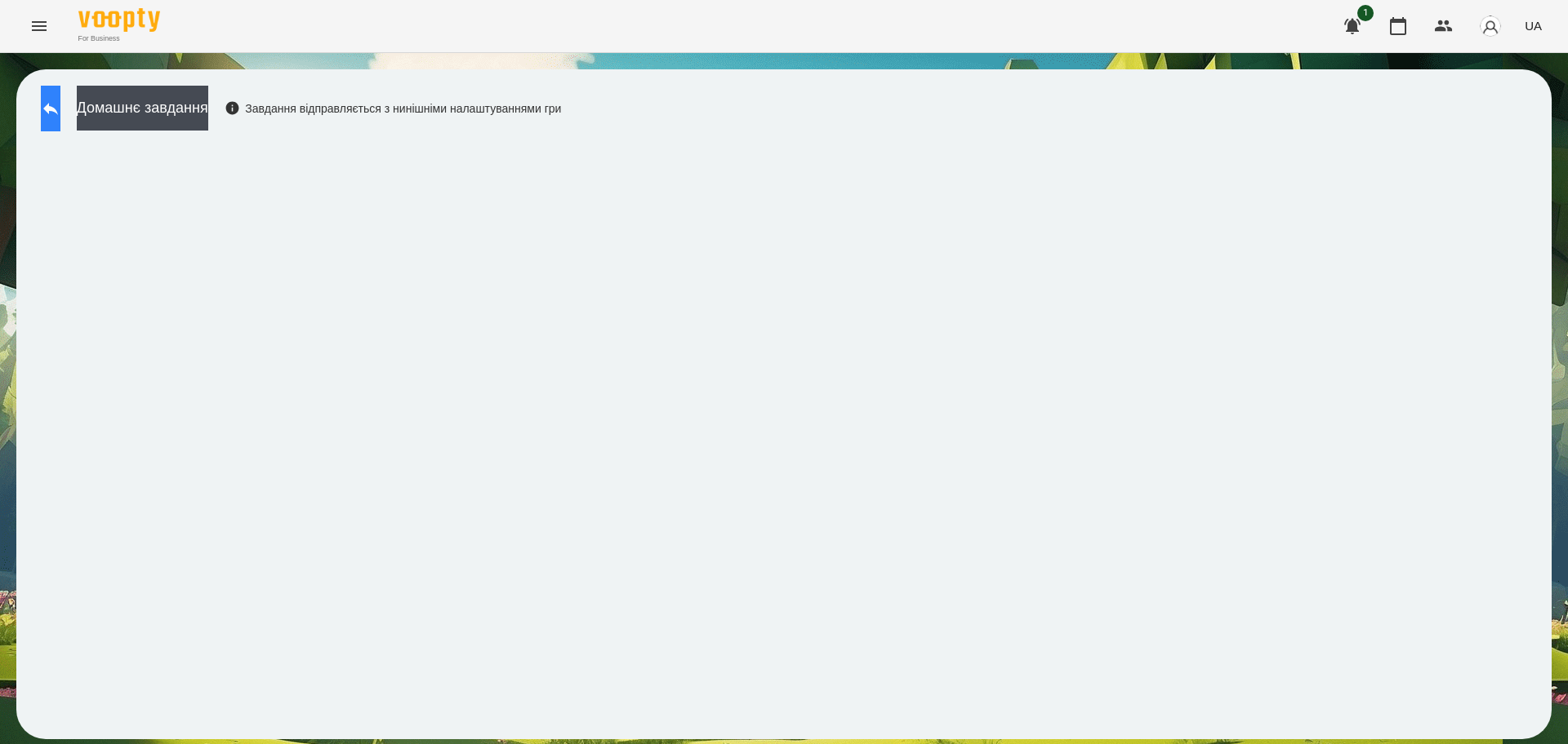
click at [60, 115] on icon at bounding box center [50, 108] width 19 height 19
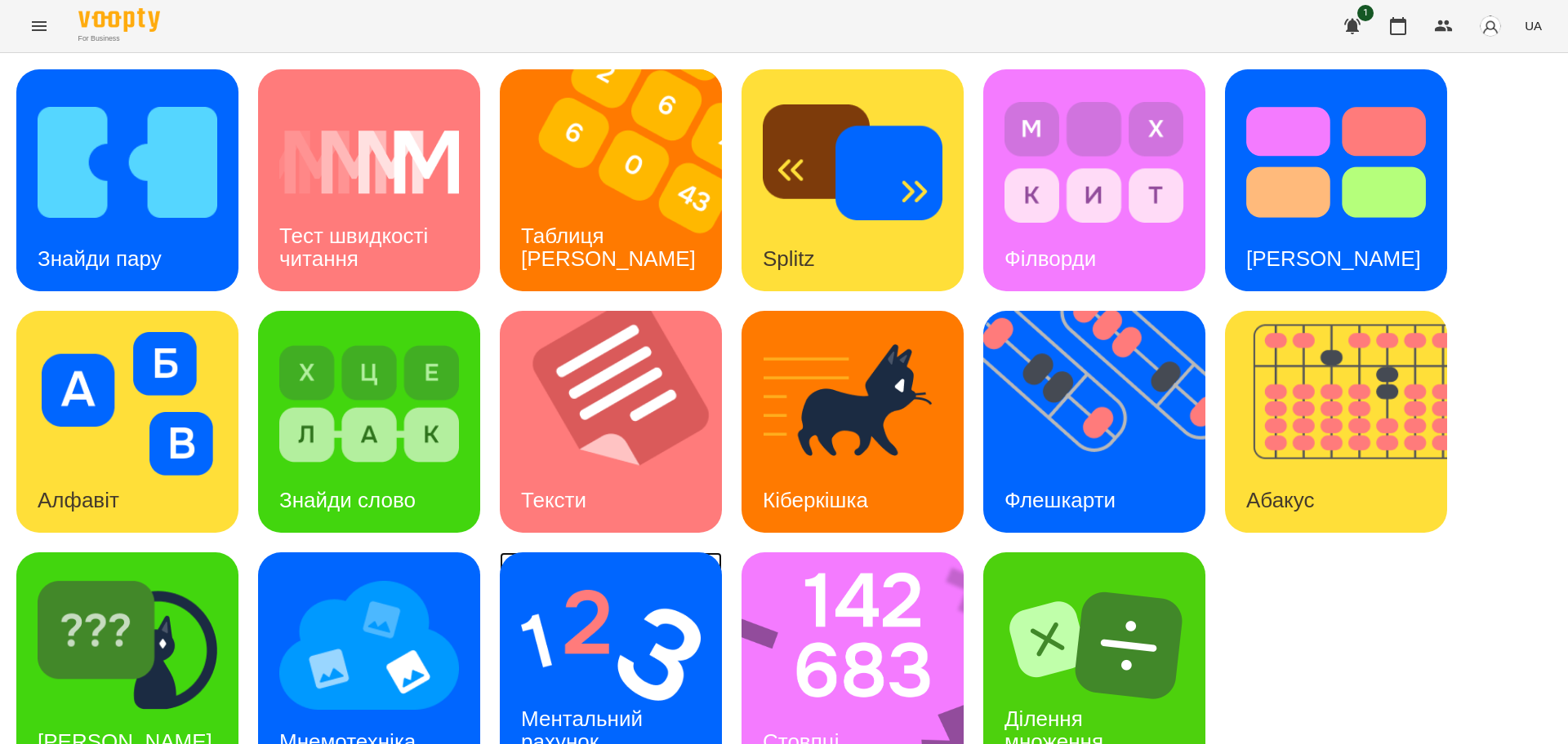
click at [599, 674] on img at bounding box center [610, 646] width 180 height 144
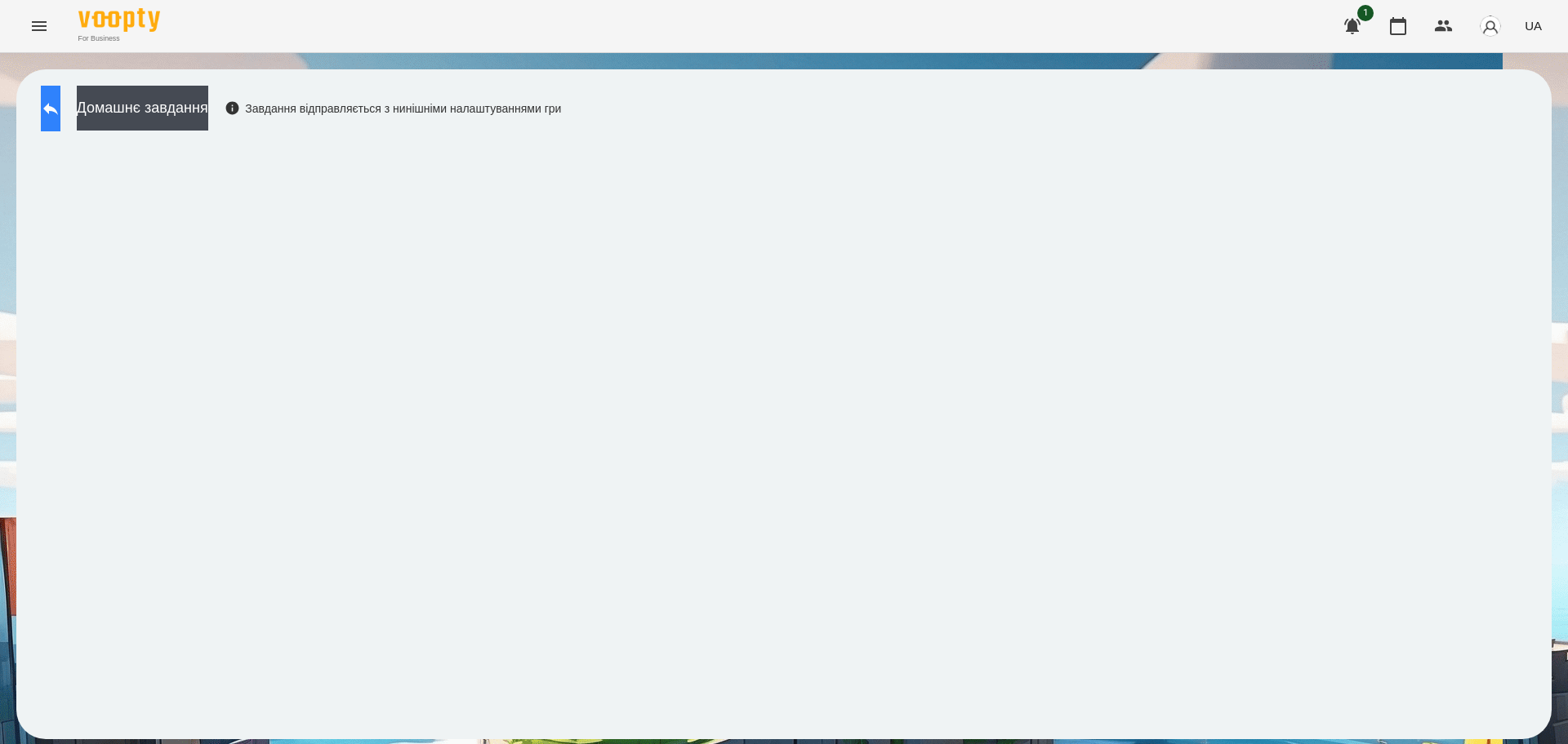
click at [49, 120] on button at bounding box center [50, 108] width 19 height 46
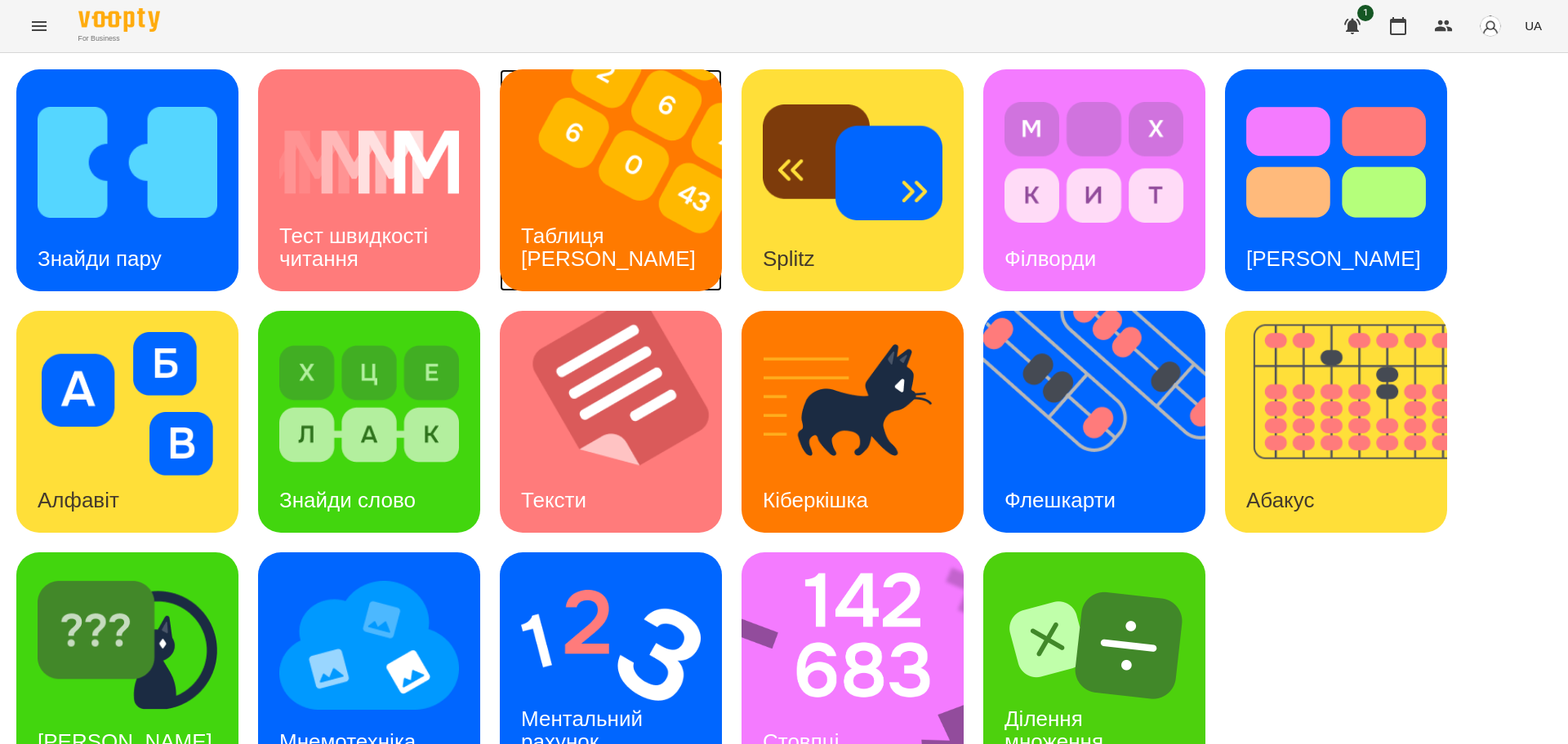
click at [587, 216] on div "Таблиця [PERSON_NAME]" at bounding box center [608, 248] width 217 height 87
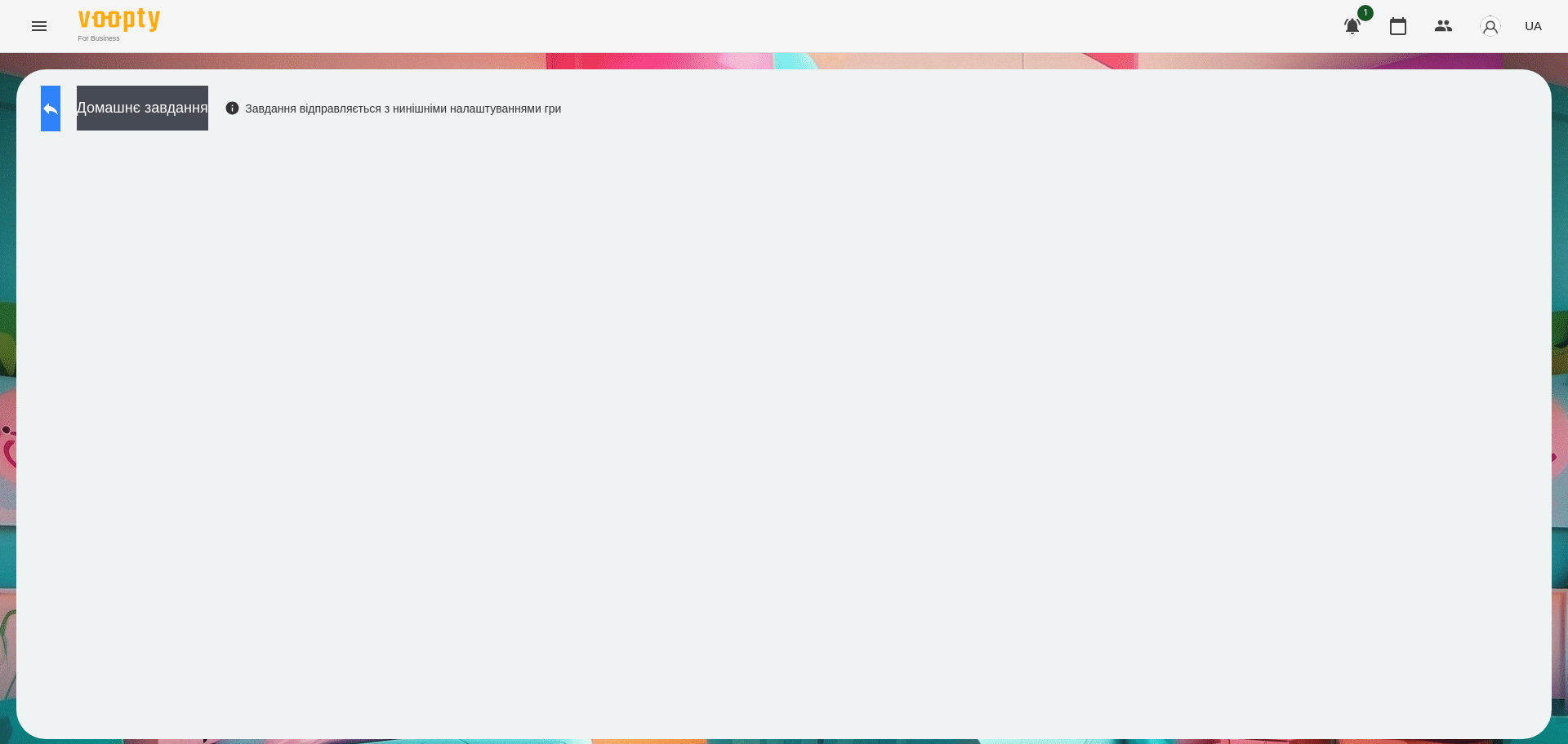
click at [60, 110] on button at bounding box center [50, 108] width 19 height 46
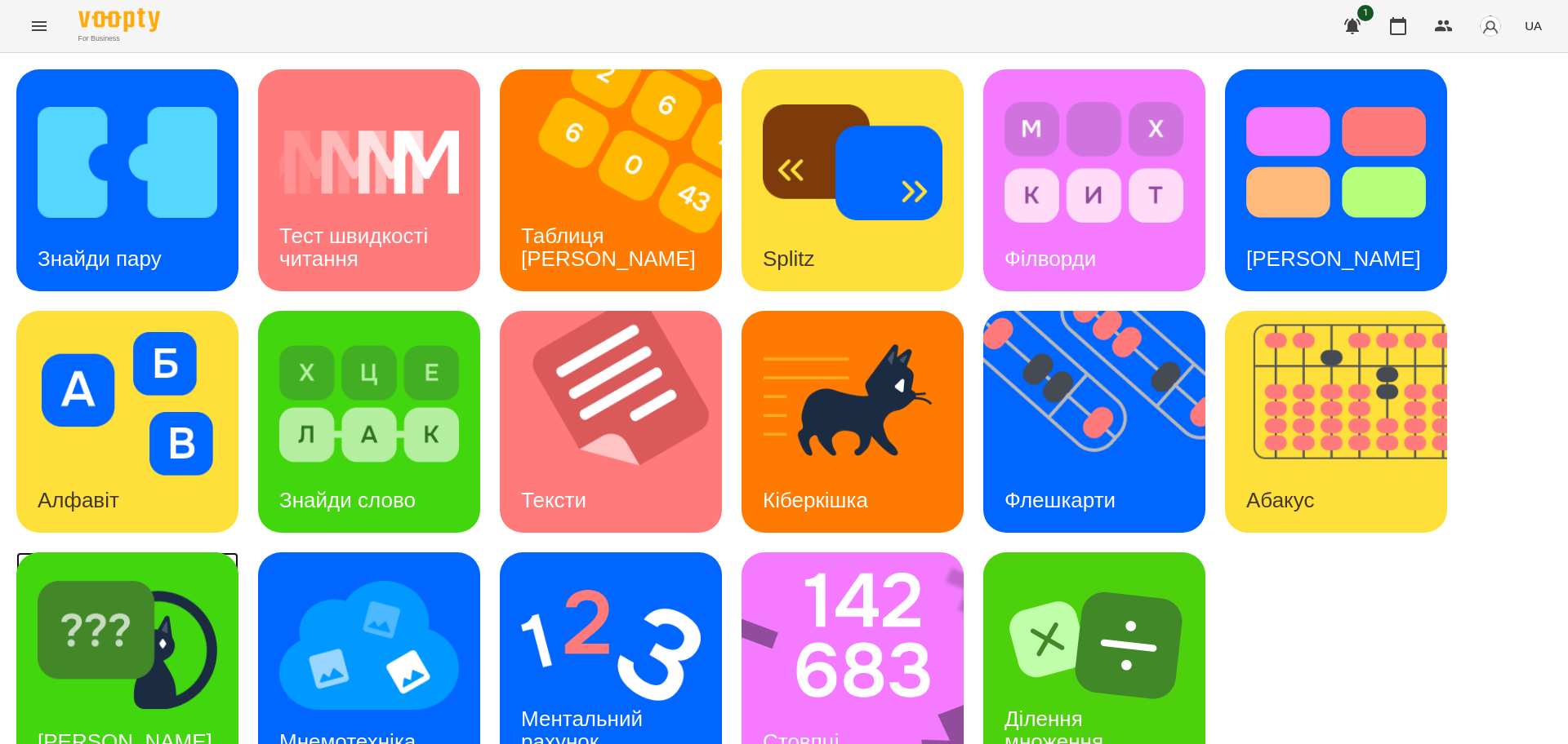
click at [217, 619] on div "[PERSON_NAME]" at bounding box center [127, 663] width 222 height 222
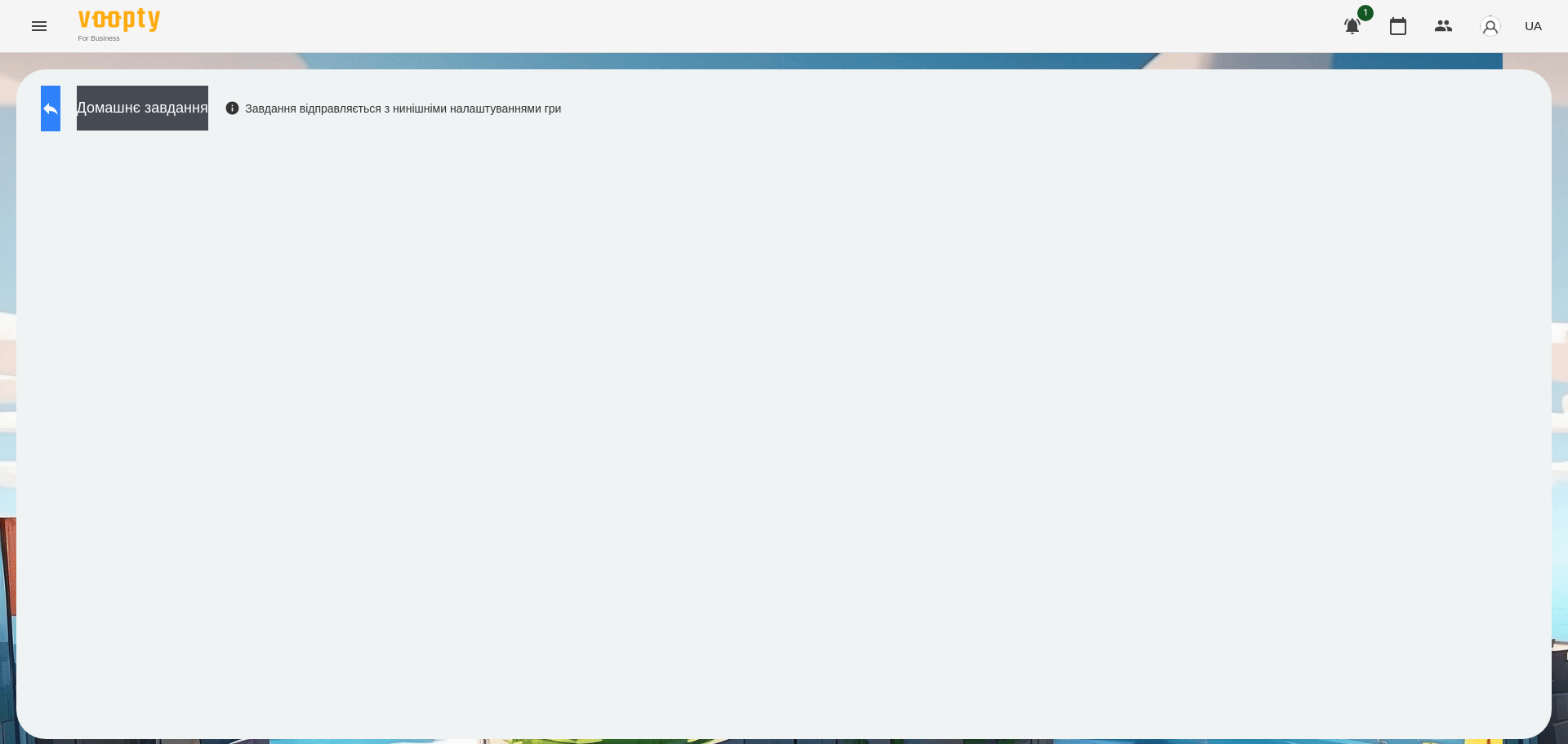
click at [52, 113] on button at bounding box center [50, 108] width 19 height 46
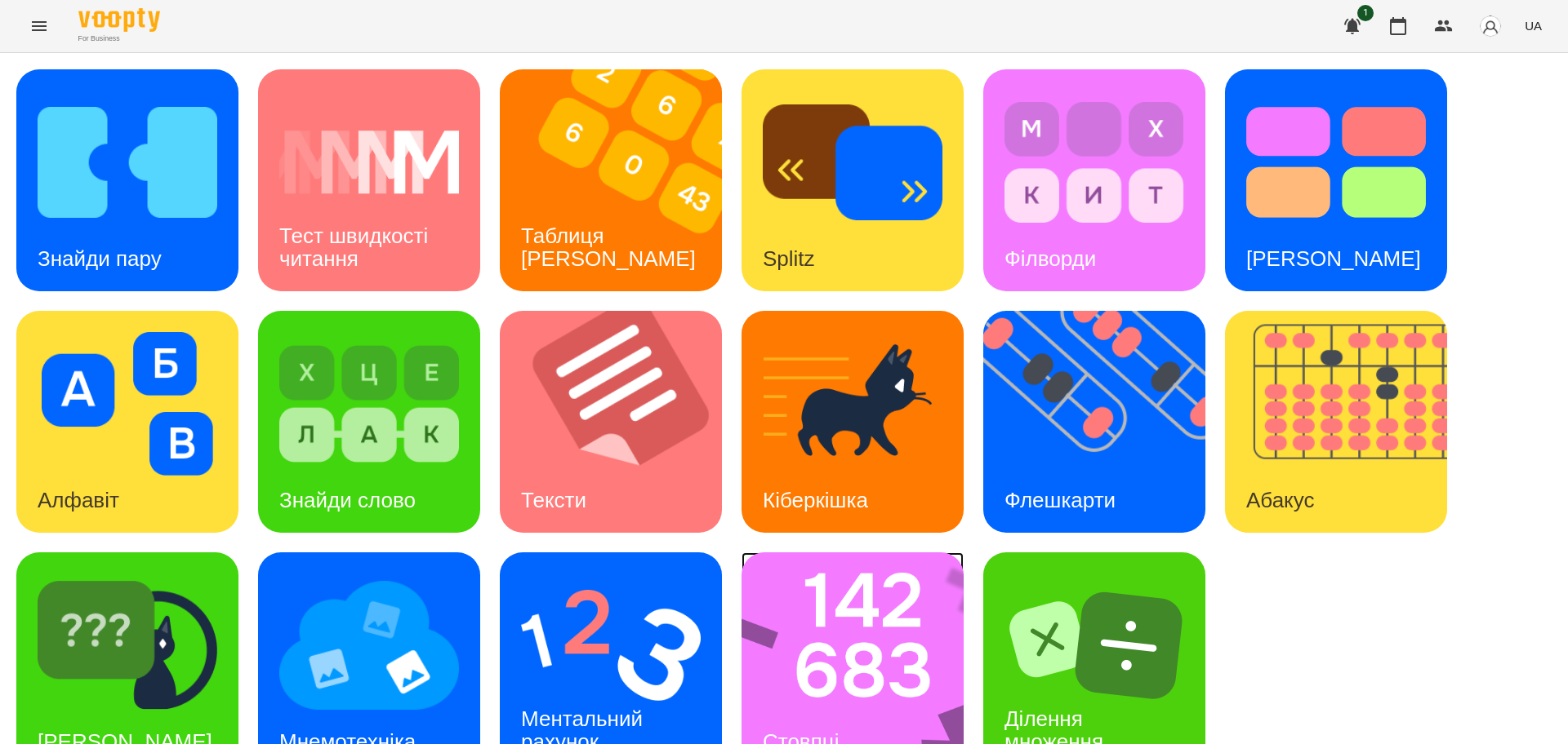
click at [876, 695] on img at bounding box center [863, 663] width 244 height 222
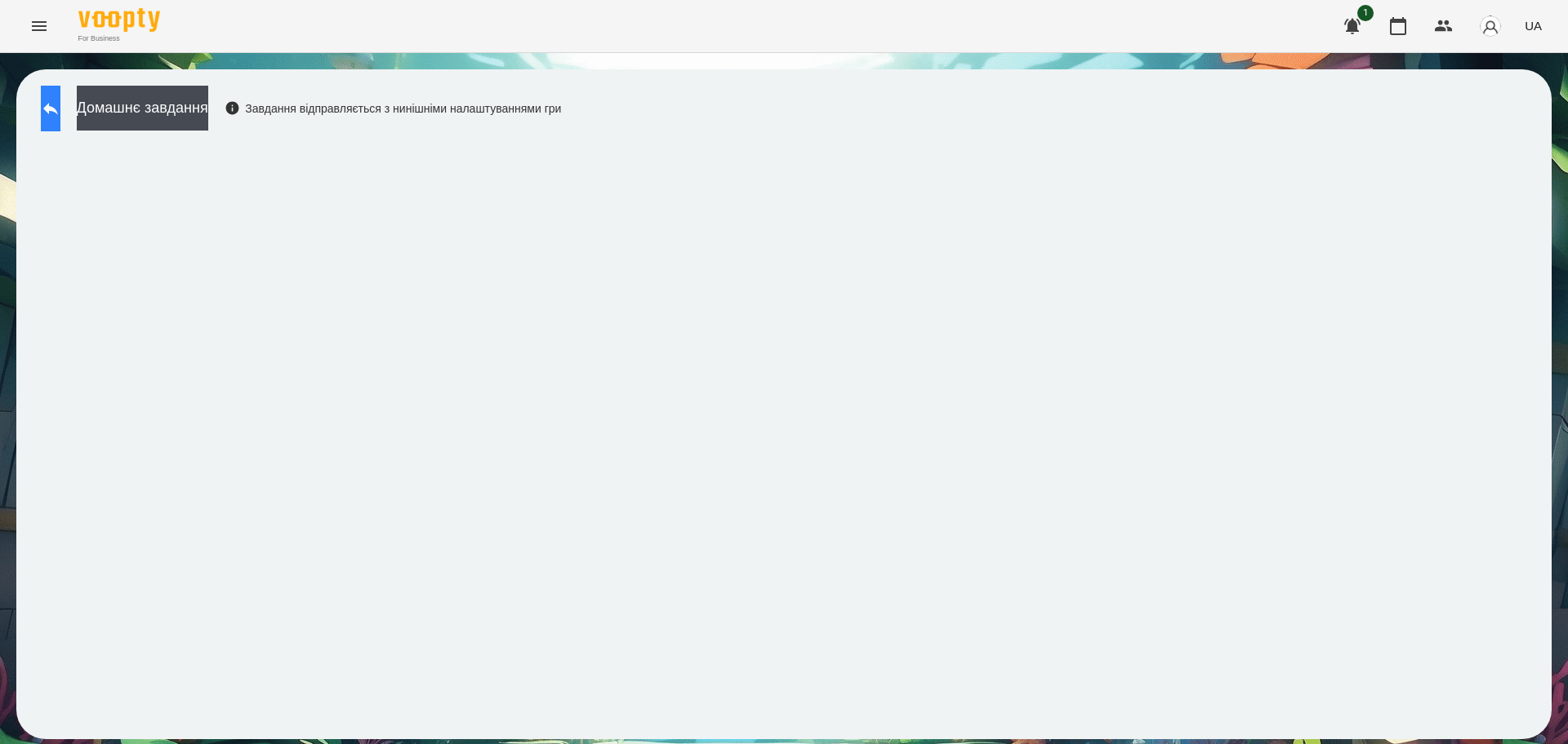
click at [50, 115] on button at bounding box center [50, 108] width 19 height 46
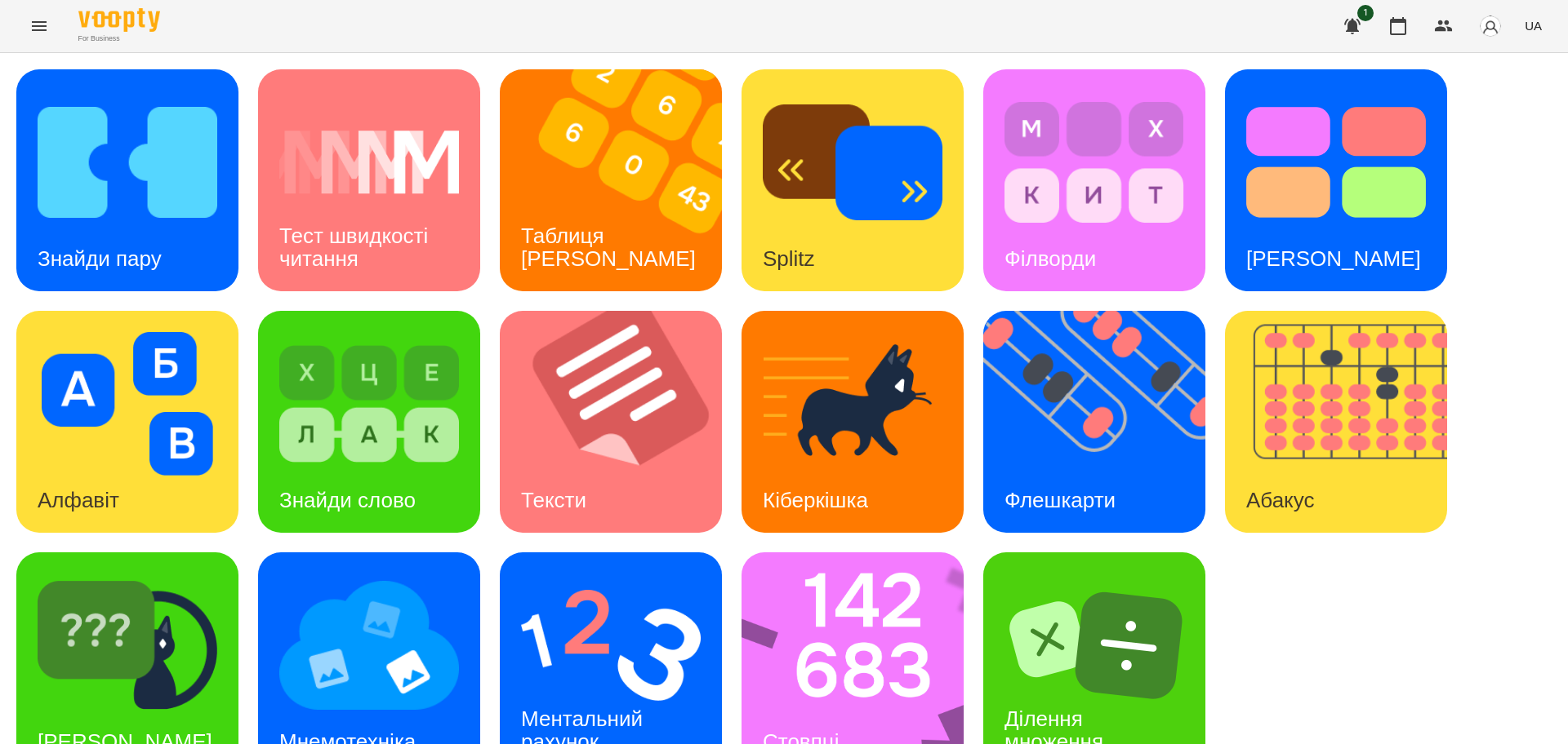
scroll to position [47, 0]
click at [208, 645] on img at bounding box center [127, 646] width 180 height 144
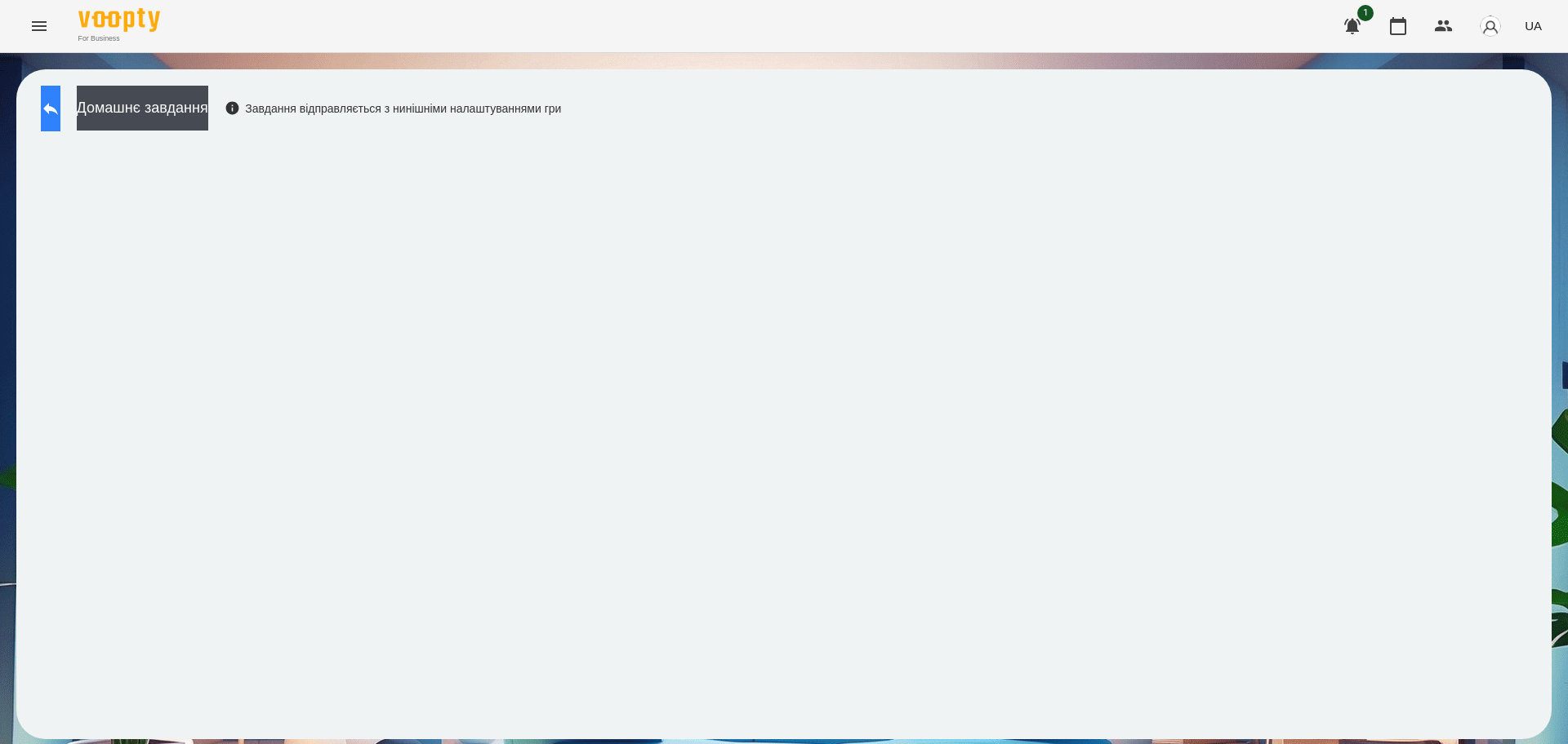
click at [60, 115] on icon at bounding box center [50, 108] width 19 height 19
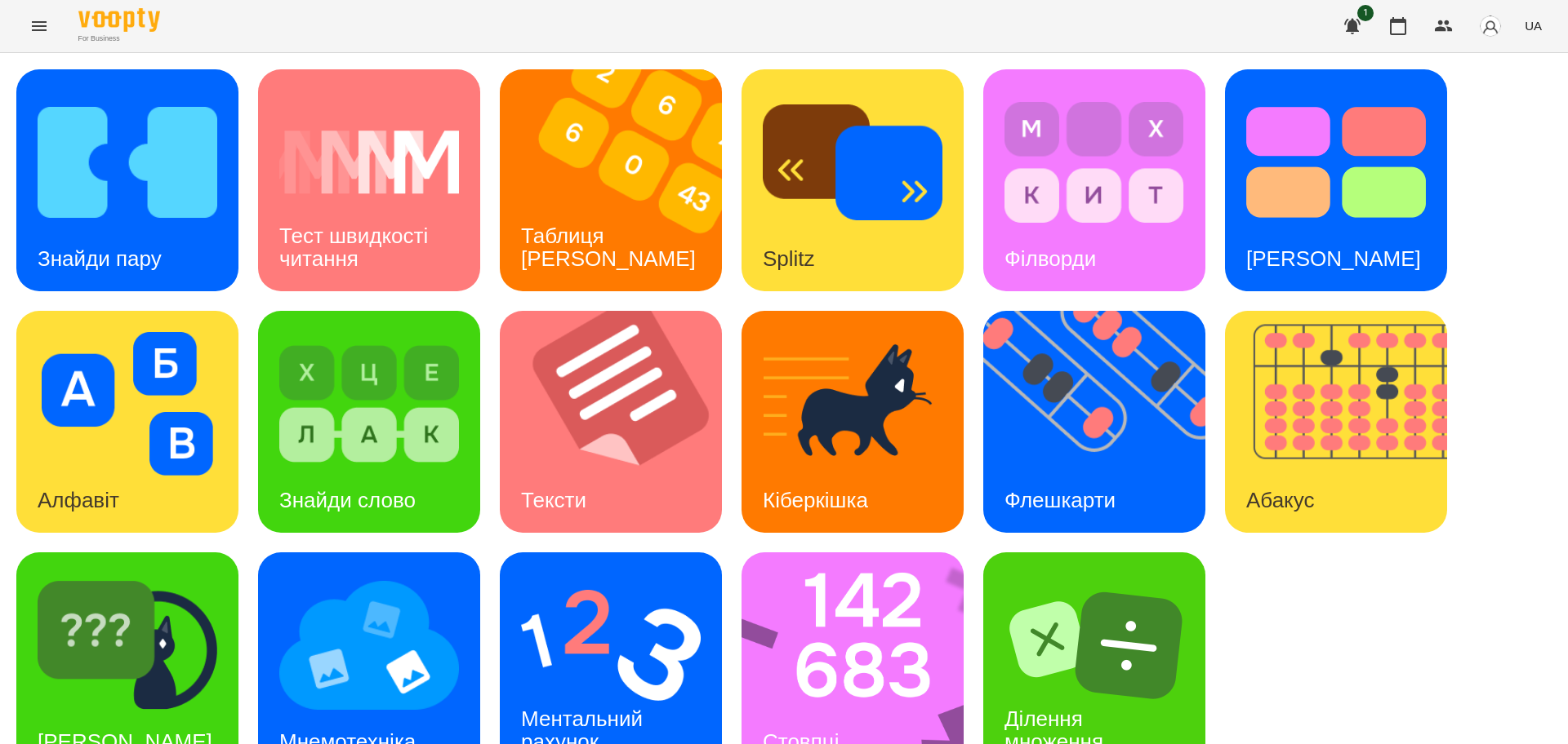
click at [1382, 631] on div "Знайди пару Тест швидкості читання Таблиця [PERSON_NAME] Splitz Філворди Тест С…" at bounding box center [784, 422] width 1535 height 706
click at [1406, 24] on icon "button" at bounding box center [1398, 25] width 17 height 18
